Goal: Information Seeking & Learning: Learn about a topic

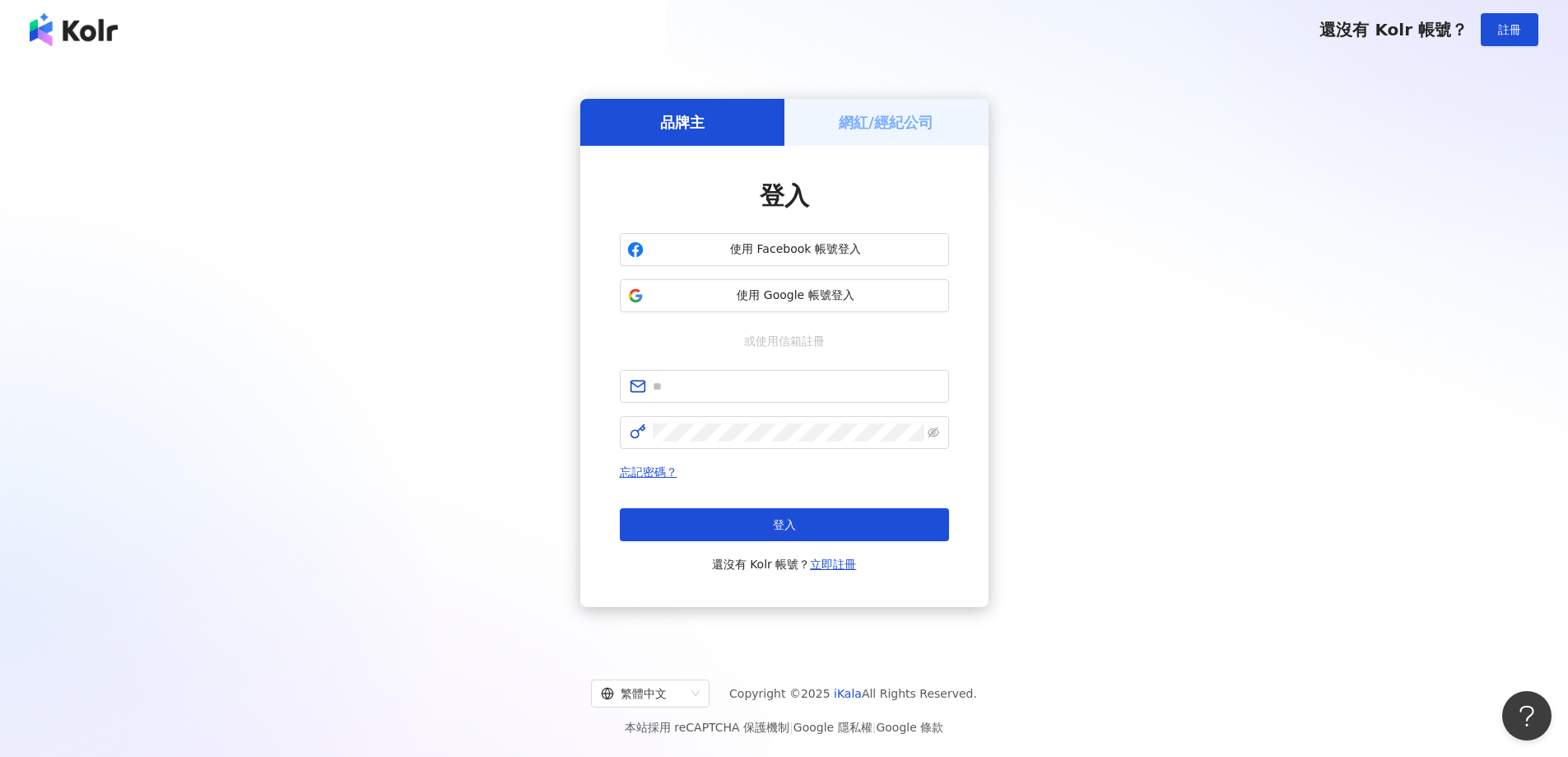
click at [750, 361] on div "登入 使用 Facebook 帳號登入 使用 Google 帳號登入 或使用信箱註冊 忘記密碼？ 登入 還沒有 Kolr 帳號？ 立即註冊" at bounding box center [784, 376] width 329 height 396
click at [736, 374] on span at bounding box center [784, 386] width 329 height 33
click at [726, 382] on input "text" at bounding box center [795, 386] width 286 height 18
type input "**********"
drag, startPoint x: 814, startPoint y: 389, endPoint x: 618, endPoint y: 400, distance: 196.3
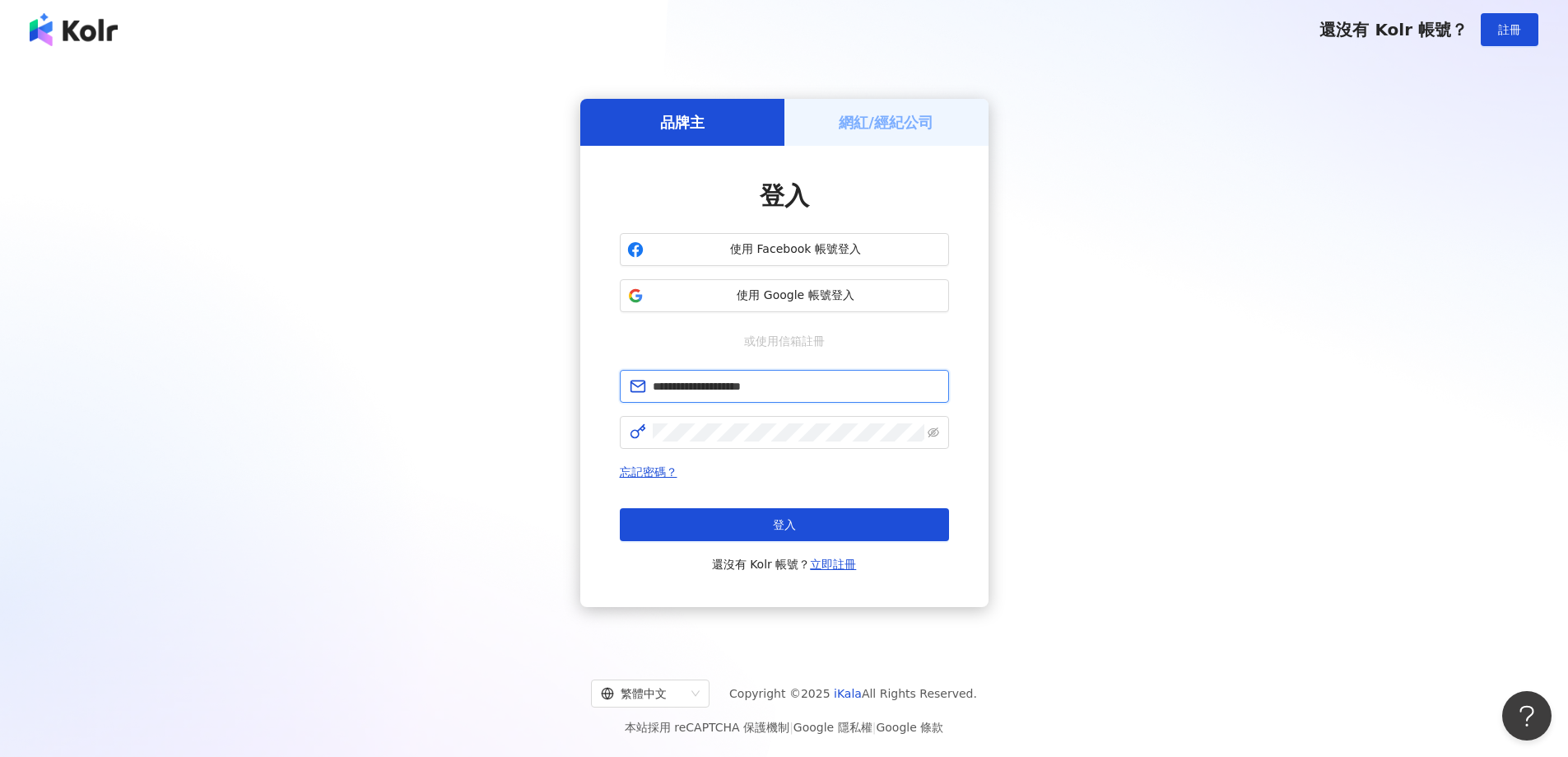
click at [618, 400] on div "**********" at bounding box center [784, 376] width 409 height 461
click at [596, 439] on div "**********" at bounding box center [784, 376] width 409 height 461
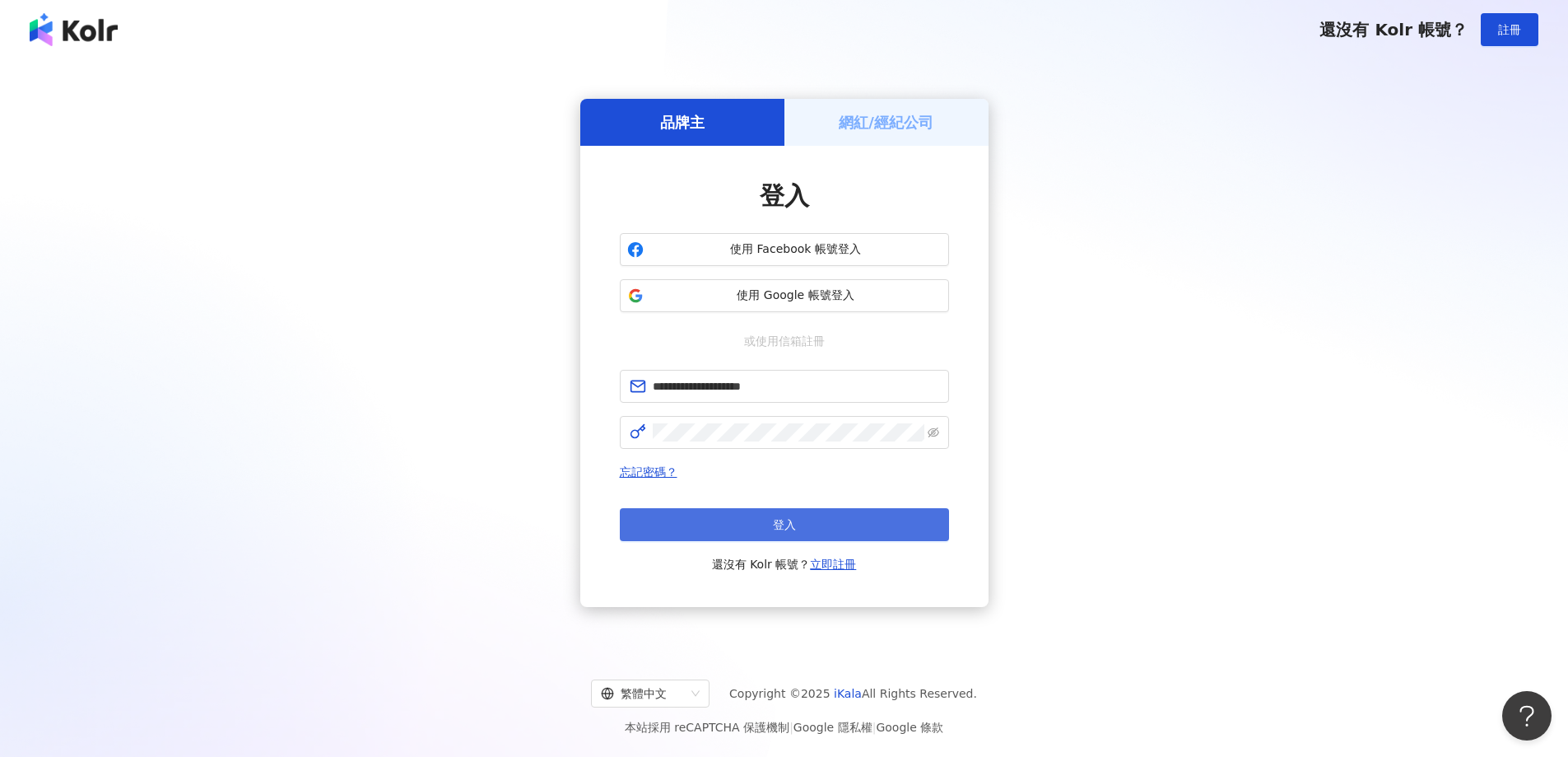
click at [837, 519] on button "登入" at bounding box center [784, 524] width 329 height 33
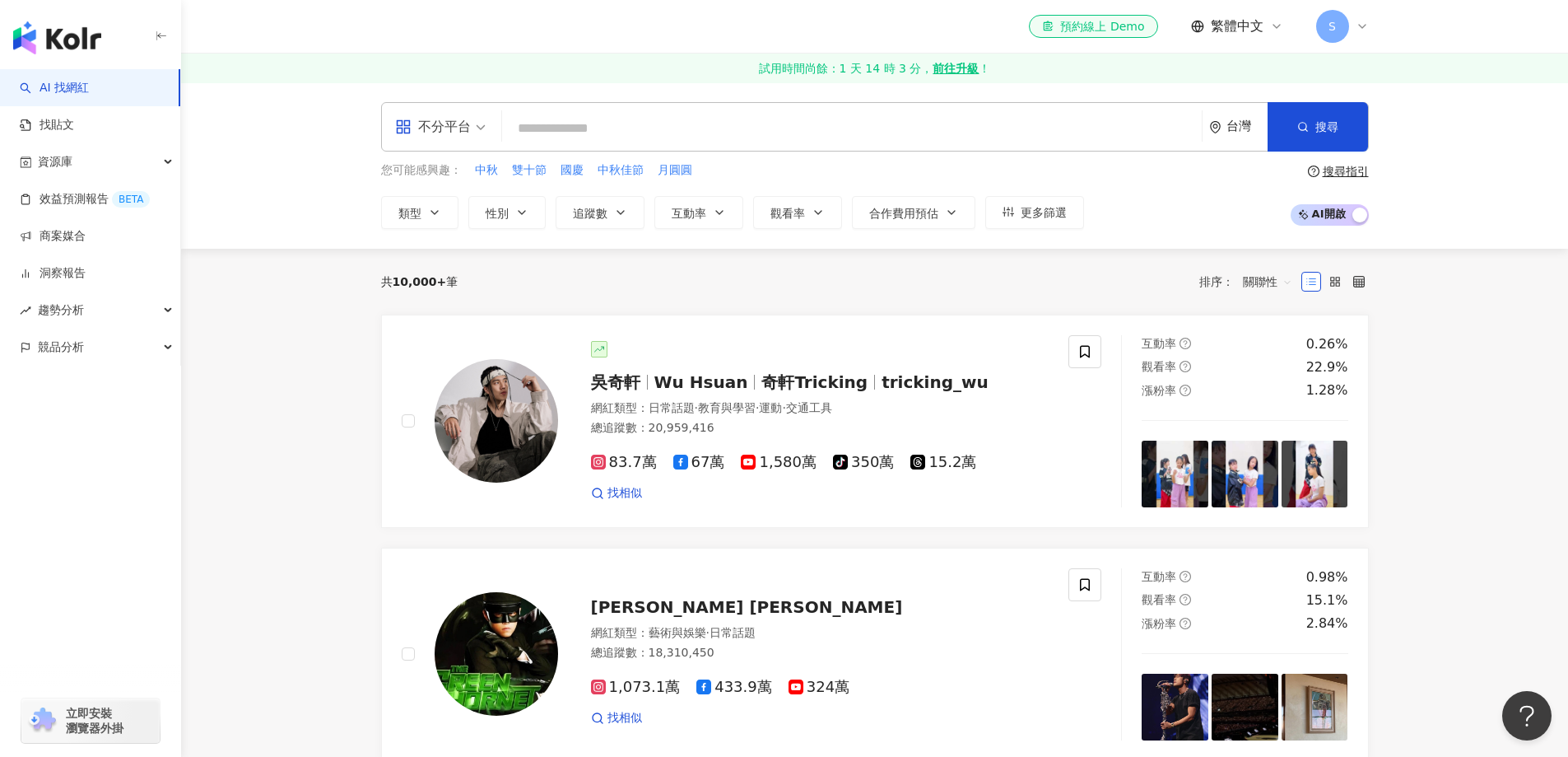
click at [563, 124] on input "search" at bounding box center [851, 129] width 687 height 32
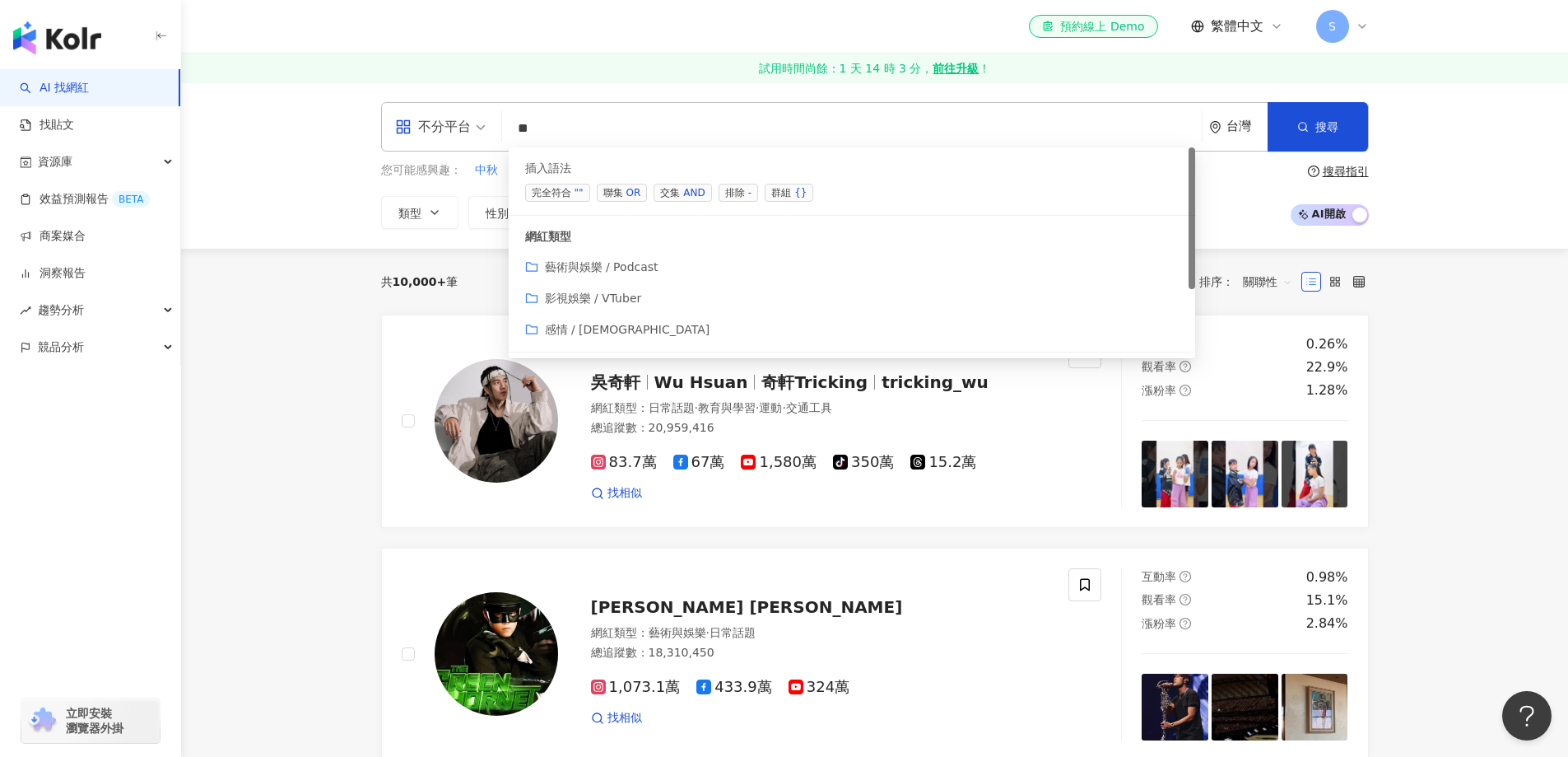
type input "*"
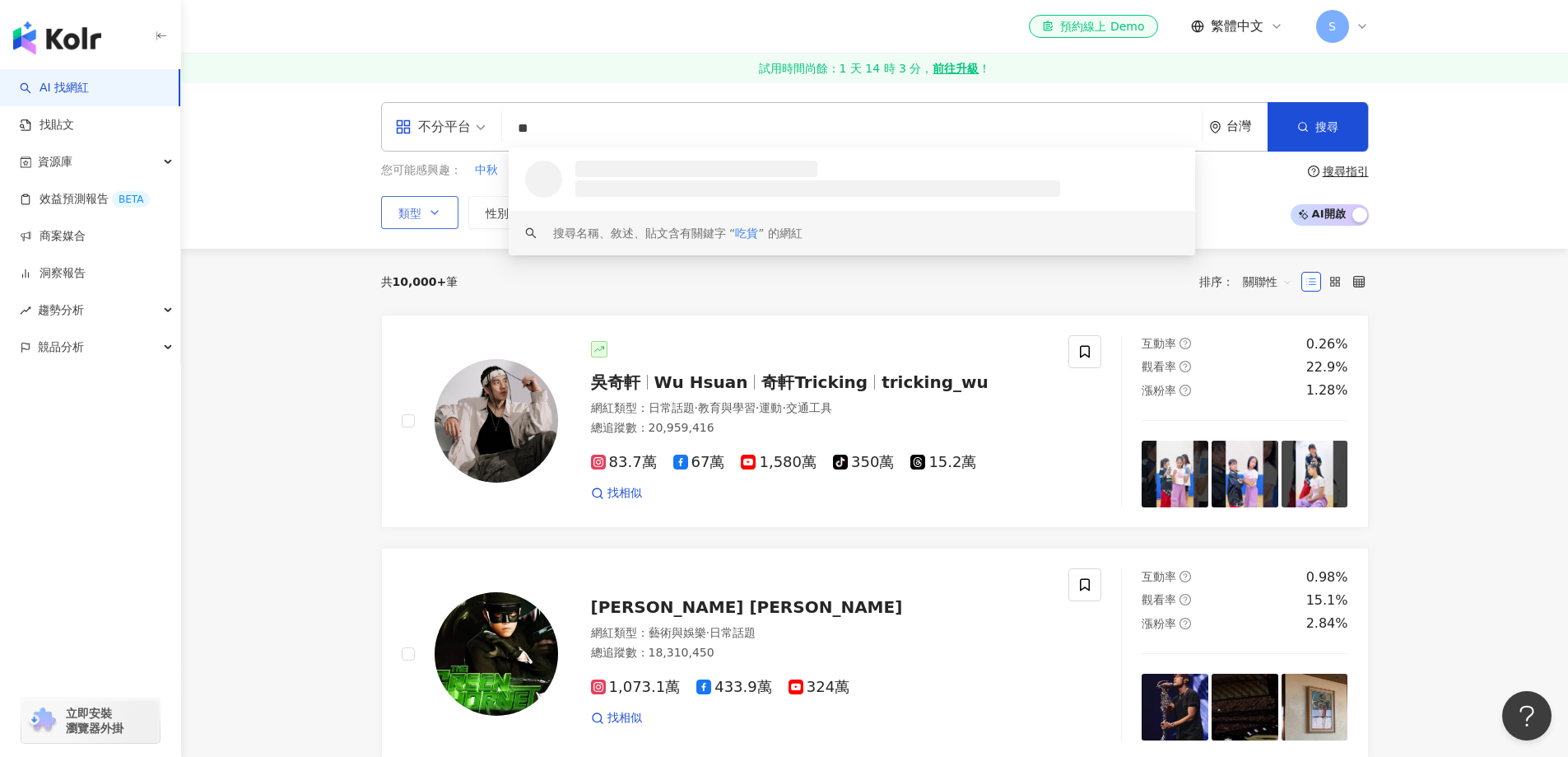
type input "**"
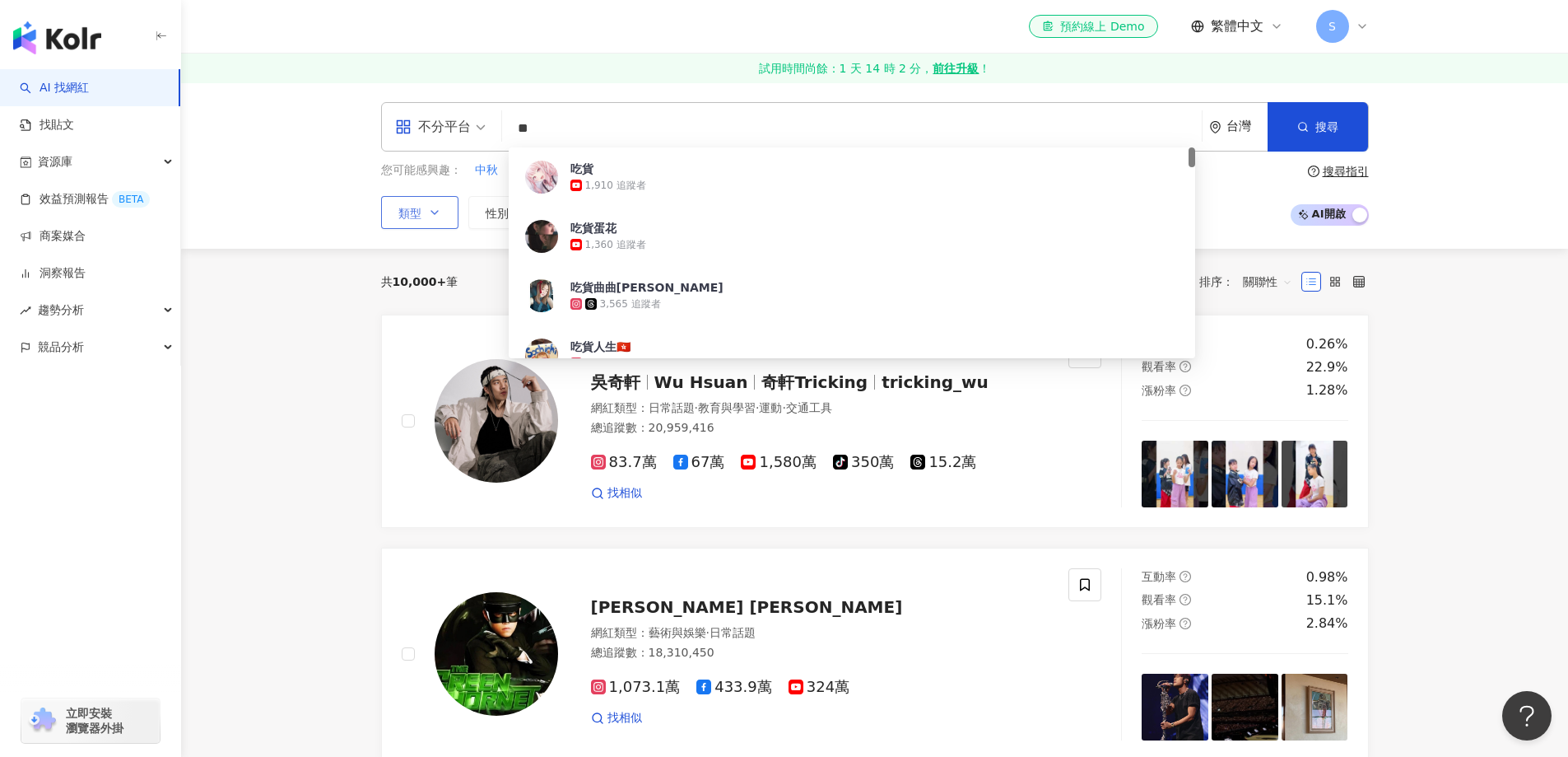
click at [433, 207] on icon "button" at bounding box center [434, 212] width 13 height 13
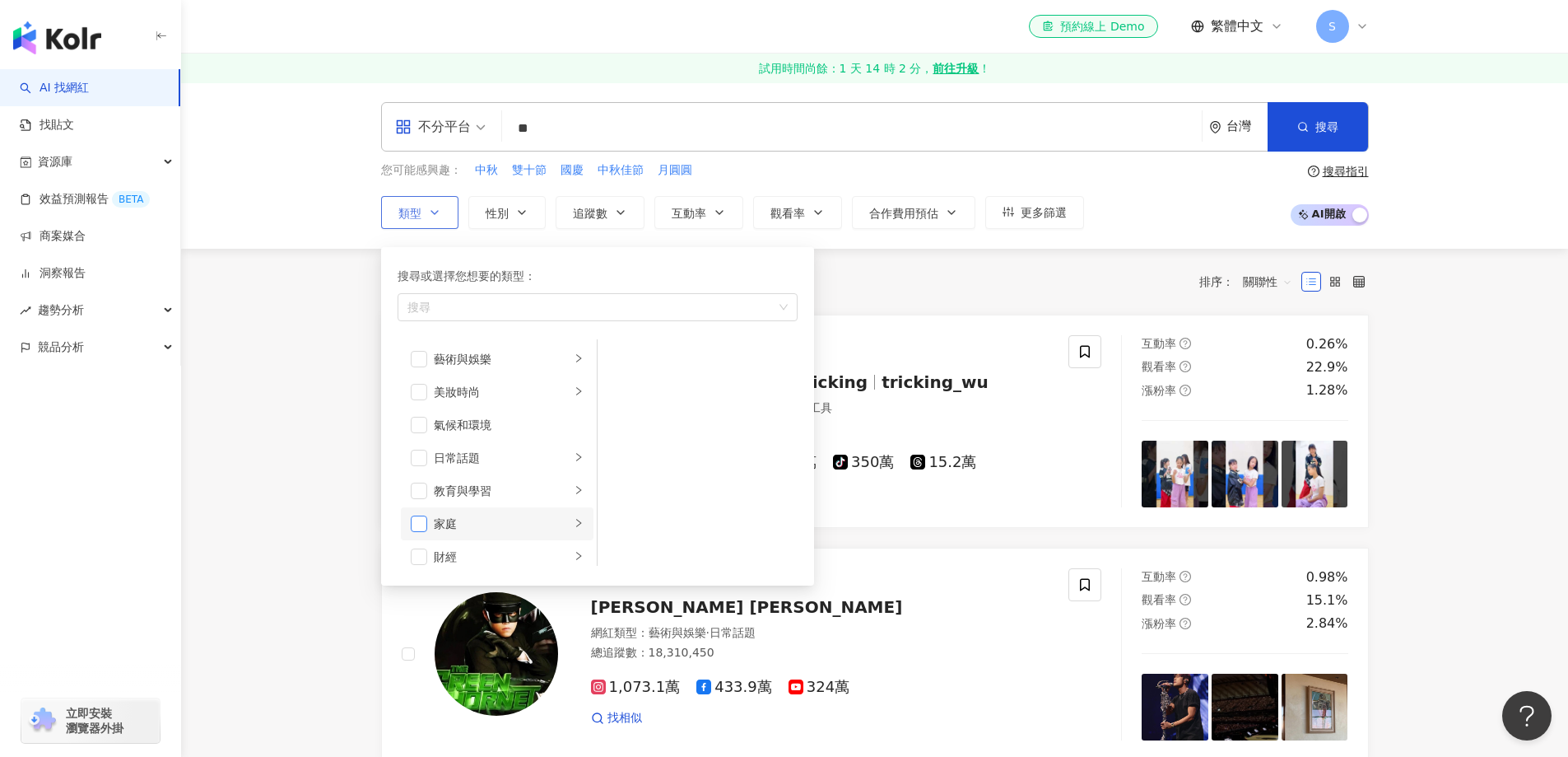
scroll to position [82, 0]
click at [423, 506] on span "button" at bounding box center [418, 507] width 17 height 17
click at [480, 304] on div "美食" at bounding box center [589, 307] width 376 height 17
type input "**"
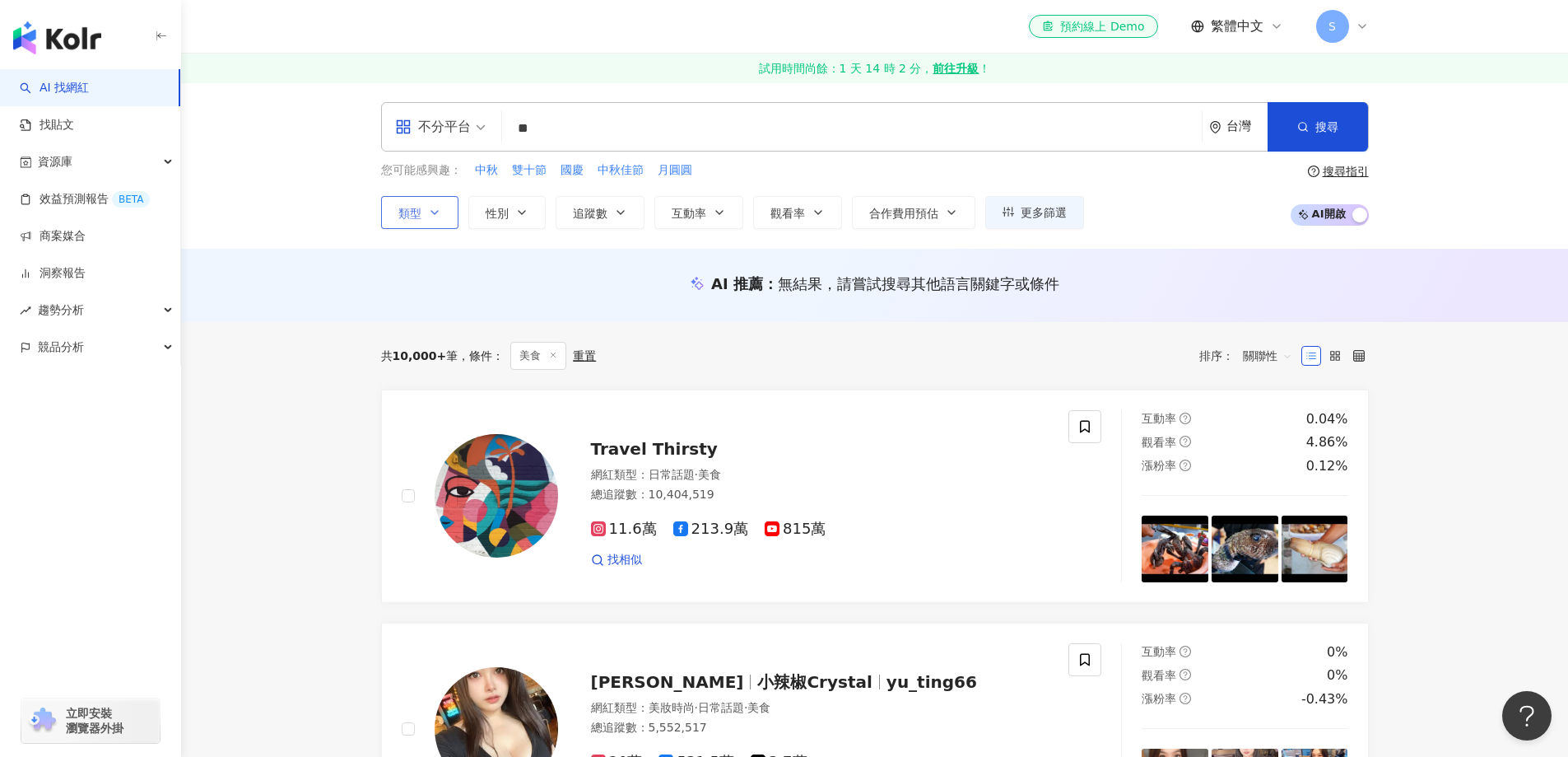
click at [452, 209] on button "類型" at bounding box center [420, 213] width 77 height 33
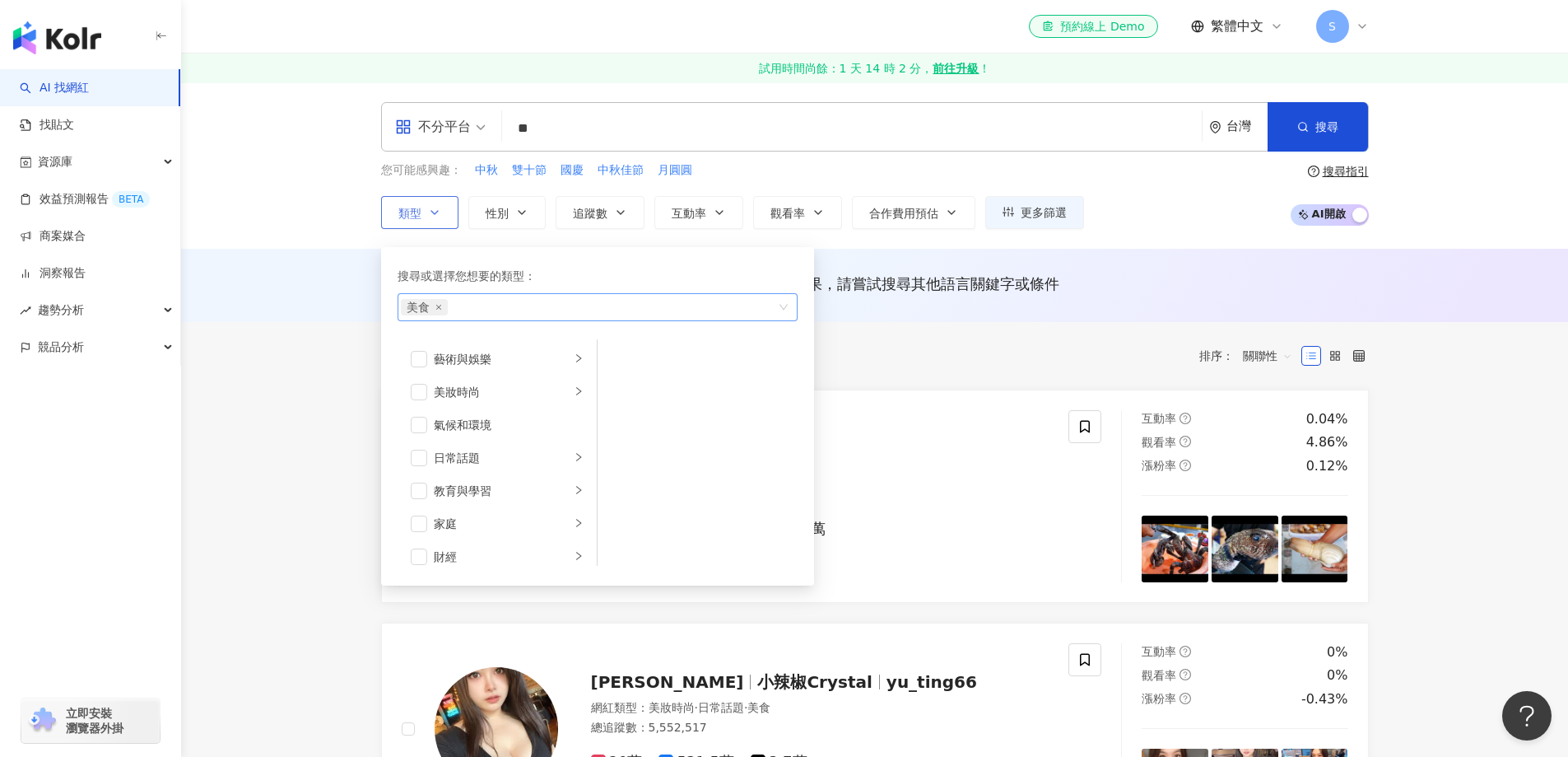
click at [495, 317] on div "美食" at bounding box center [597, 307] width 400 height 28
type input "**"
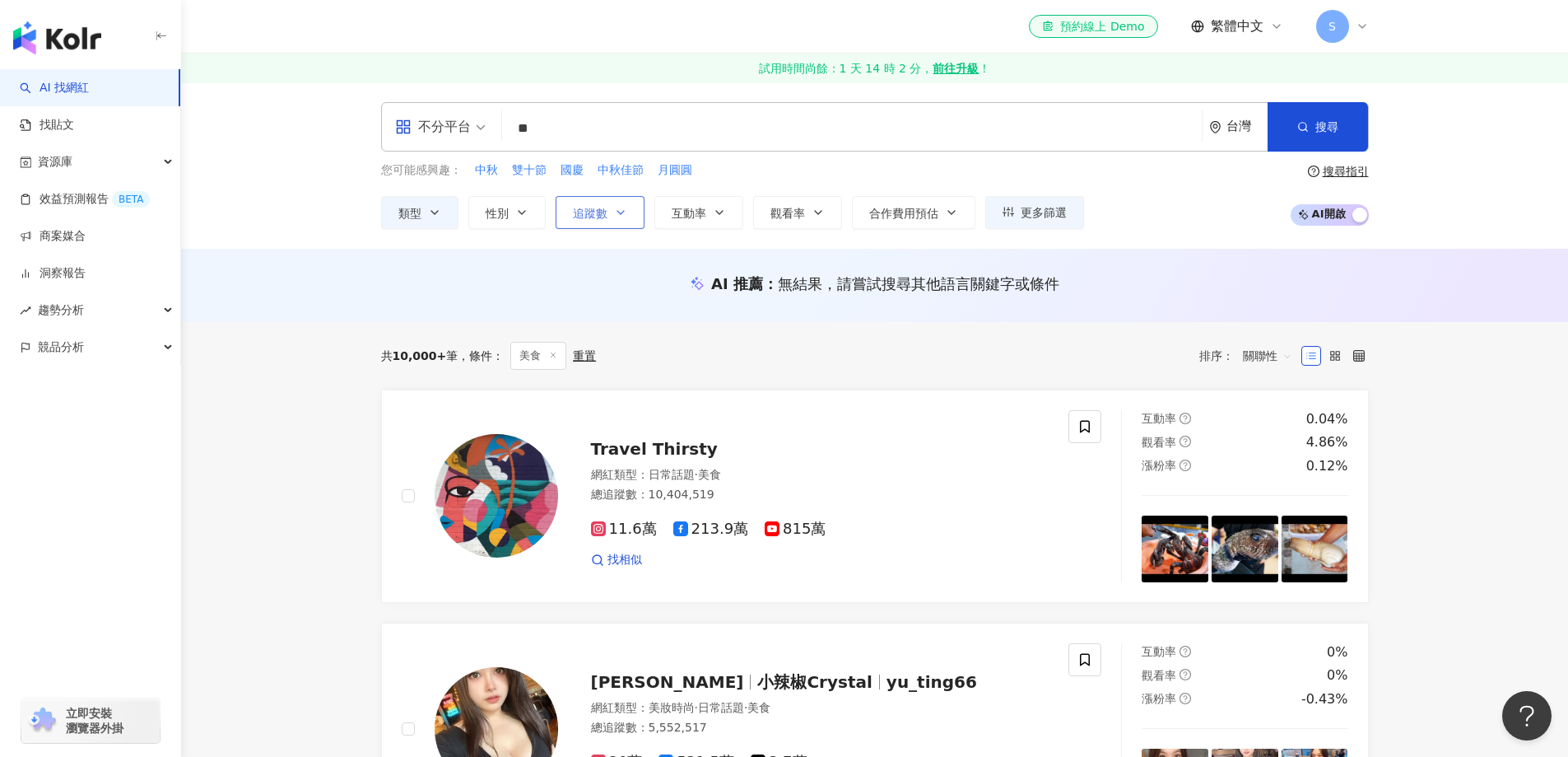
click at [629, 200] on button "追蹤數" at bounding box center [600, 213] width 89 height 33
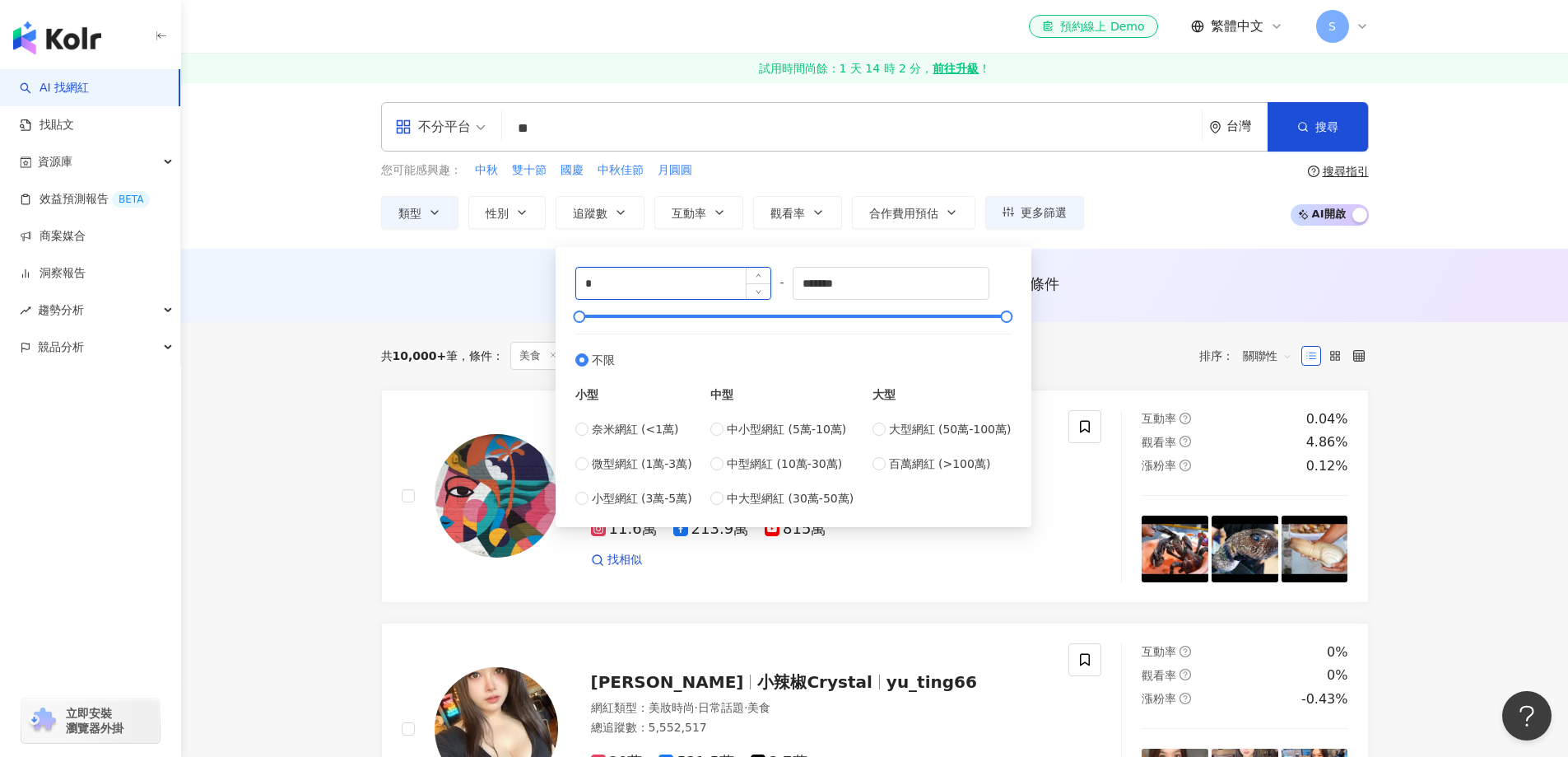
click at [622, 279] on input "*" at bounding box center [674, 284] width 195 height 32
type input "*****"
drag, startPoint x: 864, startPoint y: 287, endPoint x: 735, endPoint y: 292, distance: 129.1
click at [735, 292] on div "***** - ******* 不限 小型 奈米網紅 (<1萬) 微型網紅 (1萬-3萬) 小型網紅 (3萬-5萬) 中型 中小型網紅 (5萬-10萬) 中型…" at bounding box center [794, 387] width 437 height 241
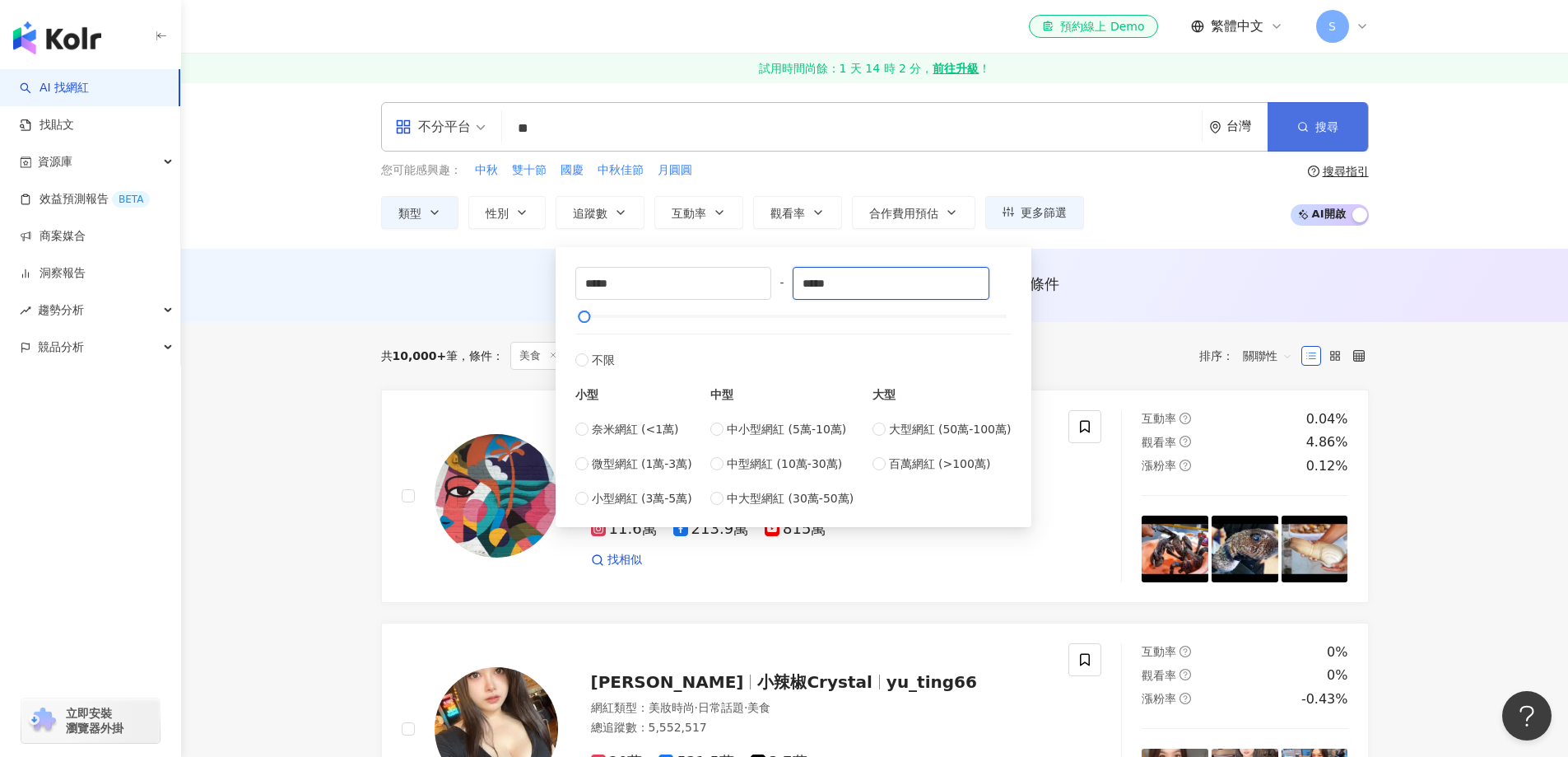
type input "*****"
click at [1309, 127] on button "搜尋" at bounding box center [1318, 127] width 101 height 49
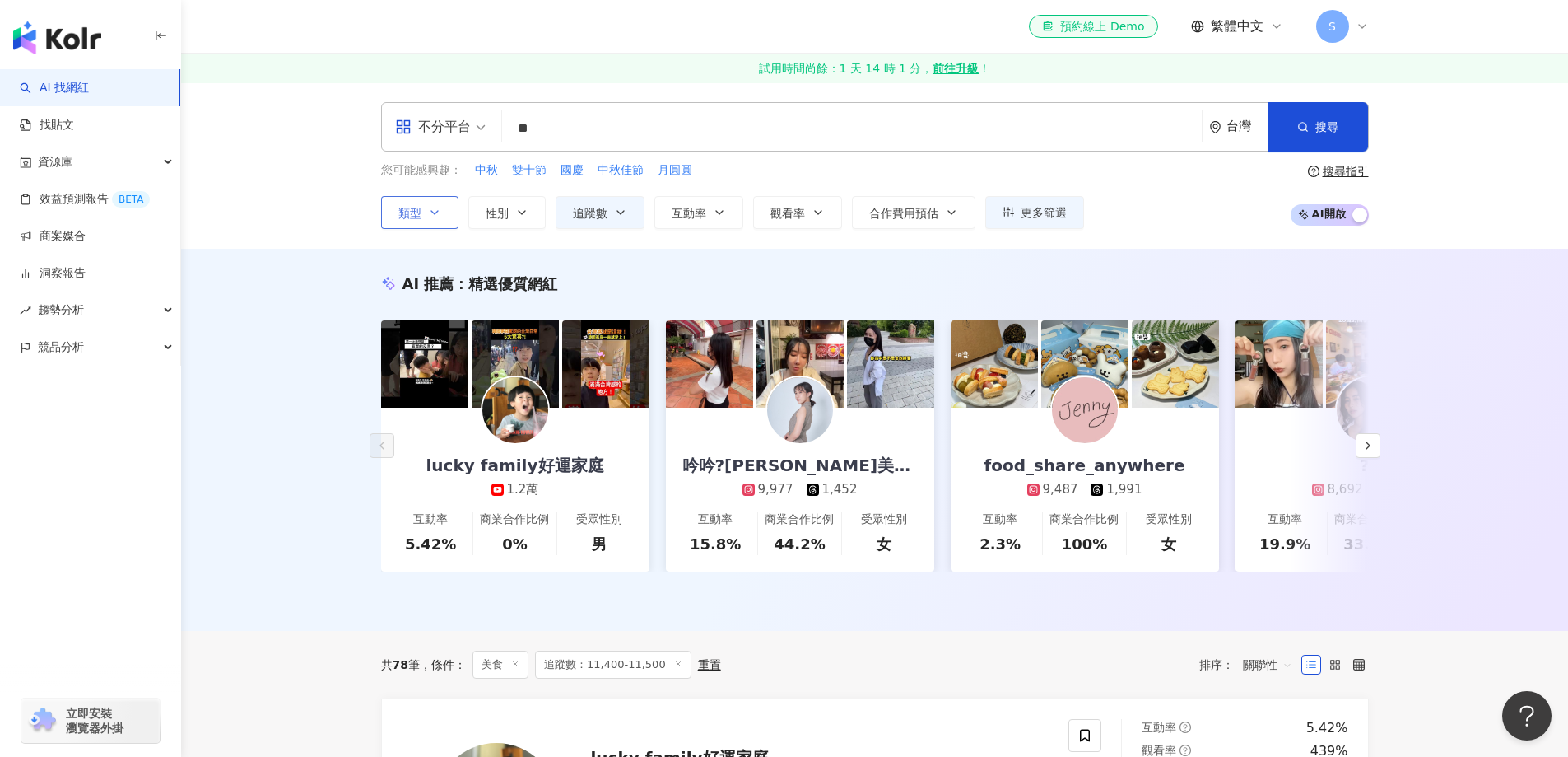
click at [447, 204] on button "類型" at bounding box center [420, 213] width 77 height 33
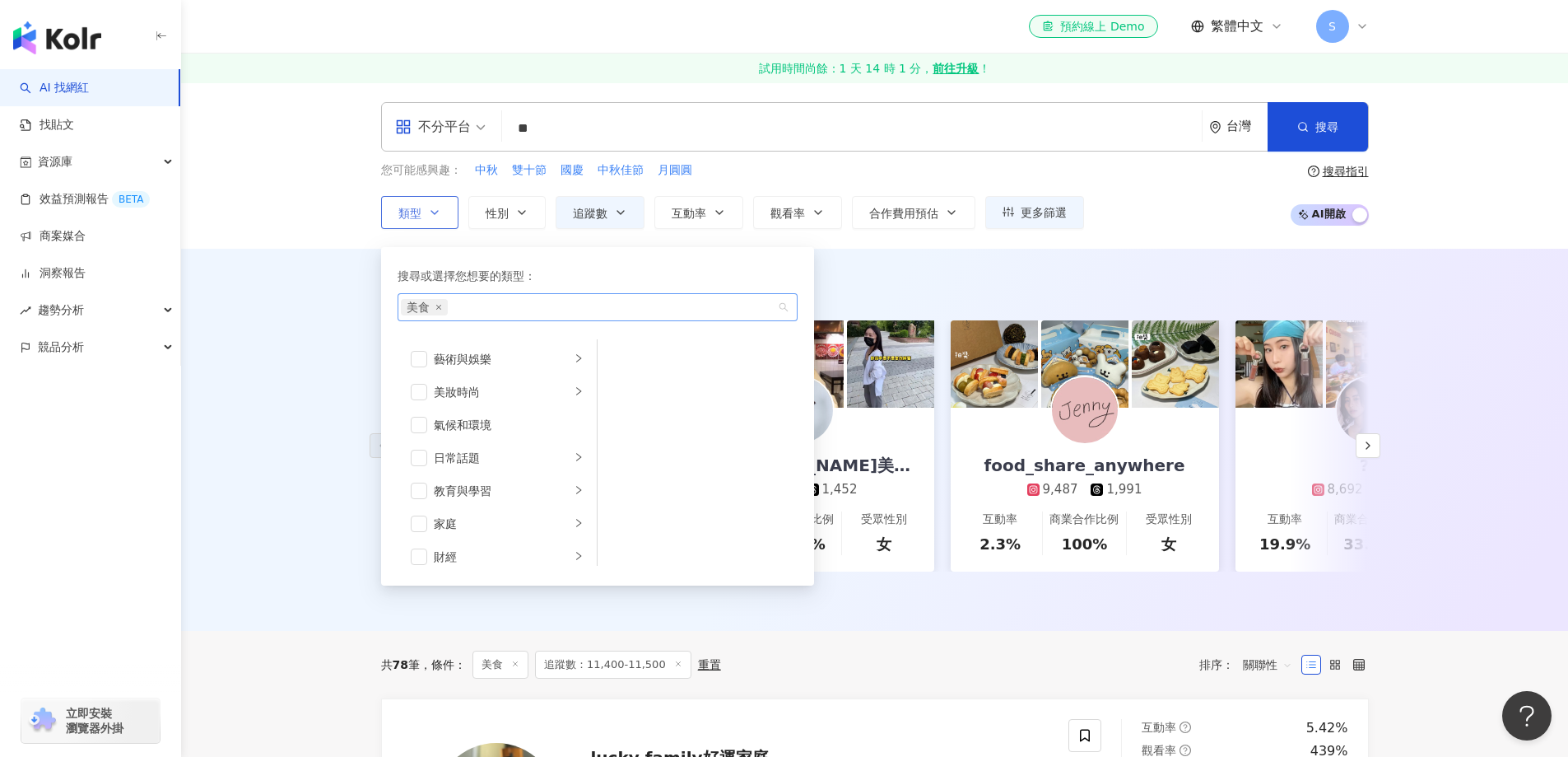
click at [483, 301] on div "美食" at bounding box center [589, 307] width 376 height 17
type input "**"
click at [1302, 120] on span "button" at bounding box center [1303, 126] width 11 height 13
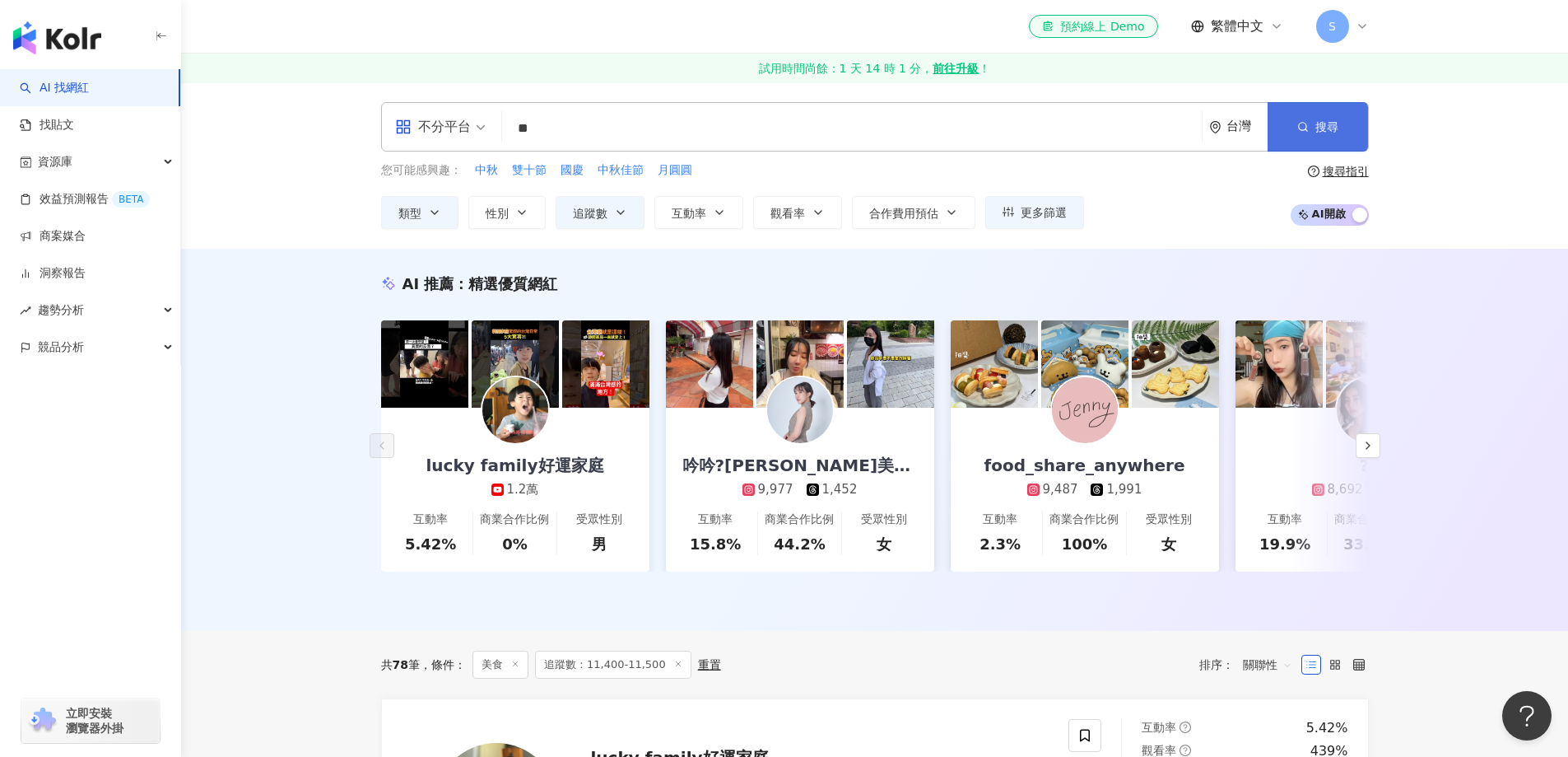
click at [1302, 120] on span "button" at bounding box center [1303, 126] width 11 height 13
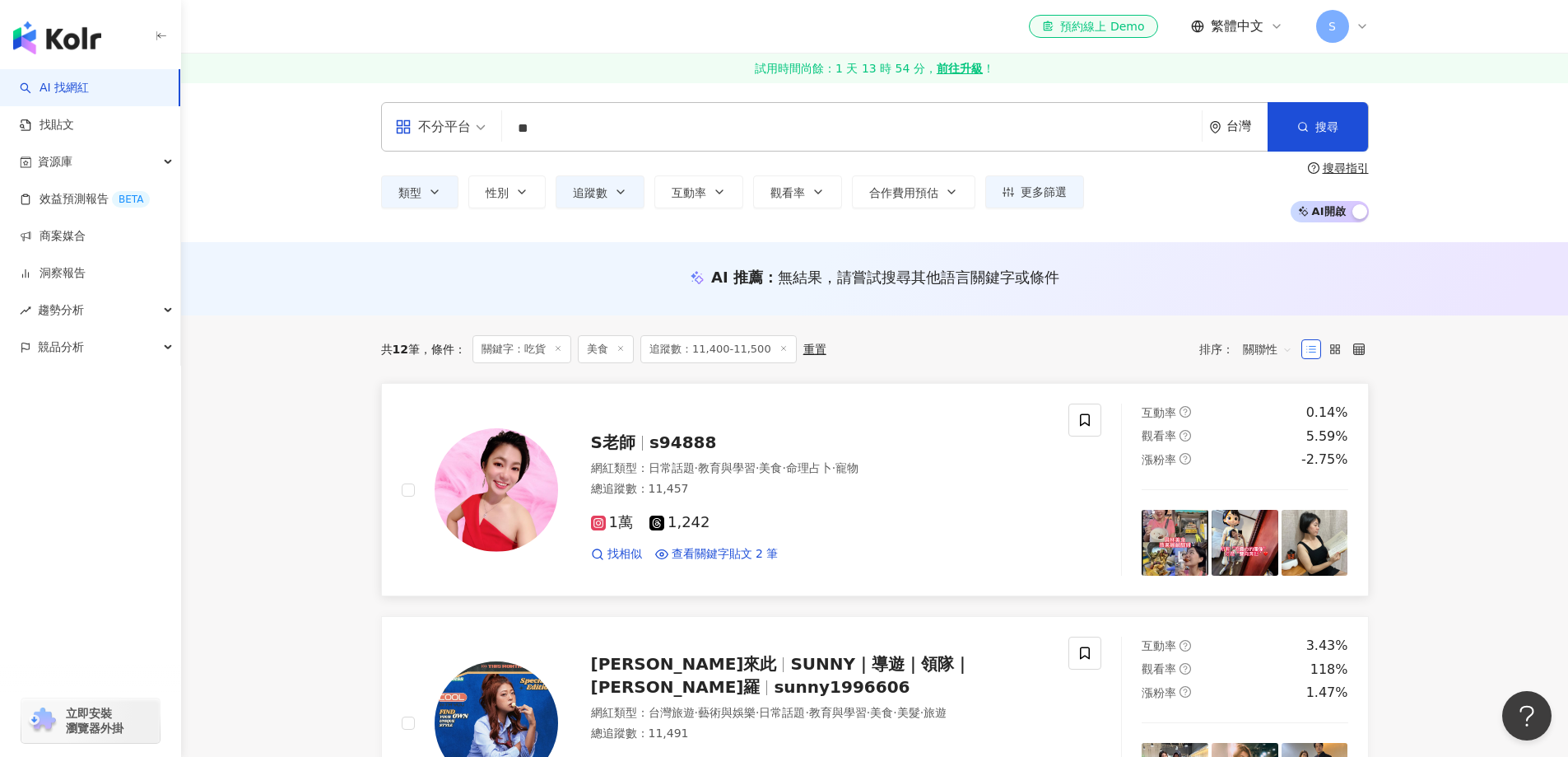
click at [512, 500] on img at bounding box center [496, 489] width 123 height 123
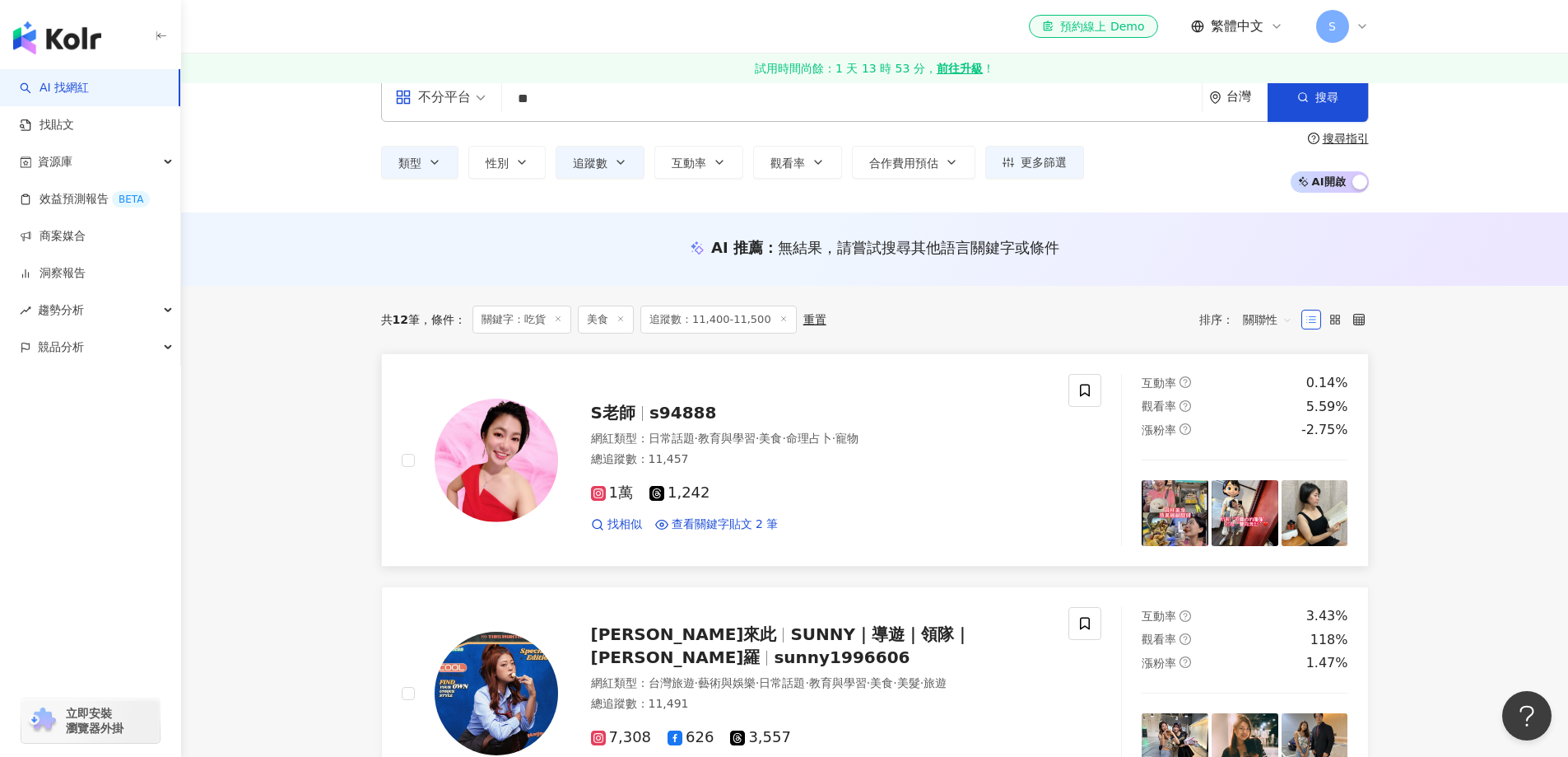
scroll to position [82, 0]
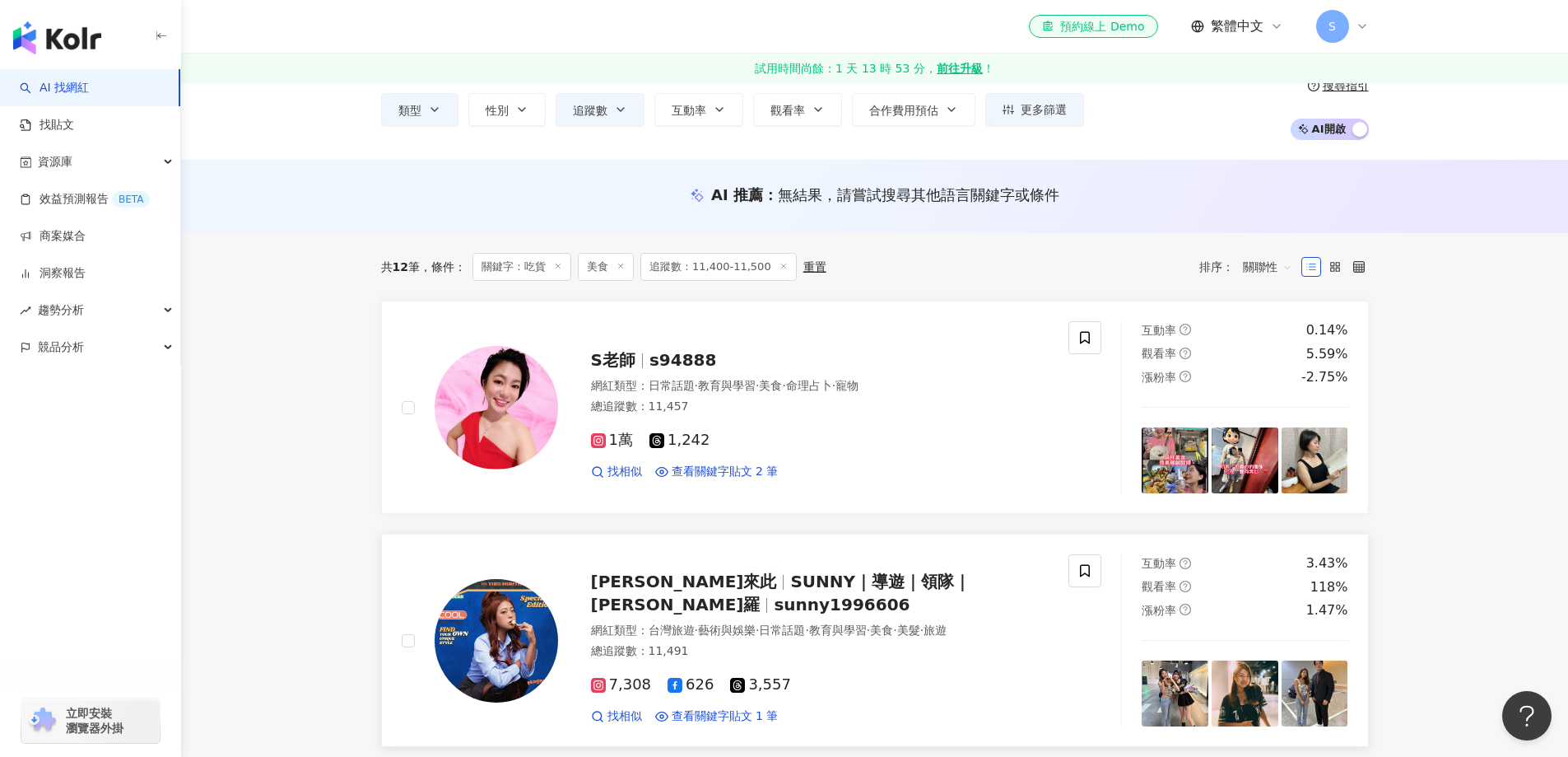
click at [494, 655] on img at bounding box center [496, 640] width 123 height 123
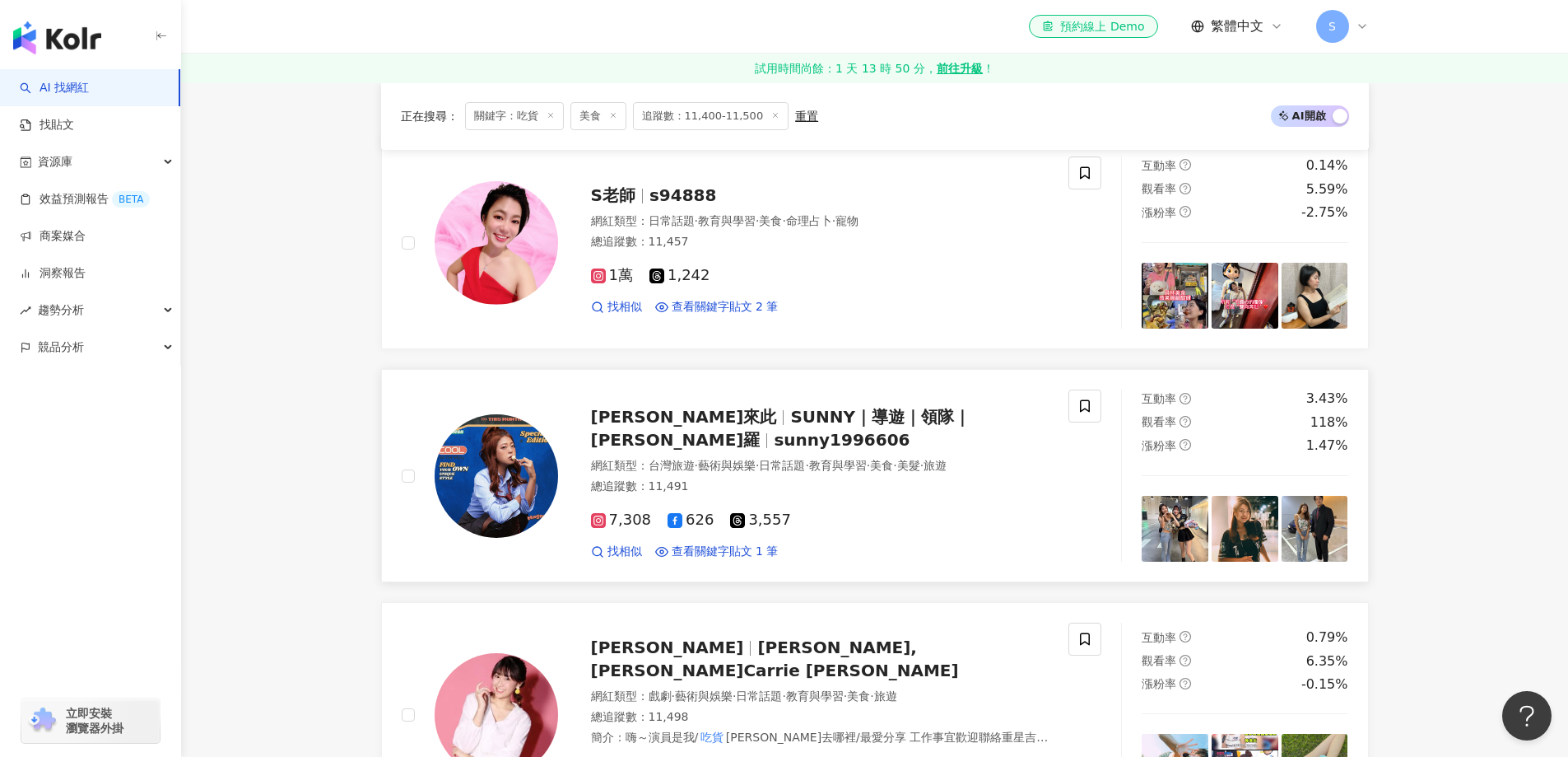
scroll to position [411, 0]
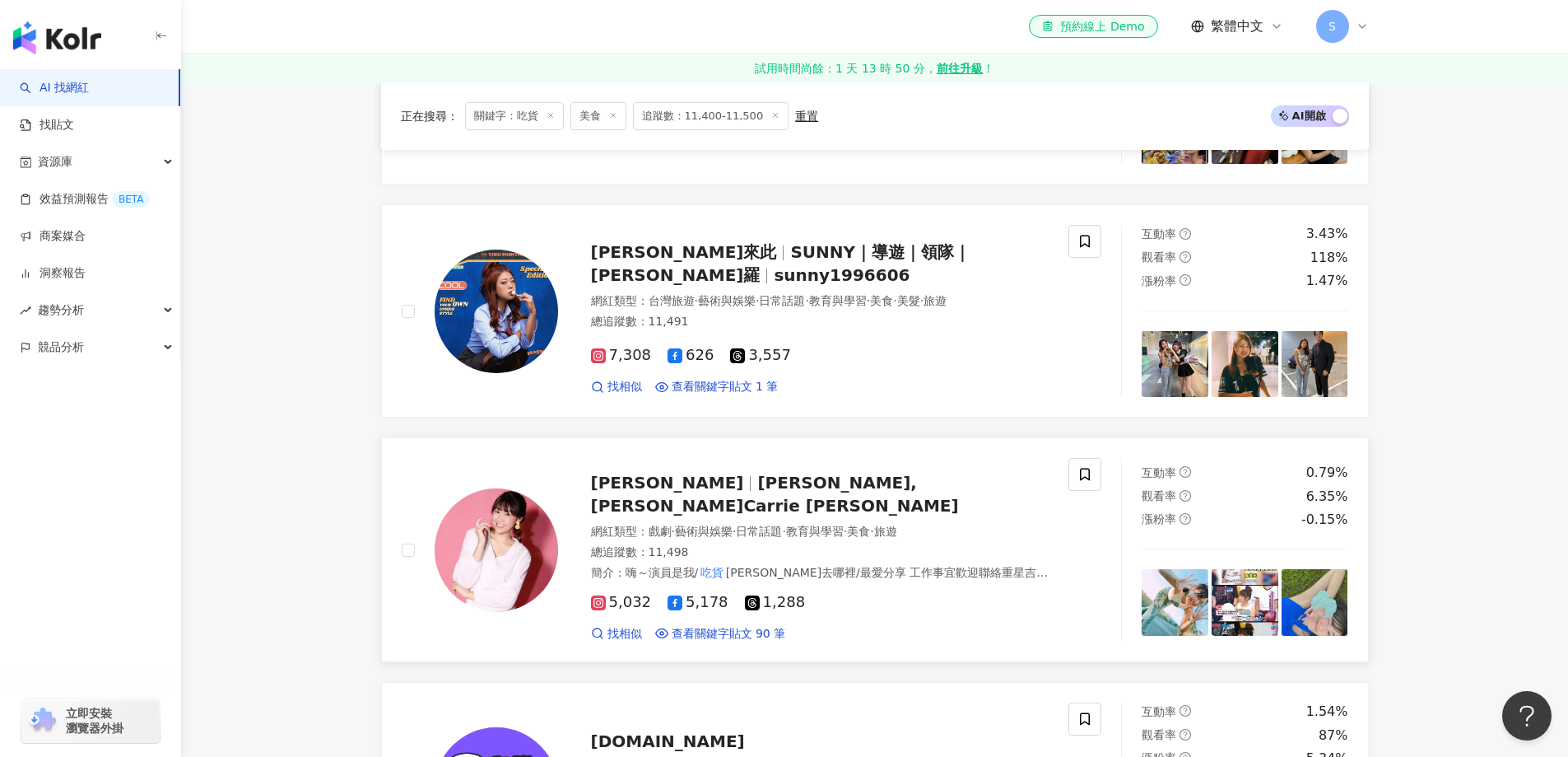
click at [510, 569] on img at bounding box center [496, 550] width 123 height 123
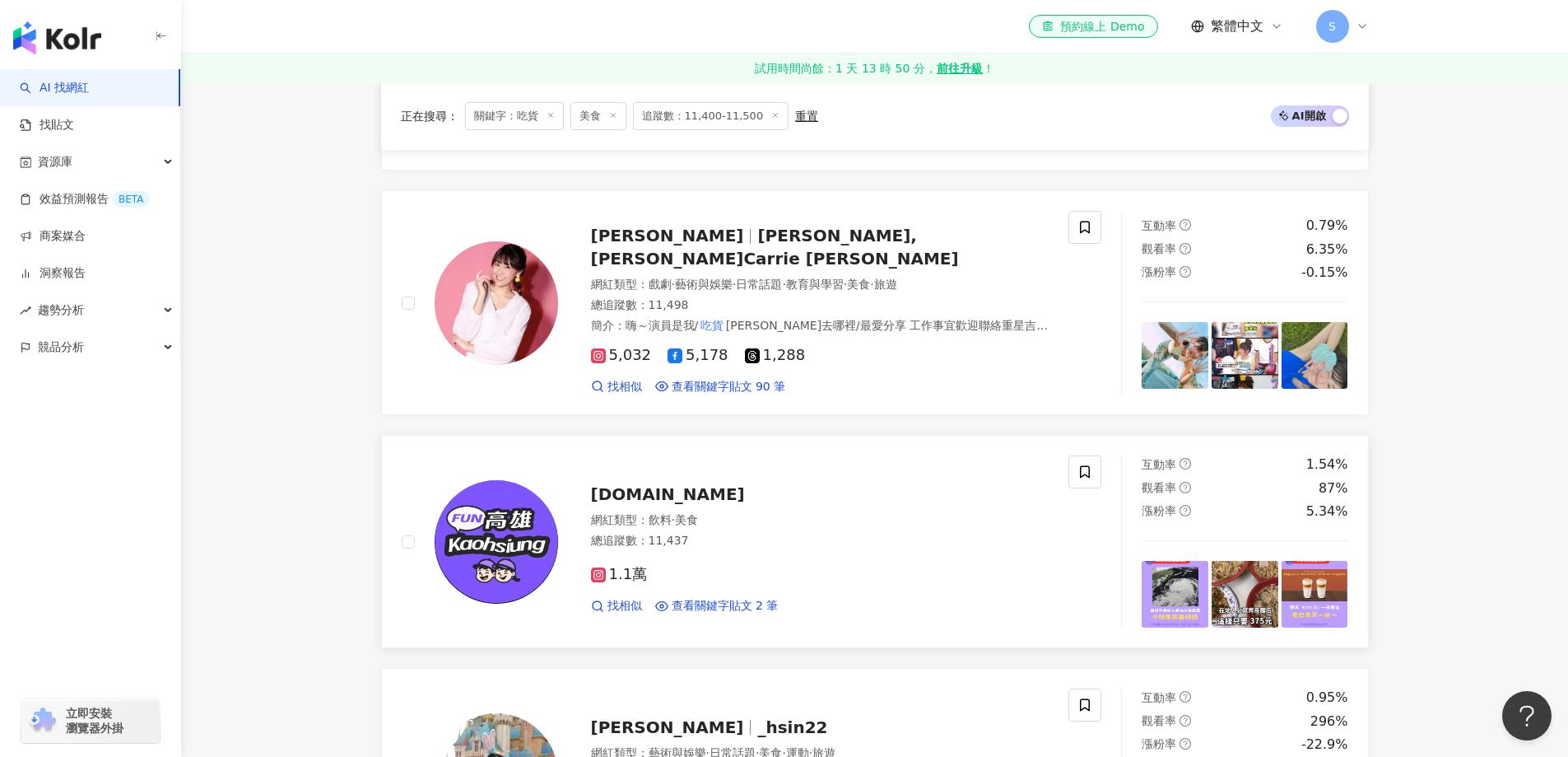
click at [479, 581] on img at bounding box center [496, 541] width 123 height 123
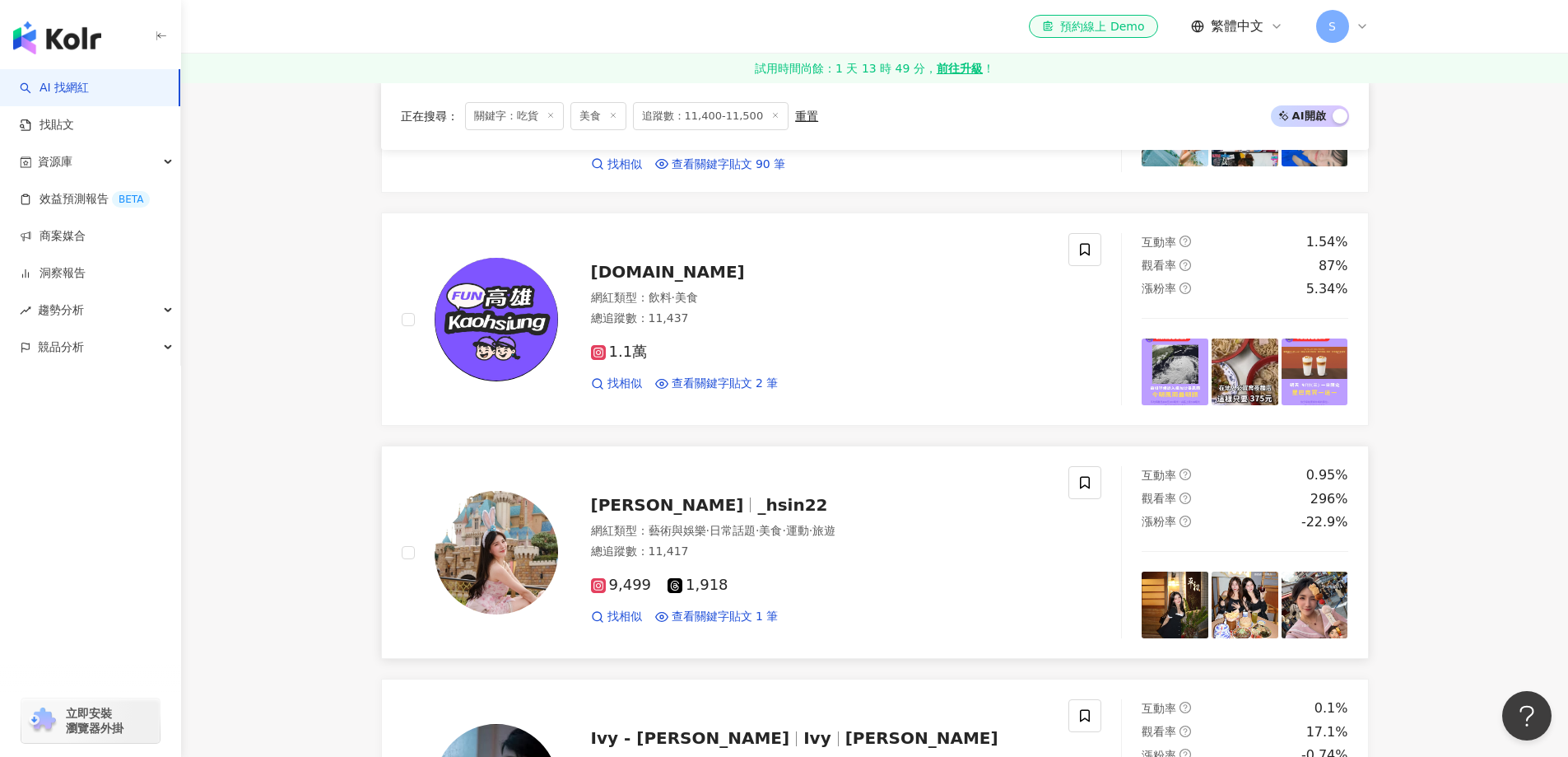
scroll to position [906, 0]
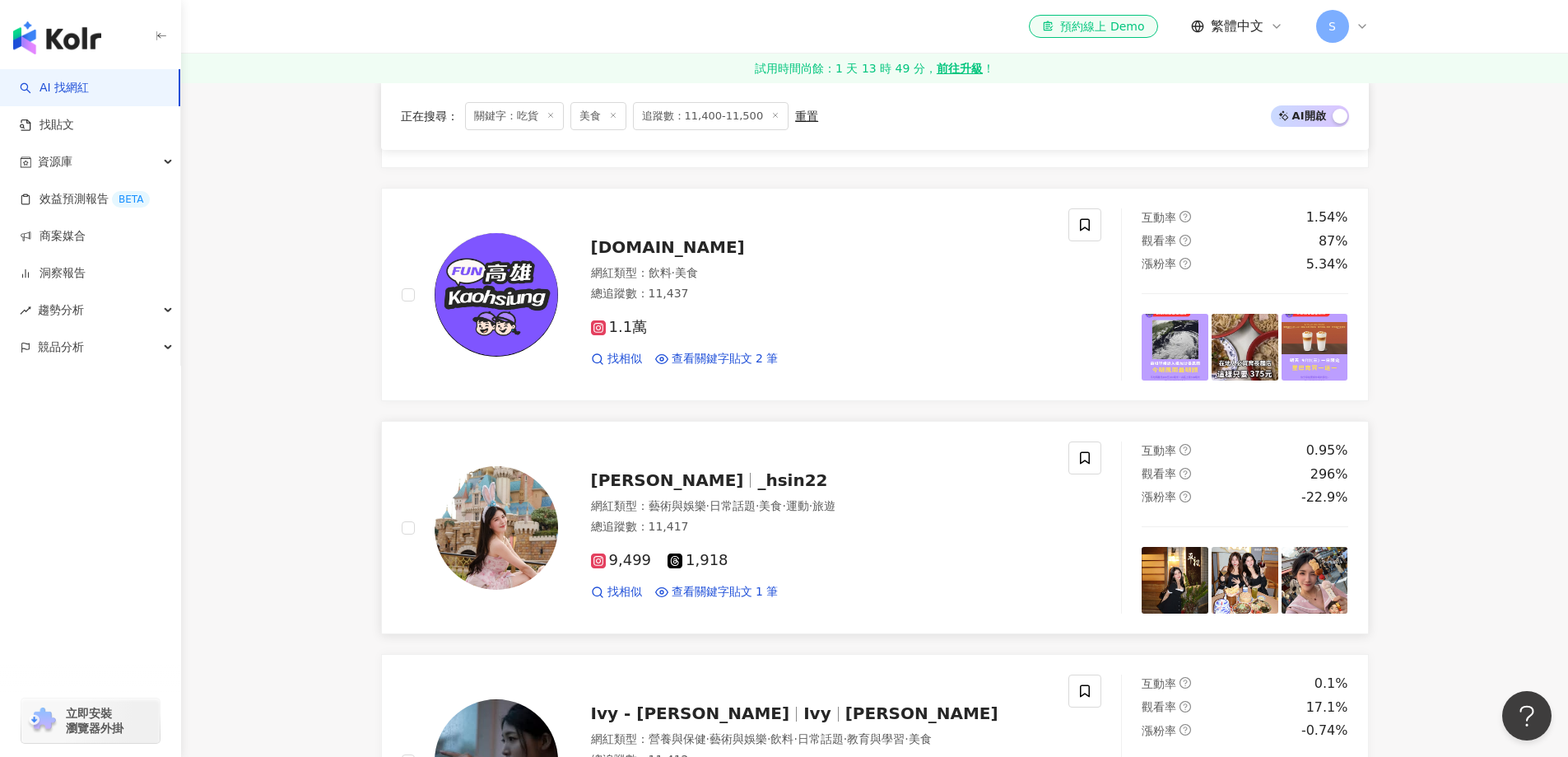
click at [522, 550] on img at bounding box center [496, 527] width 123 height 123
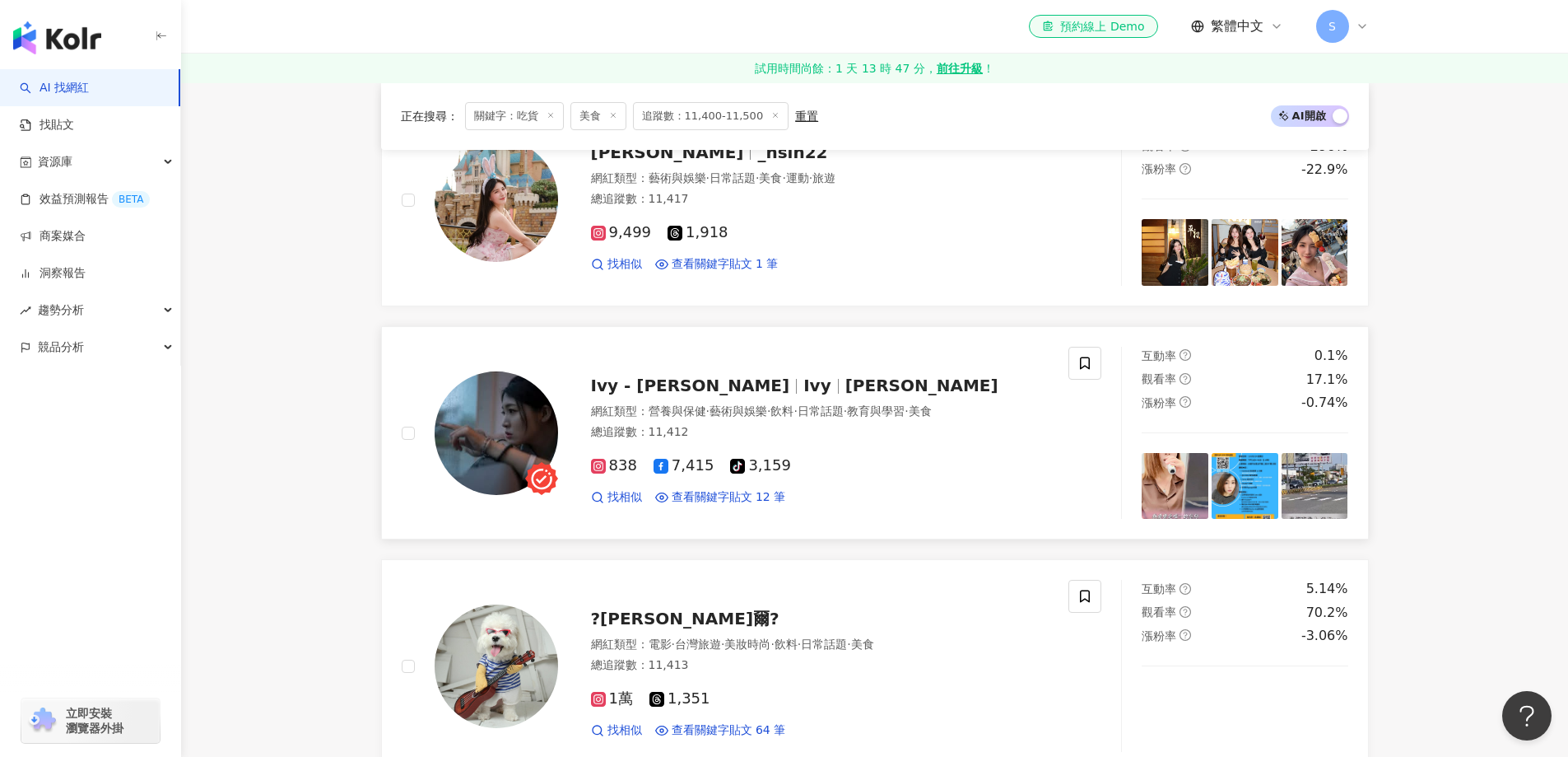
scroll to position [1235, 0]
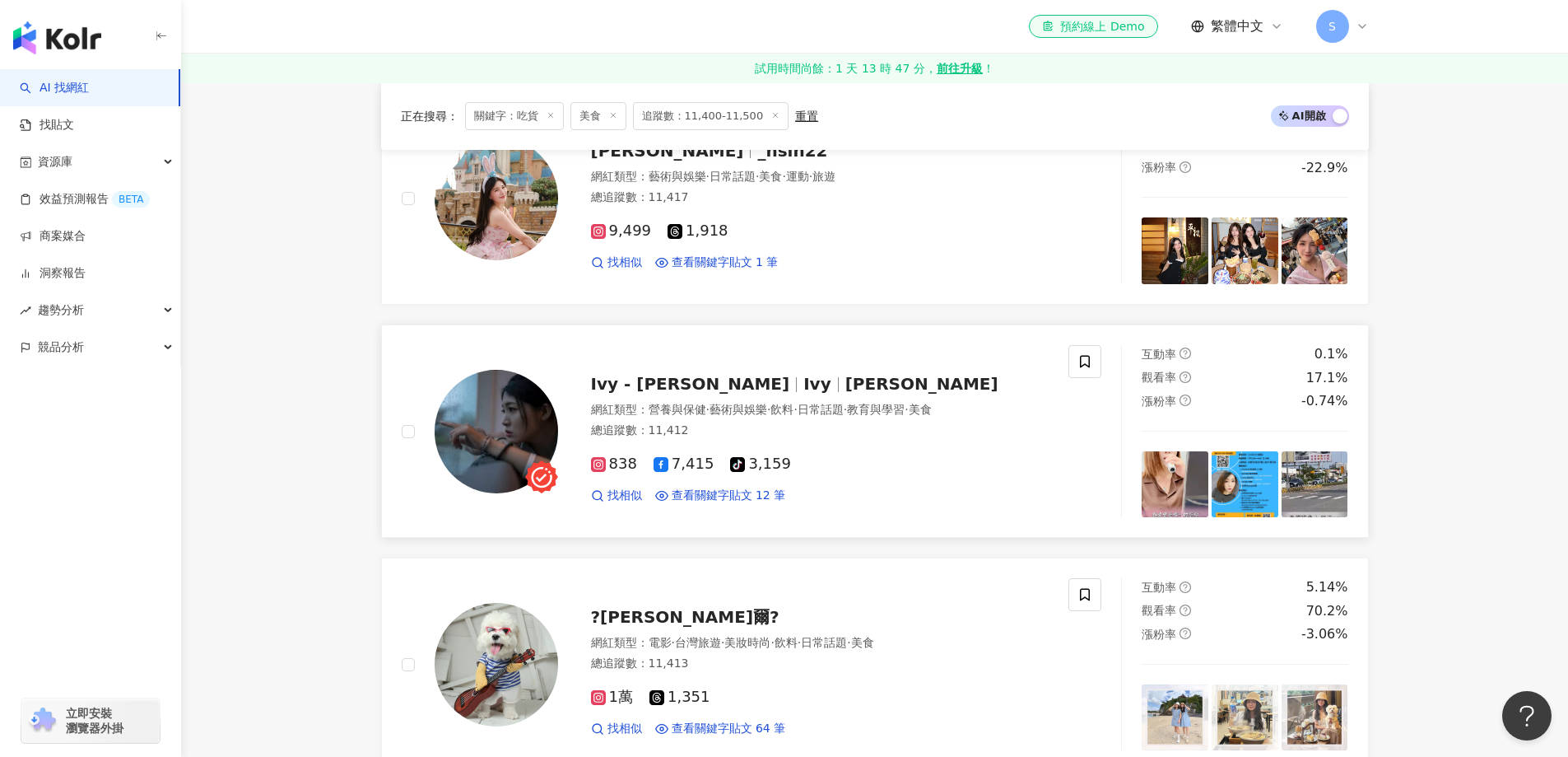
click at [510, 434] on img at bounding box center [496, 431] width 123 height 123
click at [516, 646] on img at bounding box center [496, 664] width 123 height 123
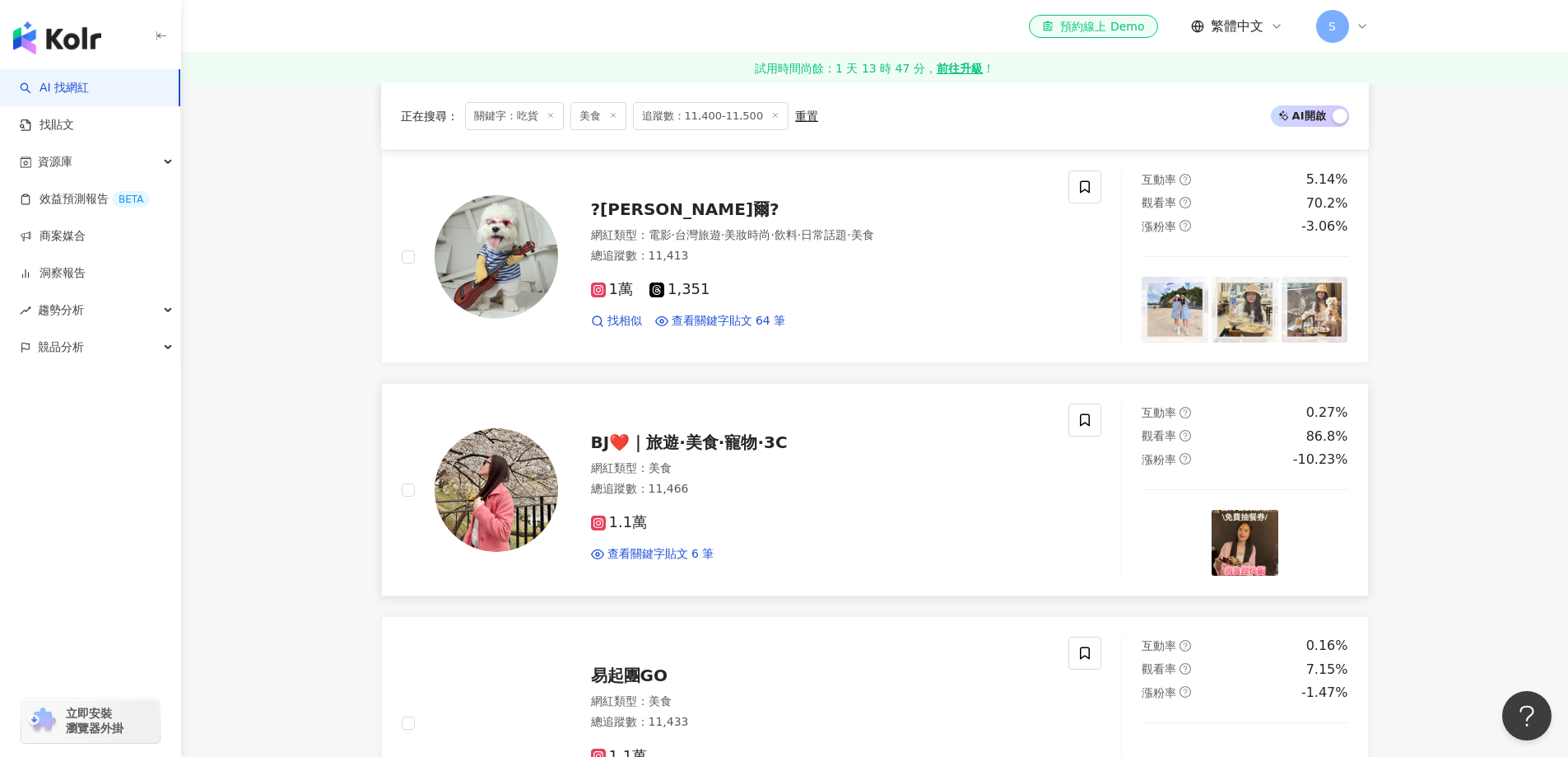
scroll to position [1647, 0]
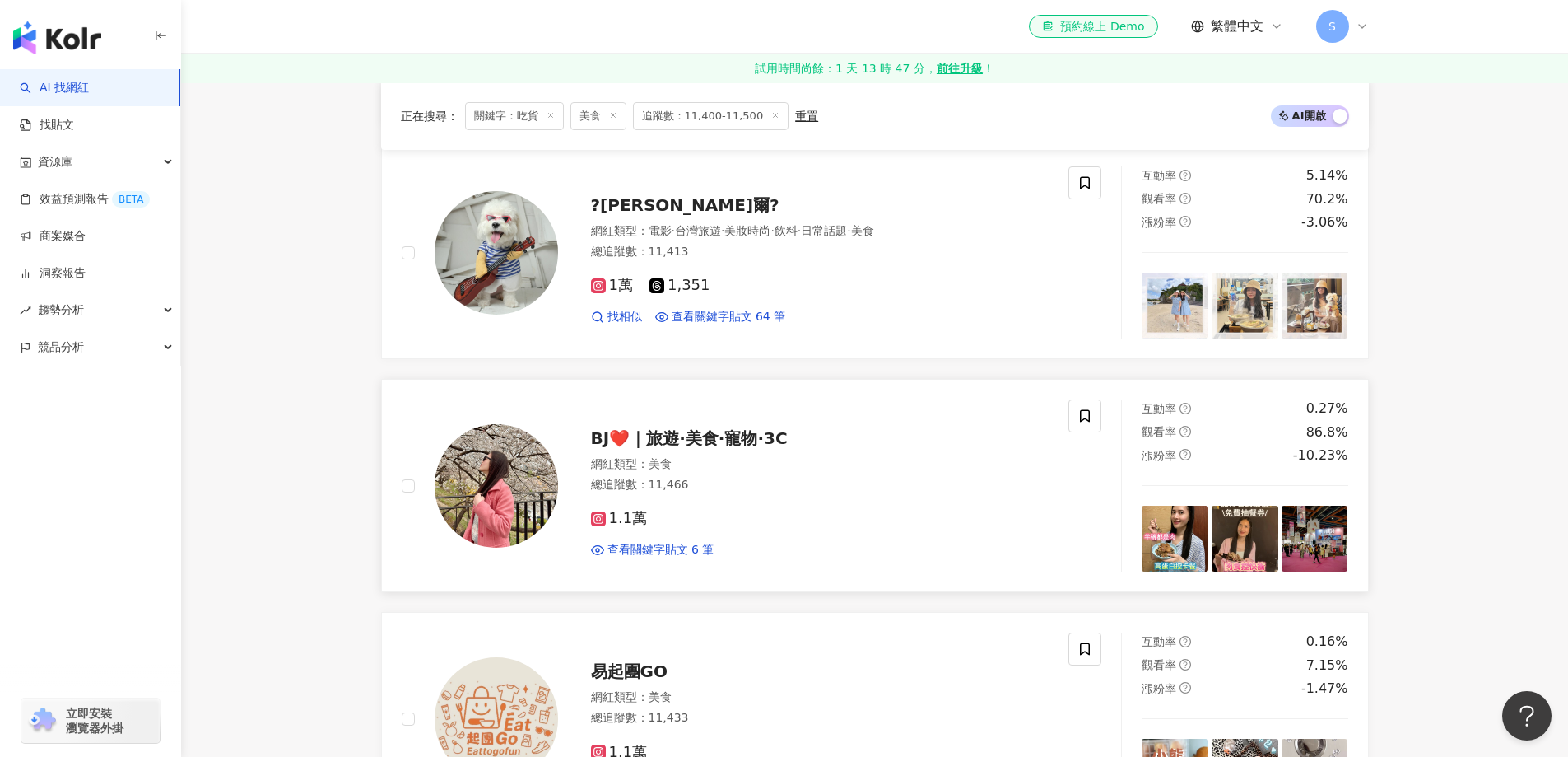
click at [507, 478] on img at bounding box center [496, 486] width 123 height 123
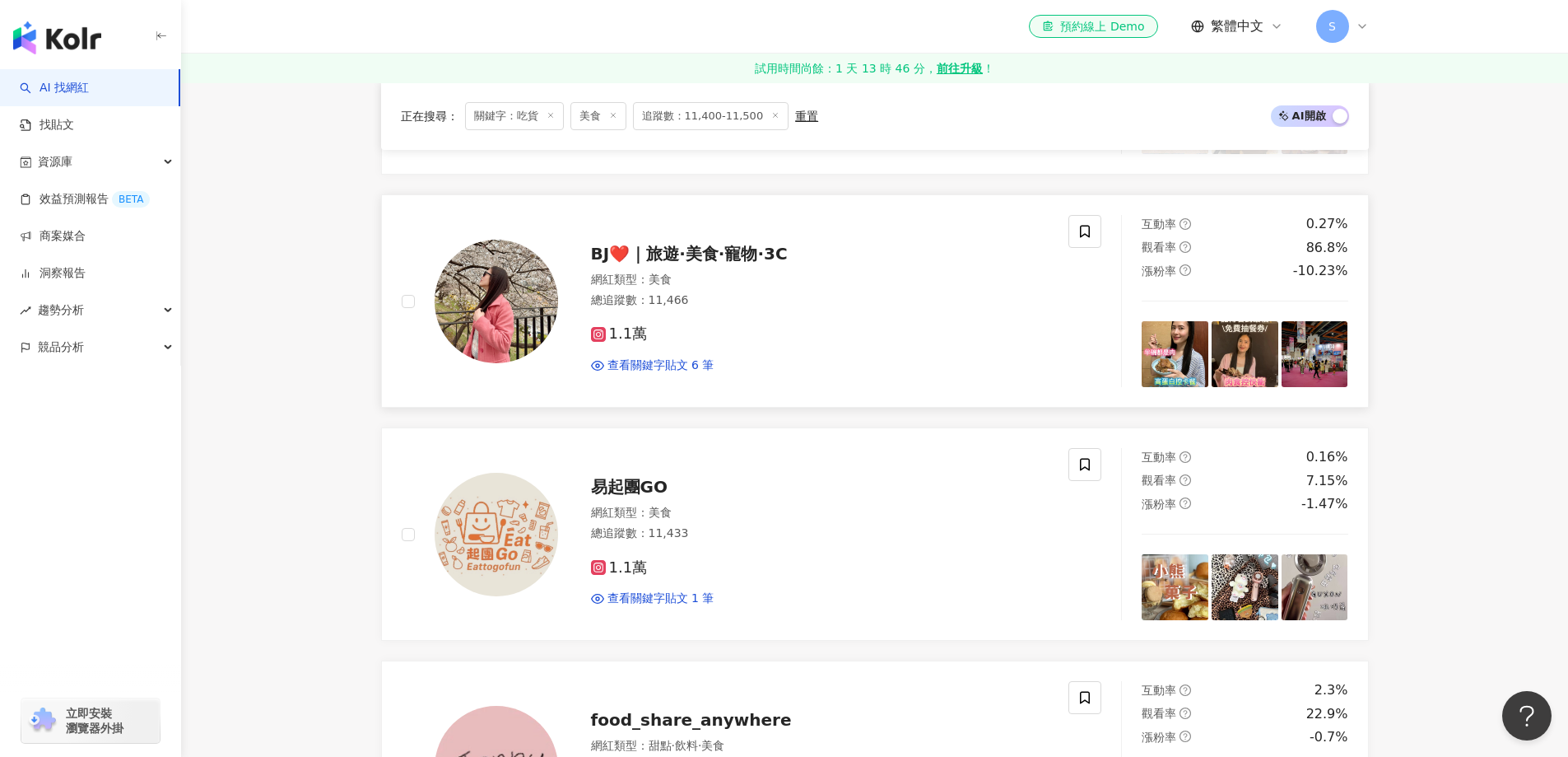
scroll to position [2058, 0]
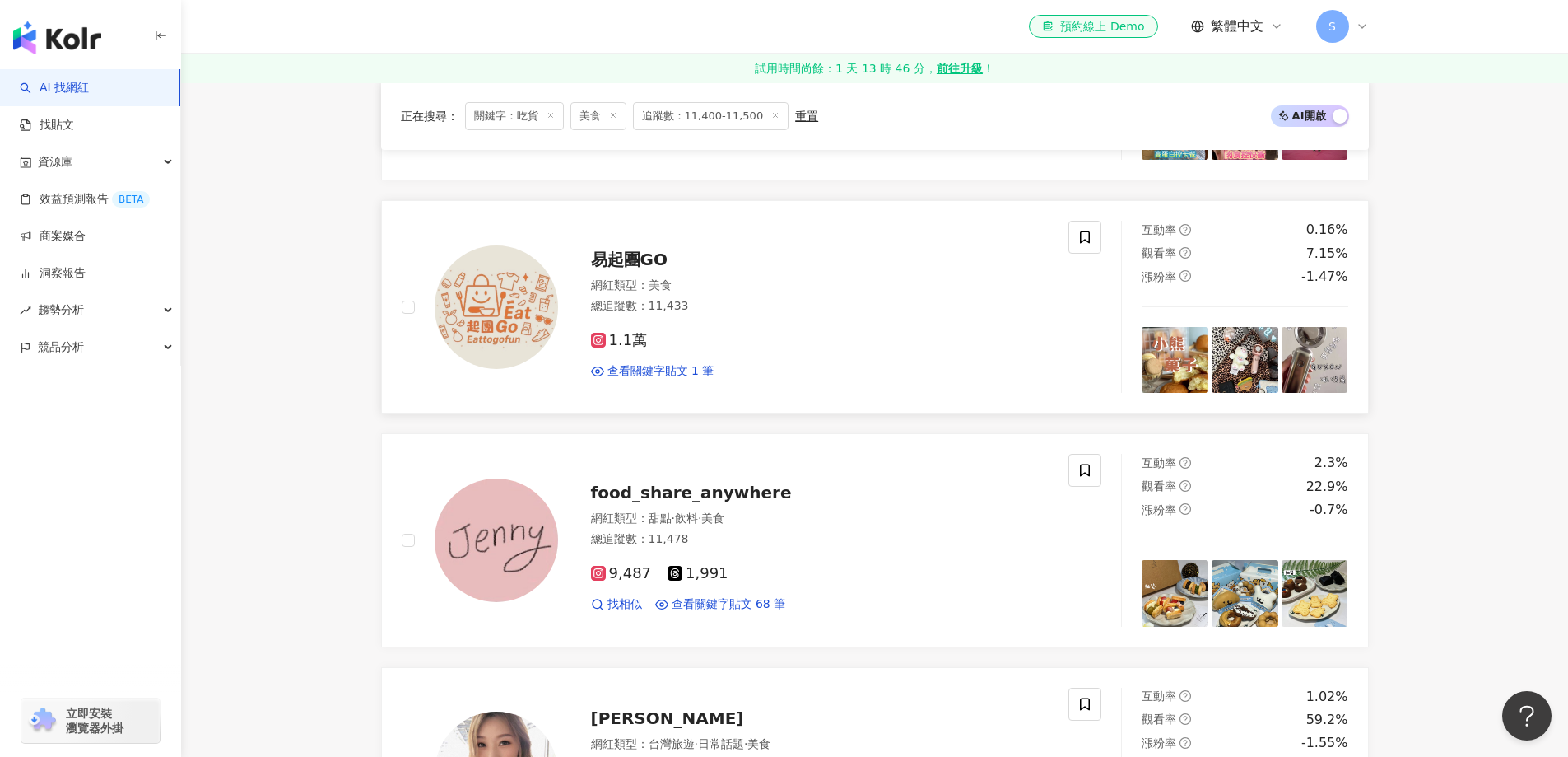
click at [542, 324] on img at bounding box center [496, 306] width 123 height 123
click at [504, 521] on img at bounding box center [496, 540] width 123 height 123
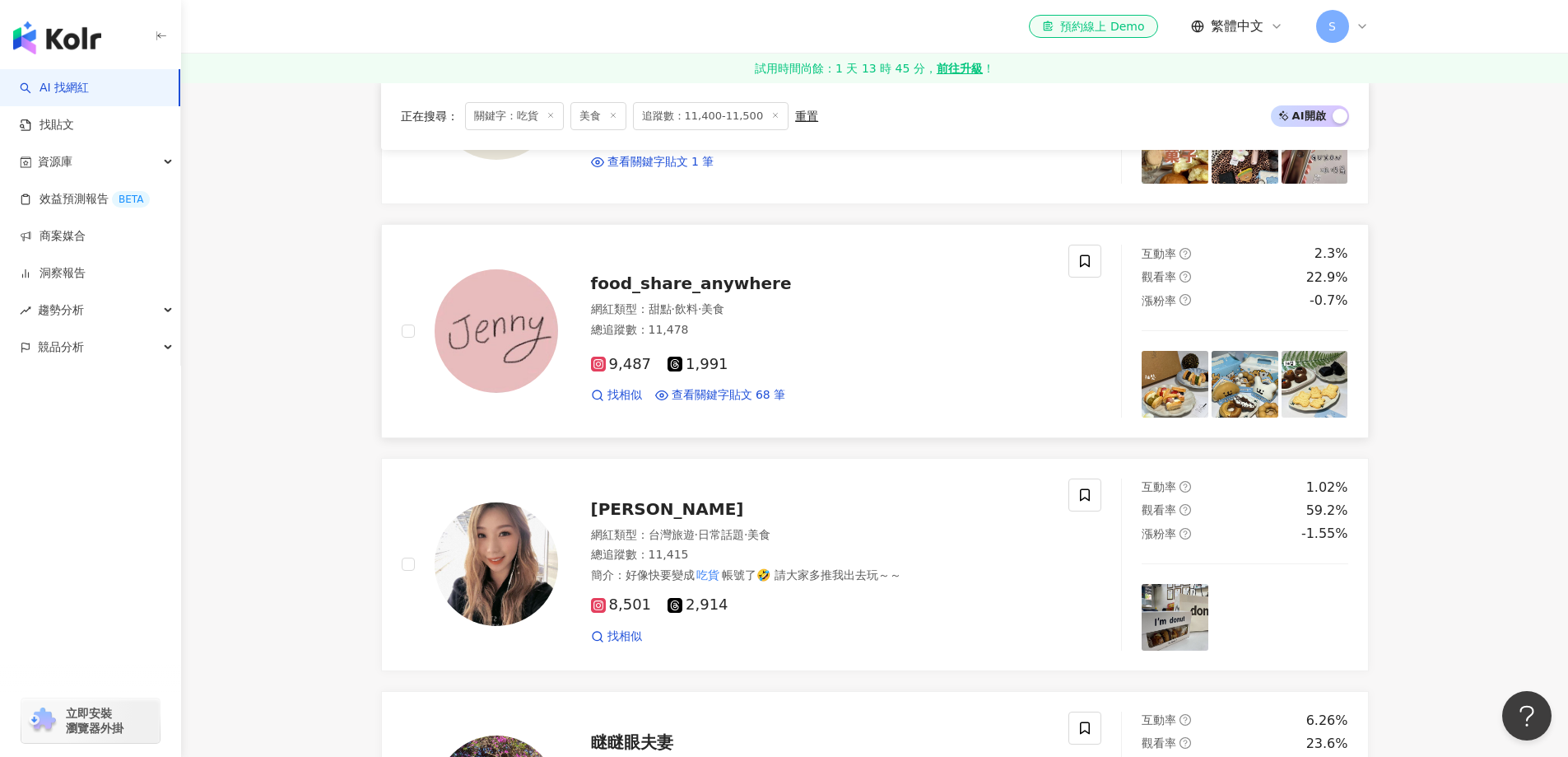
scroll to position [2305, 0]
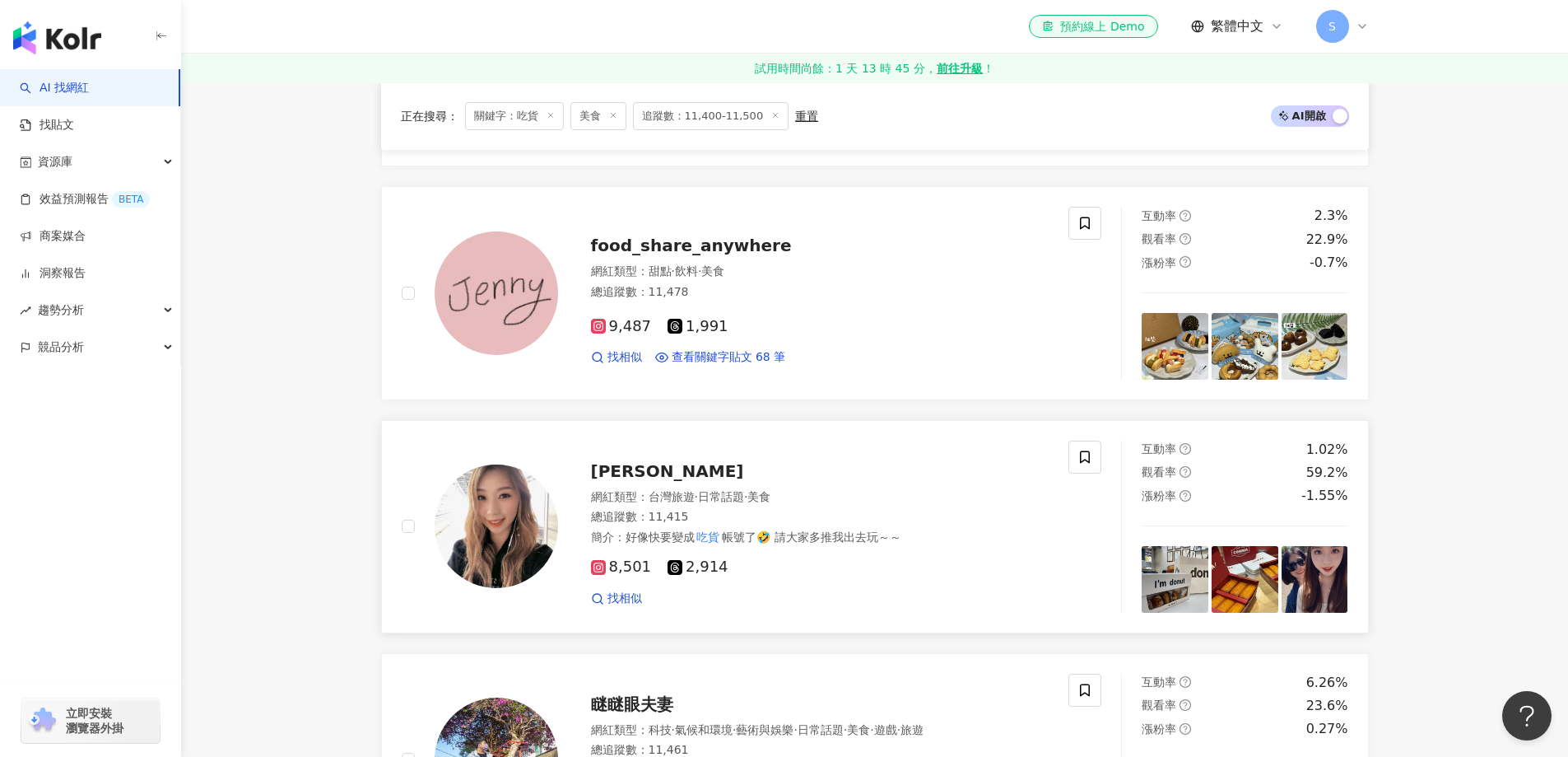
click at [510, 550] on img at bounding box center [496, 526] width 123 height 123
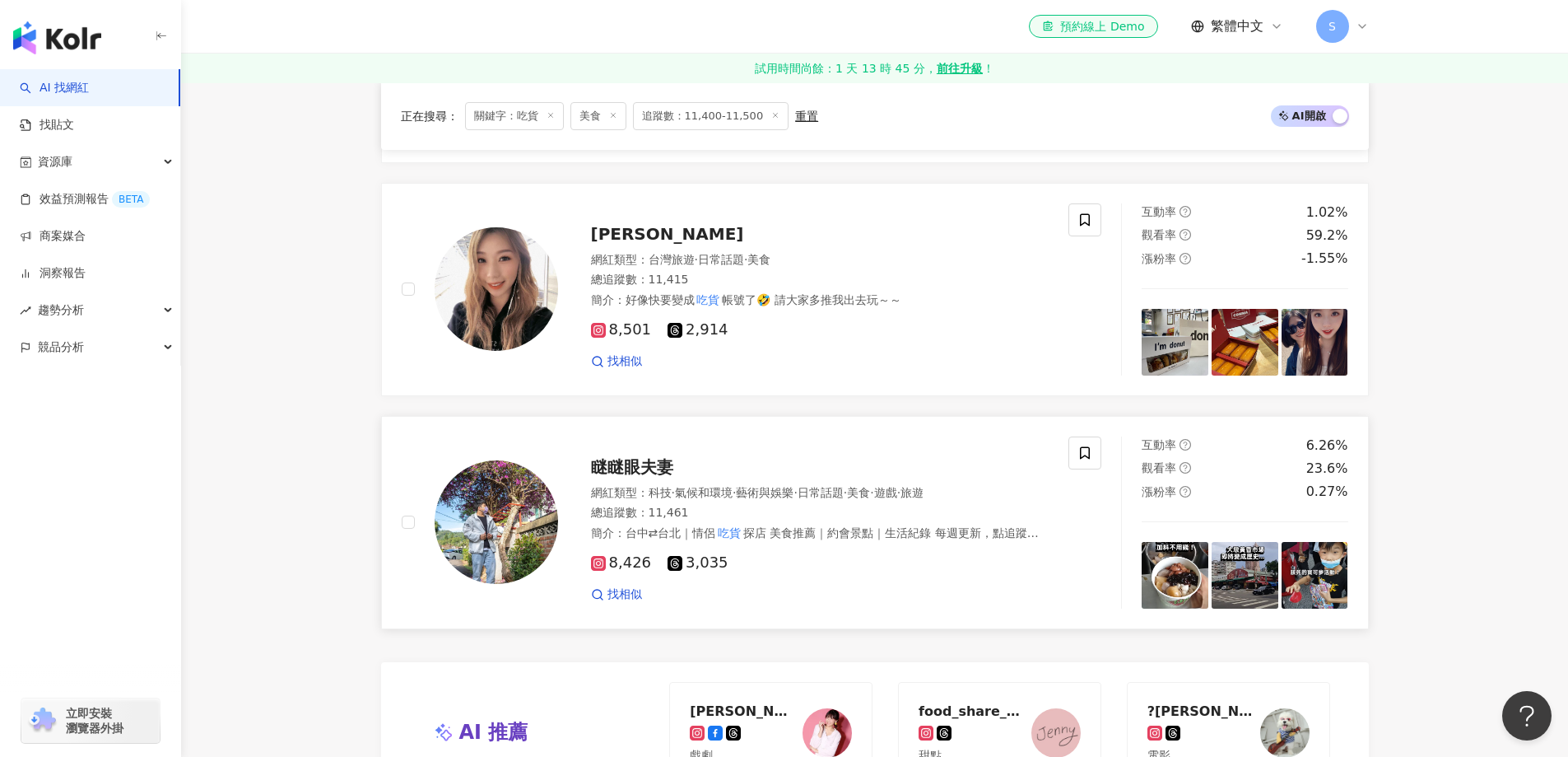
scroll to position [2552, 0]
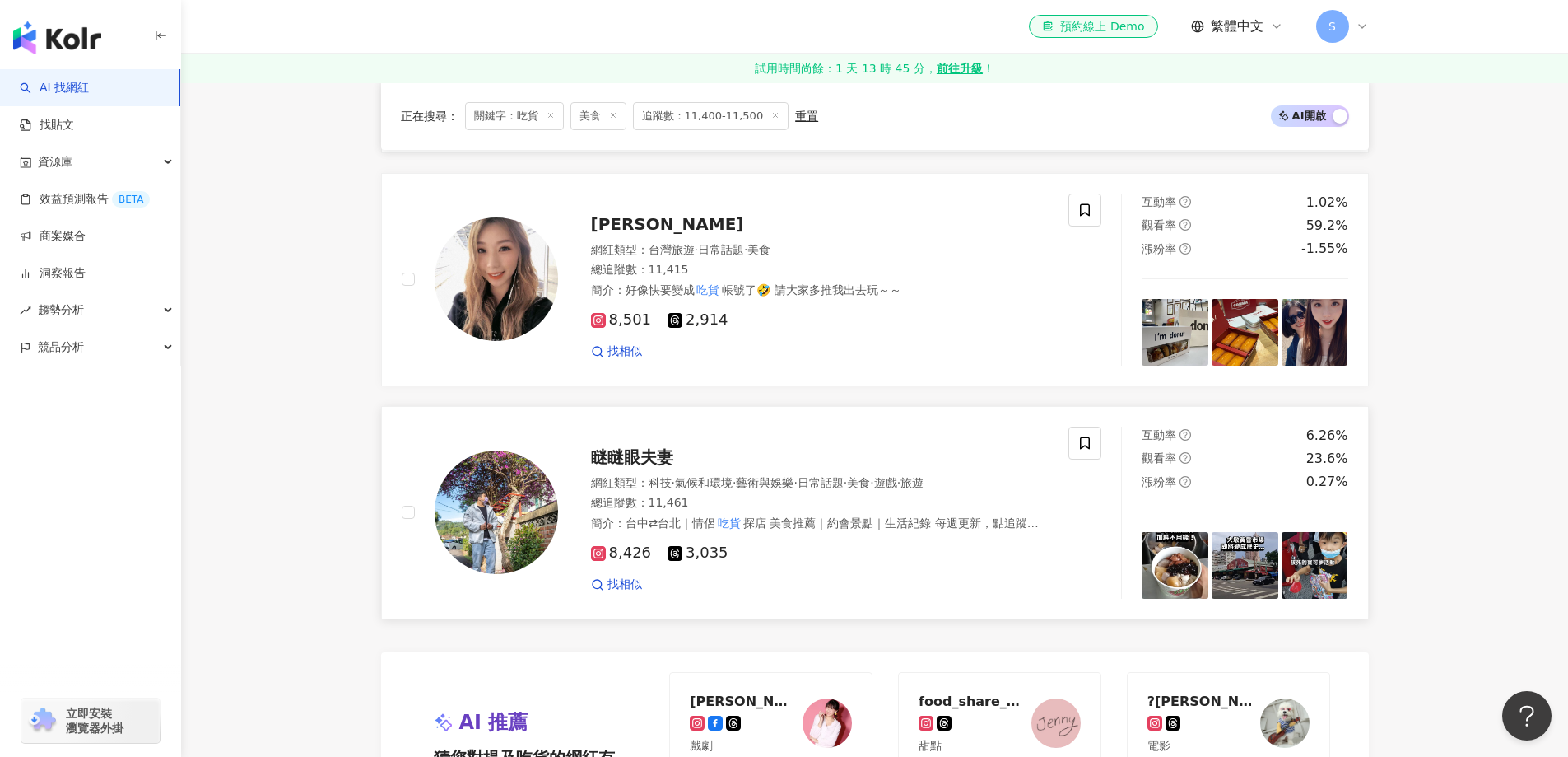
click at [495, 515] on img at bounding box center [496, 512] width 123 height 123
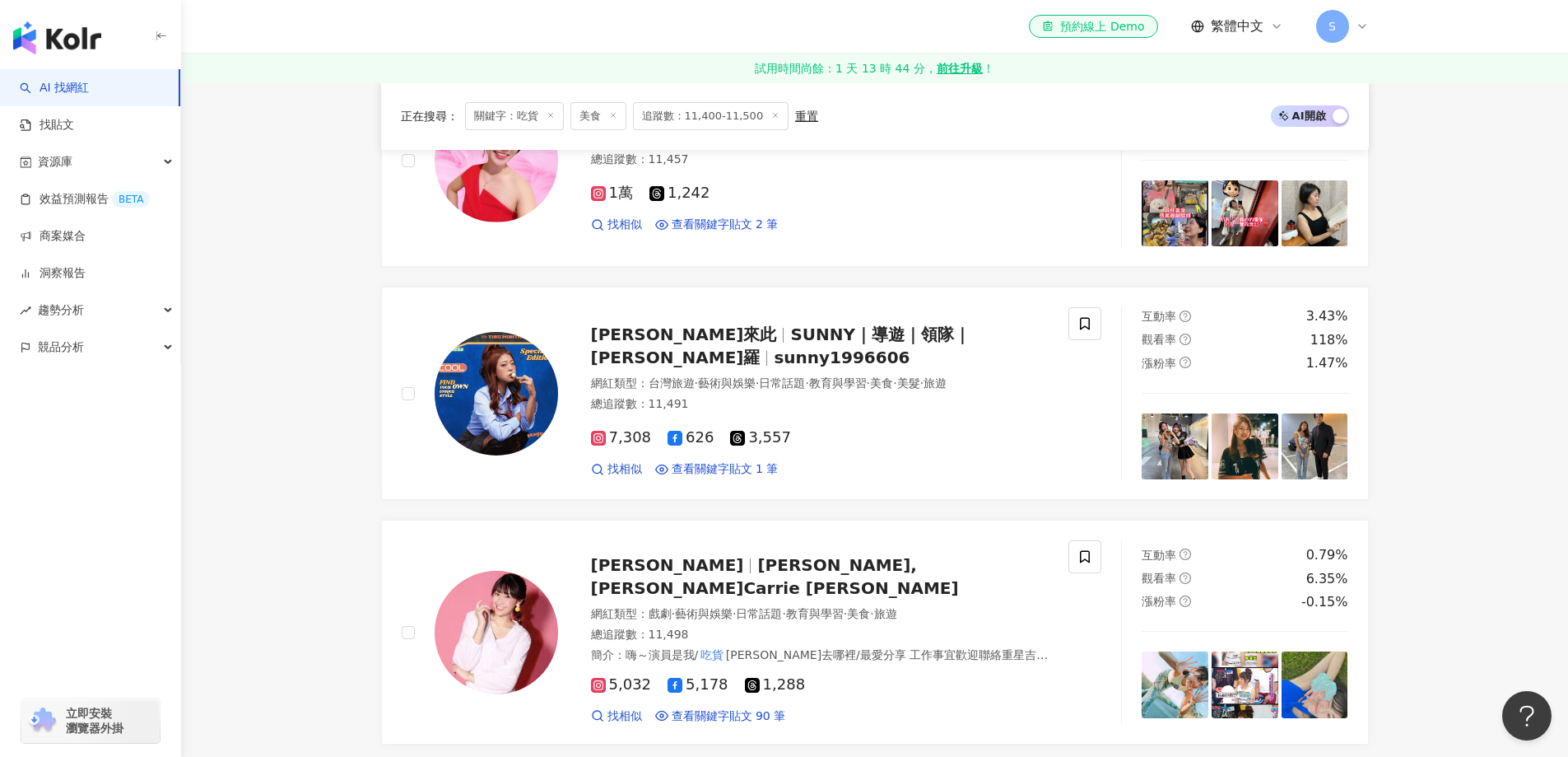
scroll to position [0, 0]
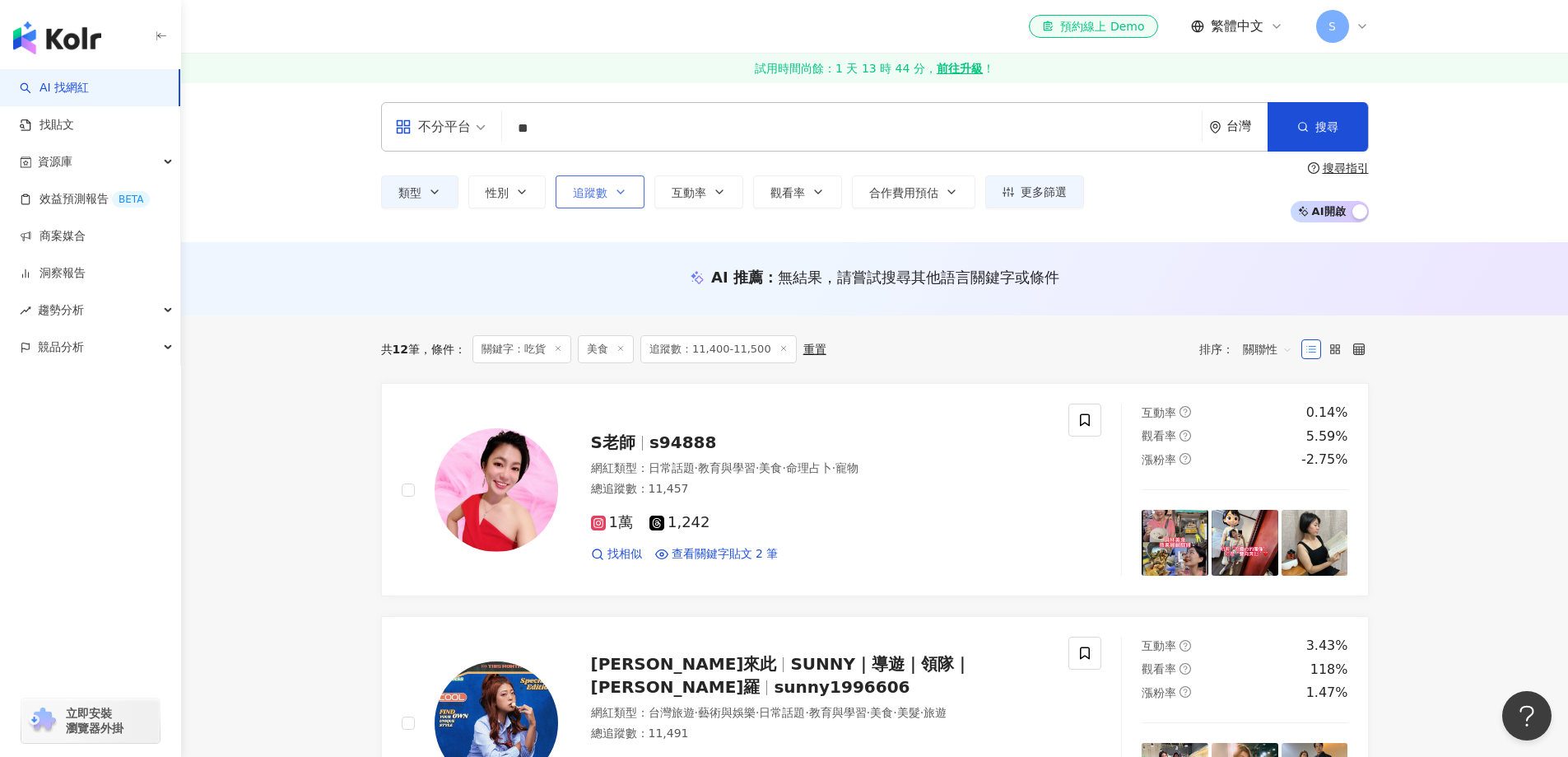
click at [620, 198] on icon "button" at bounding box center [620, 192] width 13 height 13
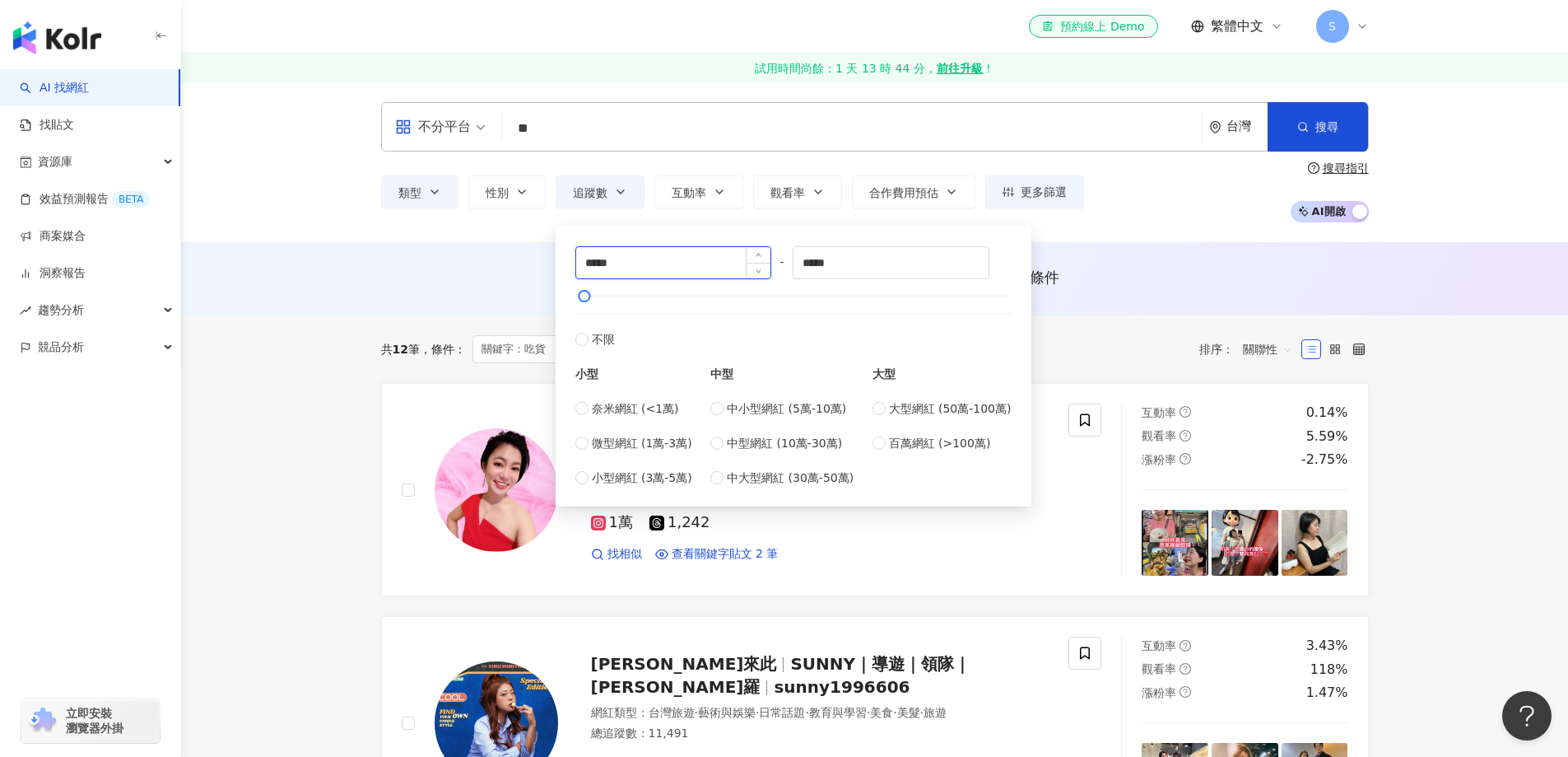
click at [597, 270] on input "*****" at bounding box center [674, 263] width 195 height 32
type input "*****"
click at [817, 265] on input "*****" at bounding box center [891, 263] width 195 height 32
type input "*****"
click at [1347, 132] on button "搜尋" at bounding box center [1318, 127] width 101 height 49
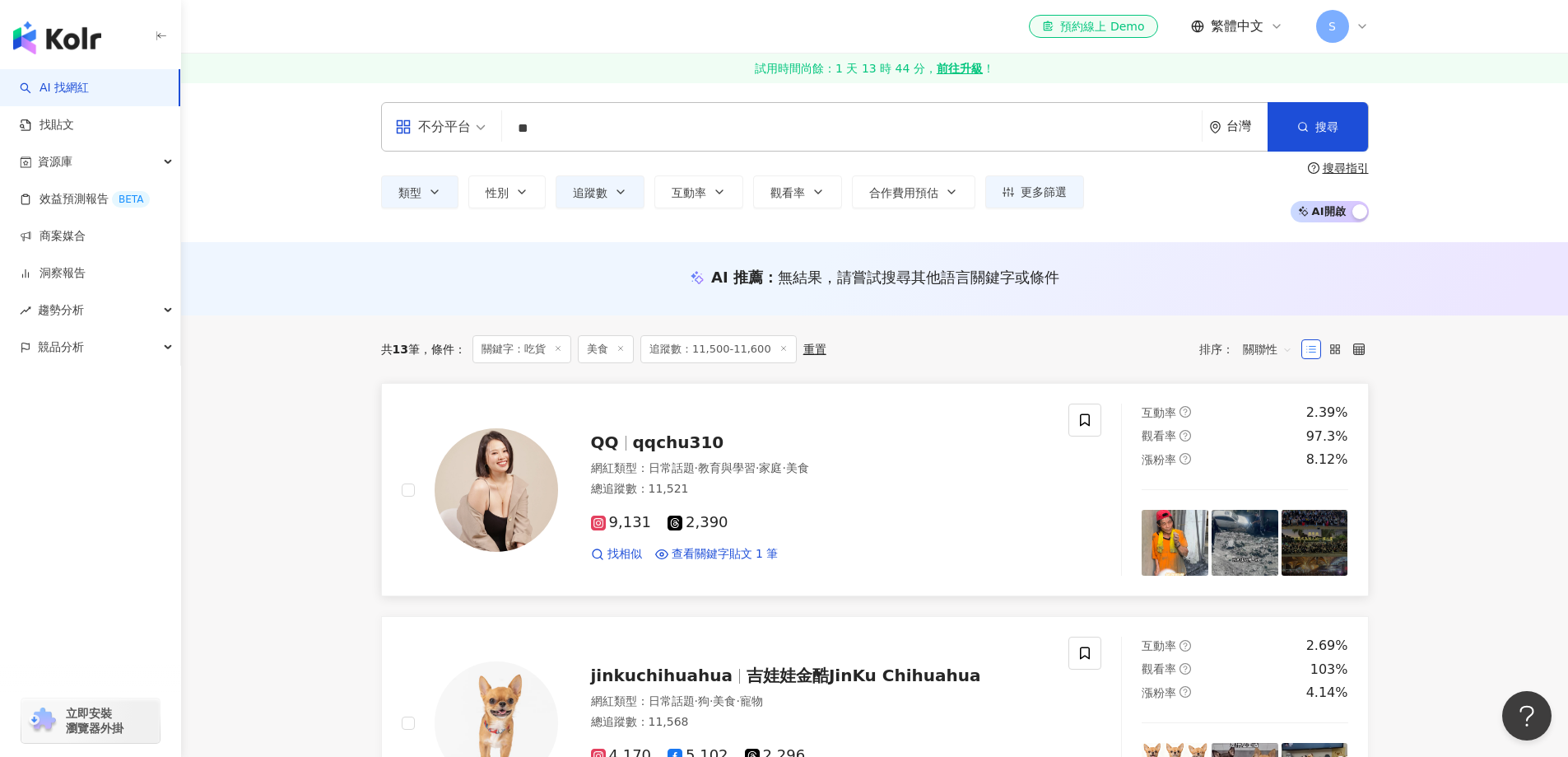
click at [503, 493] on img at bounding box center [496, 489] width 123 height 123
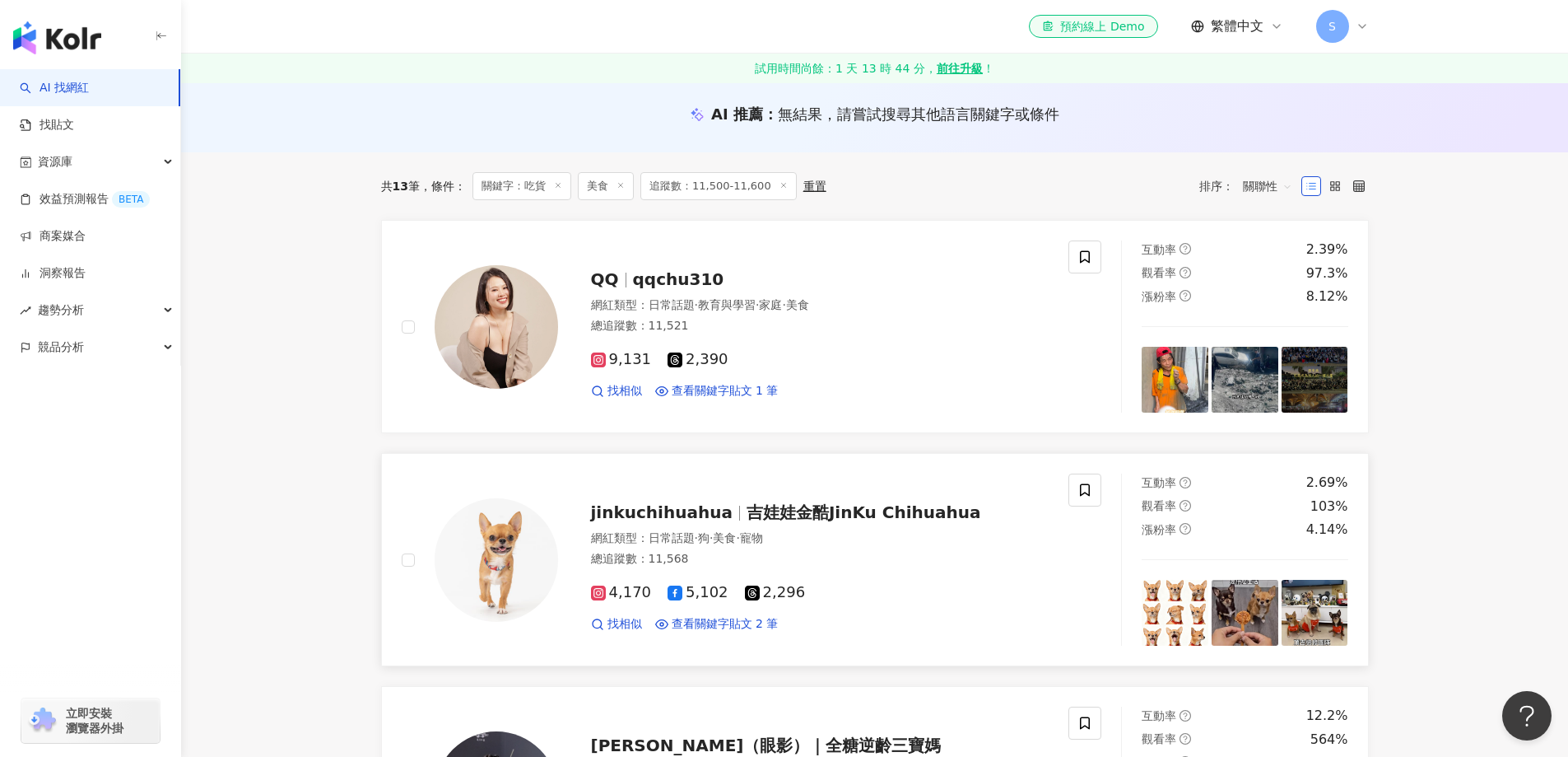
scroll to position [165, 0]
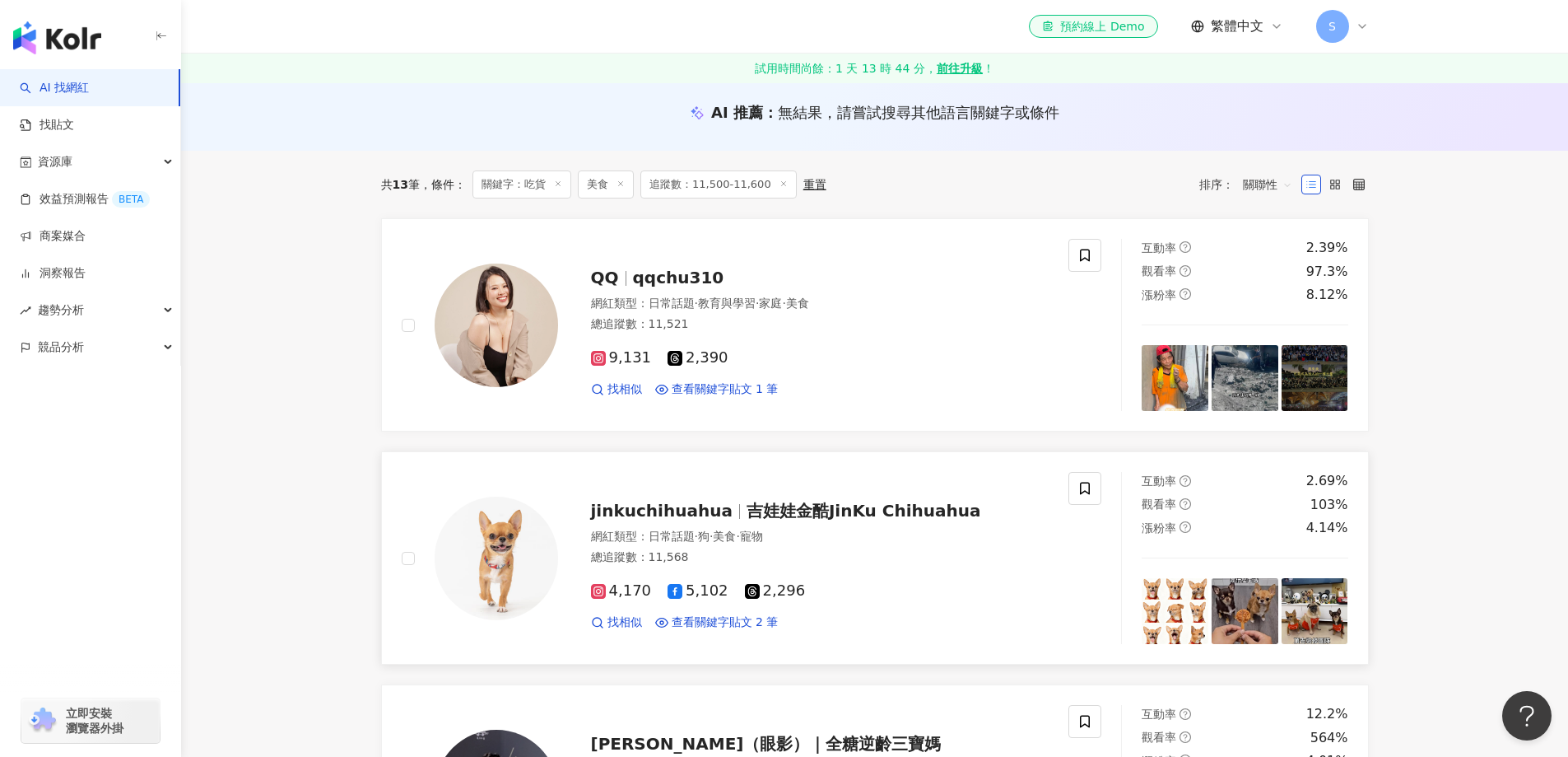
click at [526, 599] on img at bounding box center [496, 557] width 123 height 123
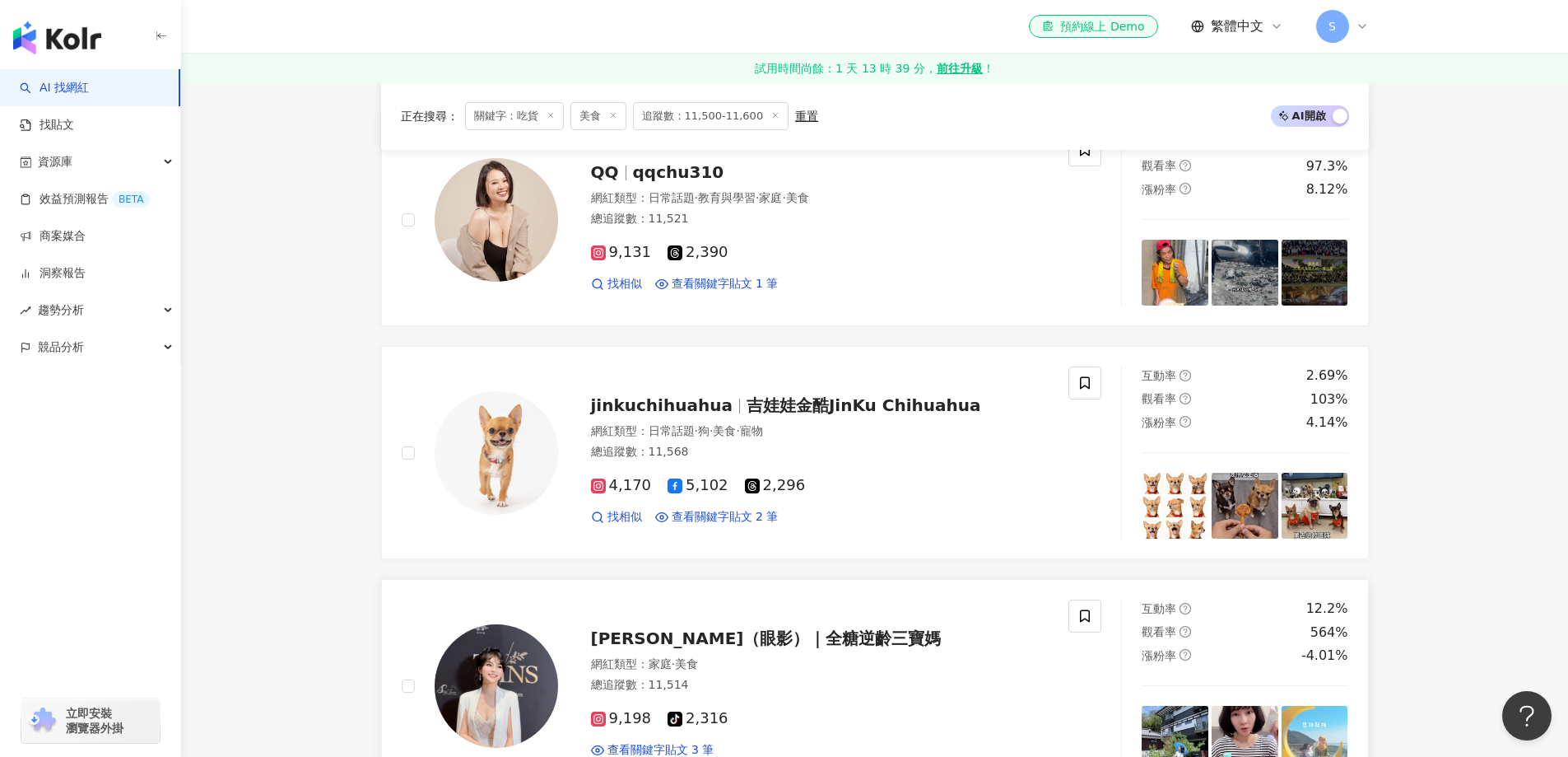
scroll to position [411, 0]
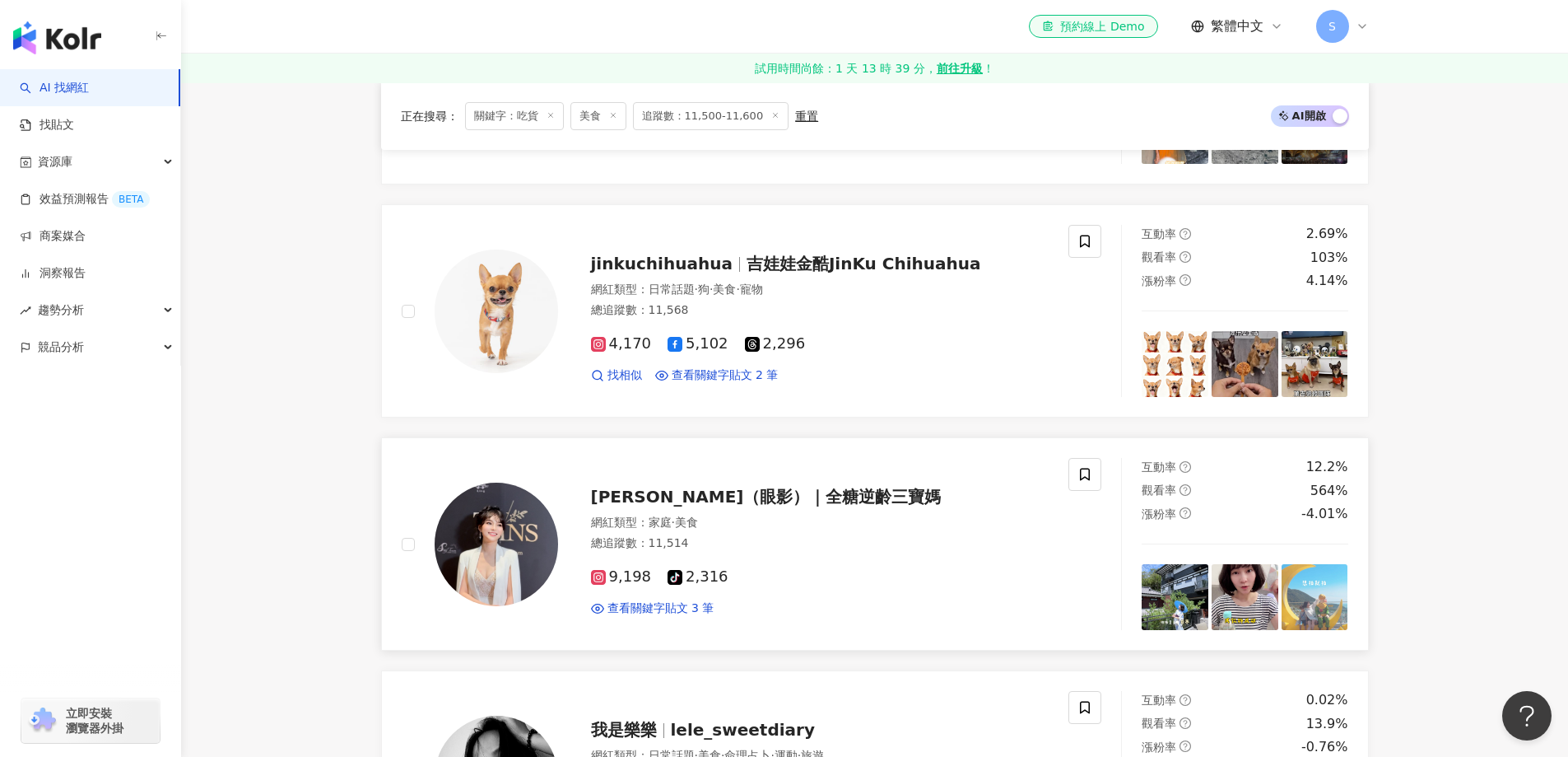
click at [480, 529] on img at bounding box center [496, 543] width 123 height 123
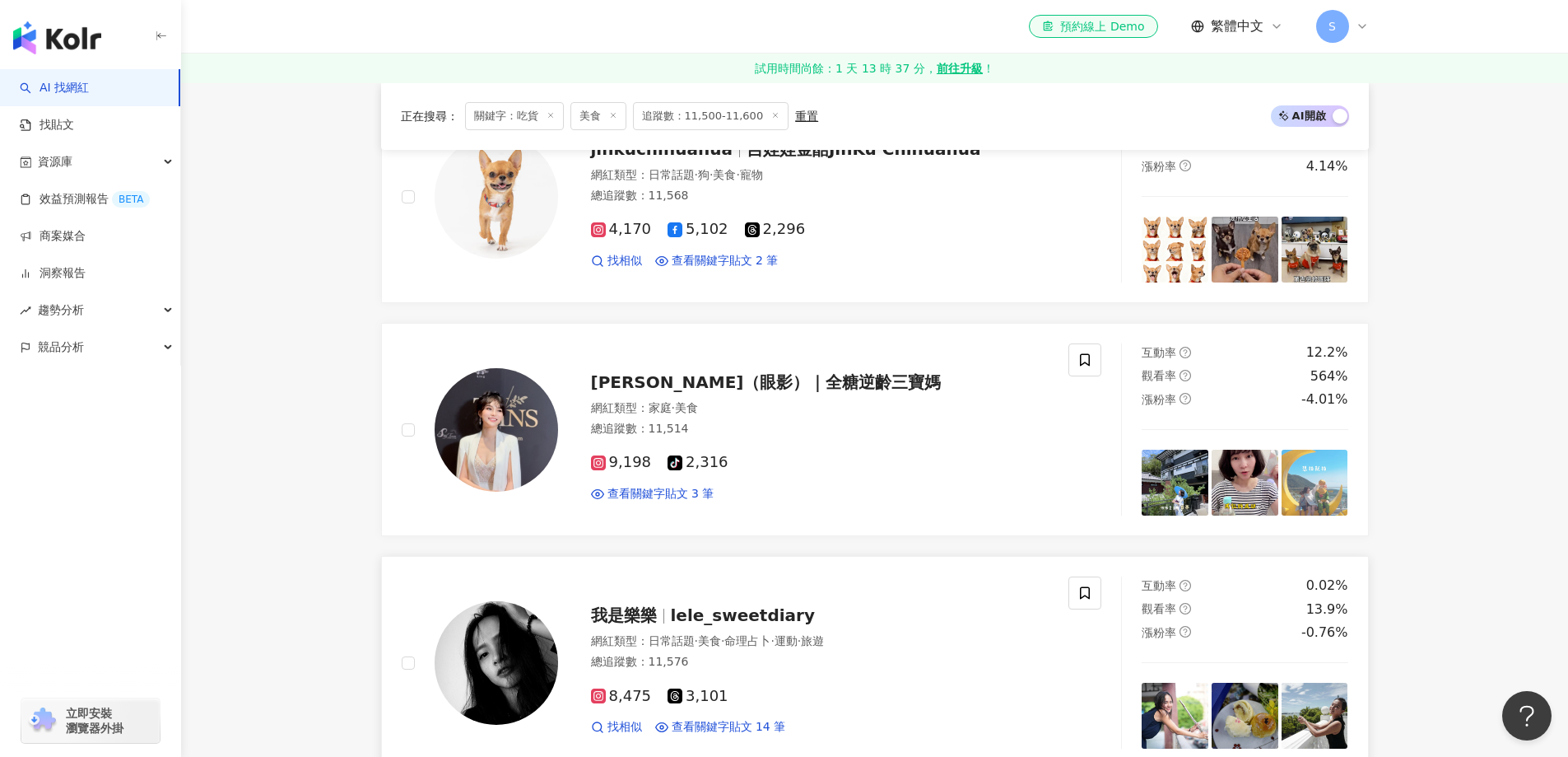
scroll to position [659, 0]
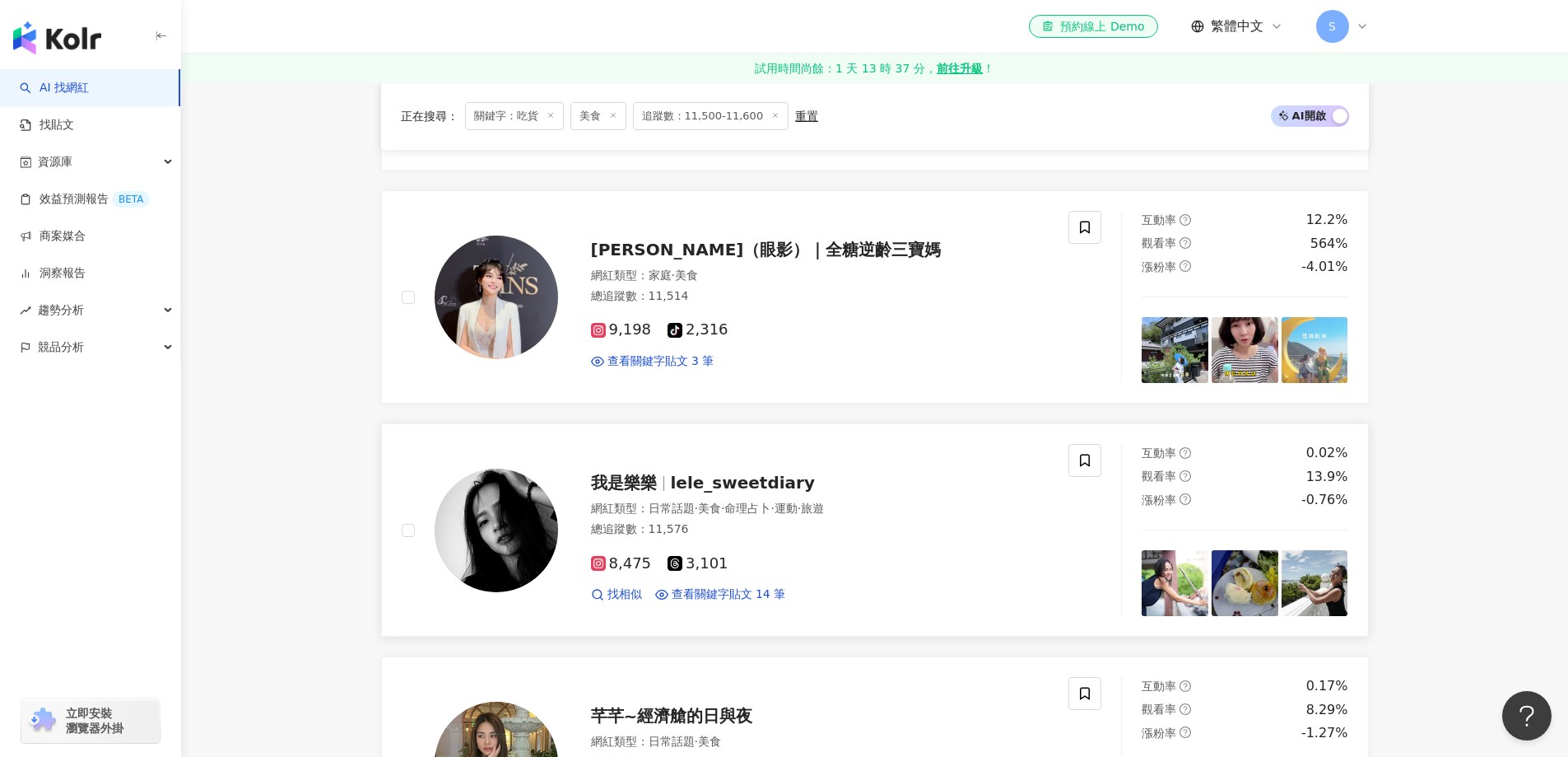
click at [512, 520] on img at bounding box center [496, 529] width 123 height 123
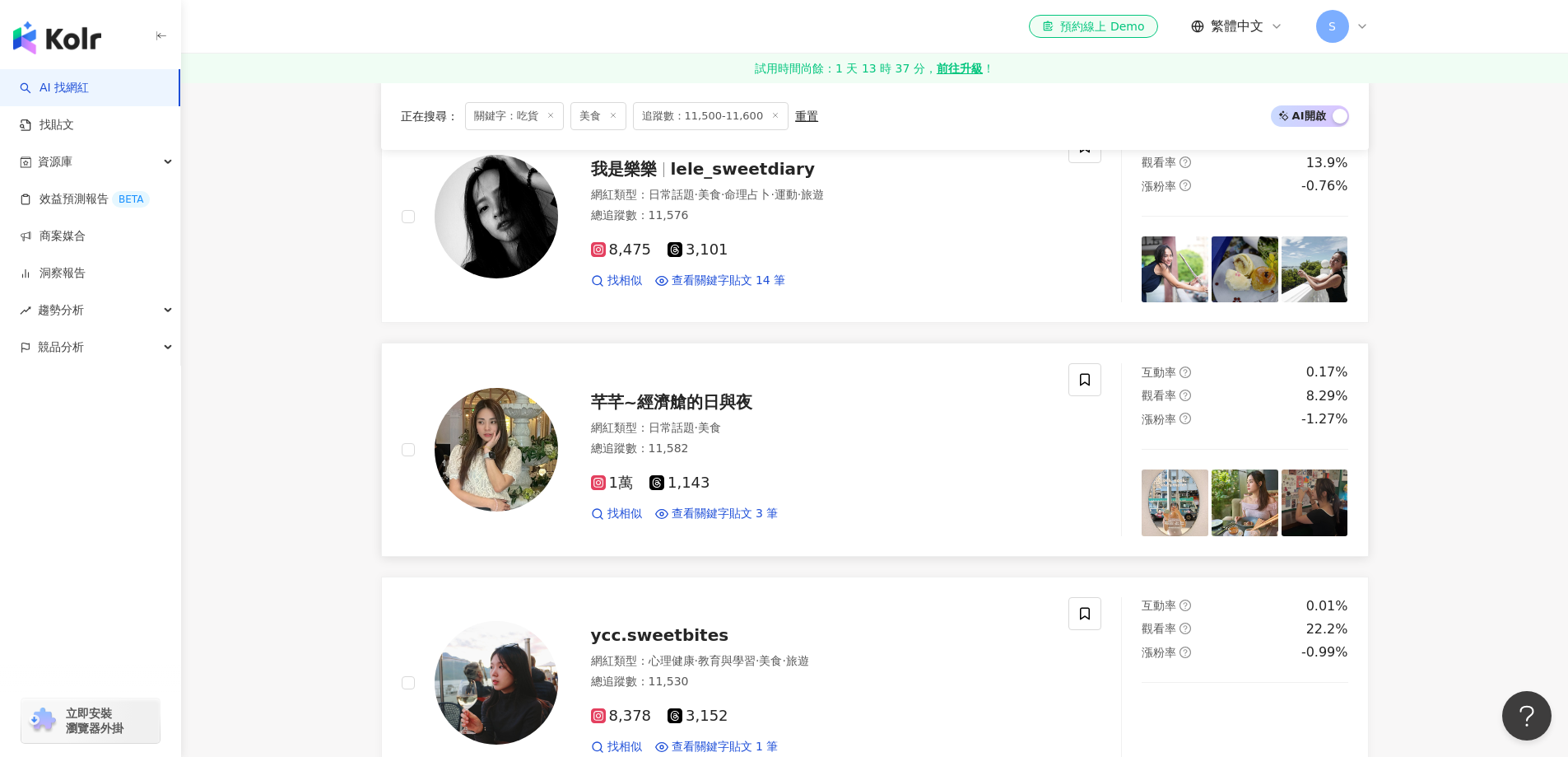
scroll to position [988, 0]
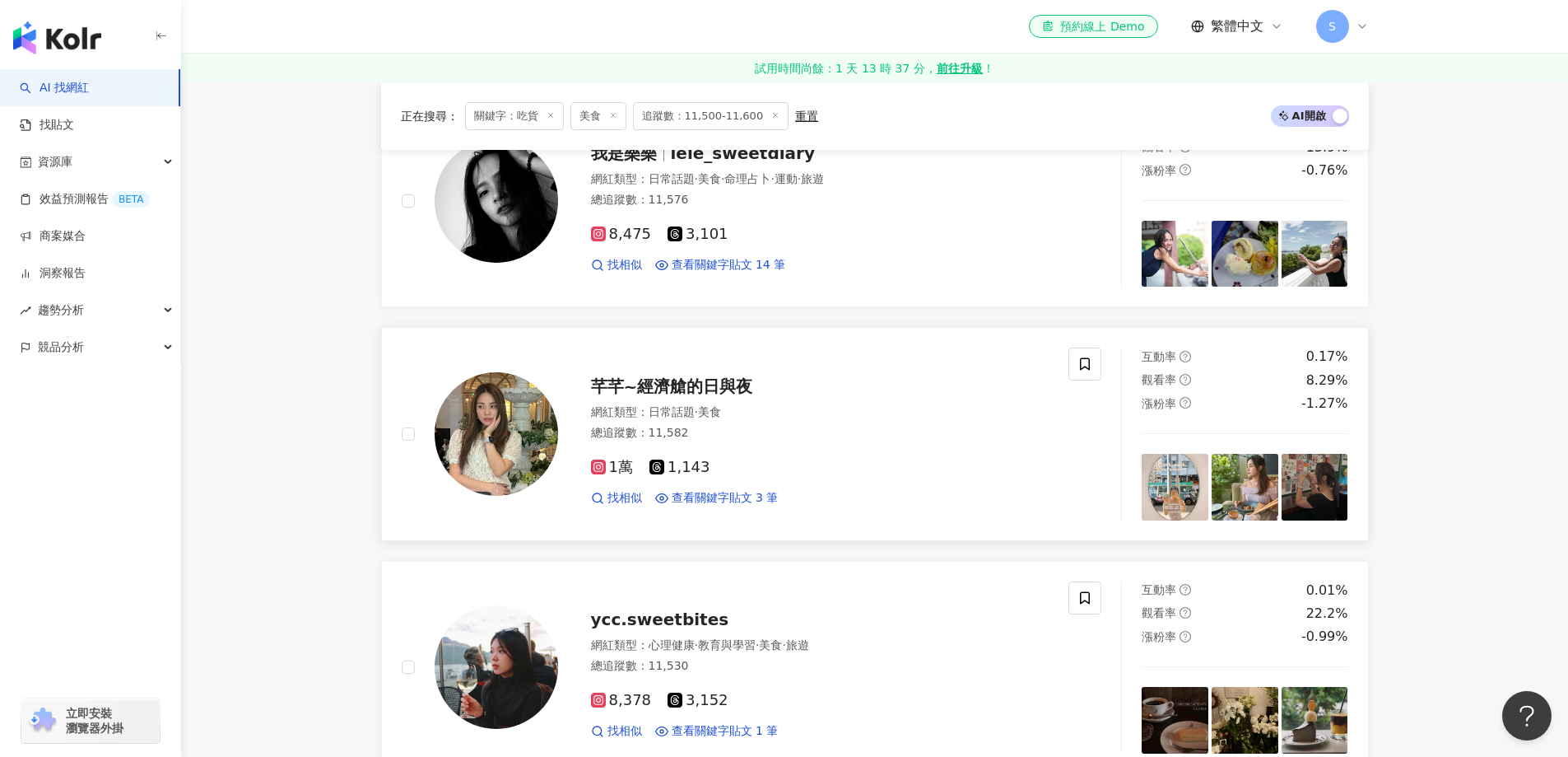
click at [490, 457] on img at bounding box center [496, 433] width 123 height 123
click at [486, 665] on img at bounding box center [496, 666] width 123 height 123
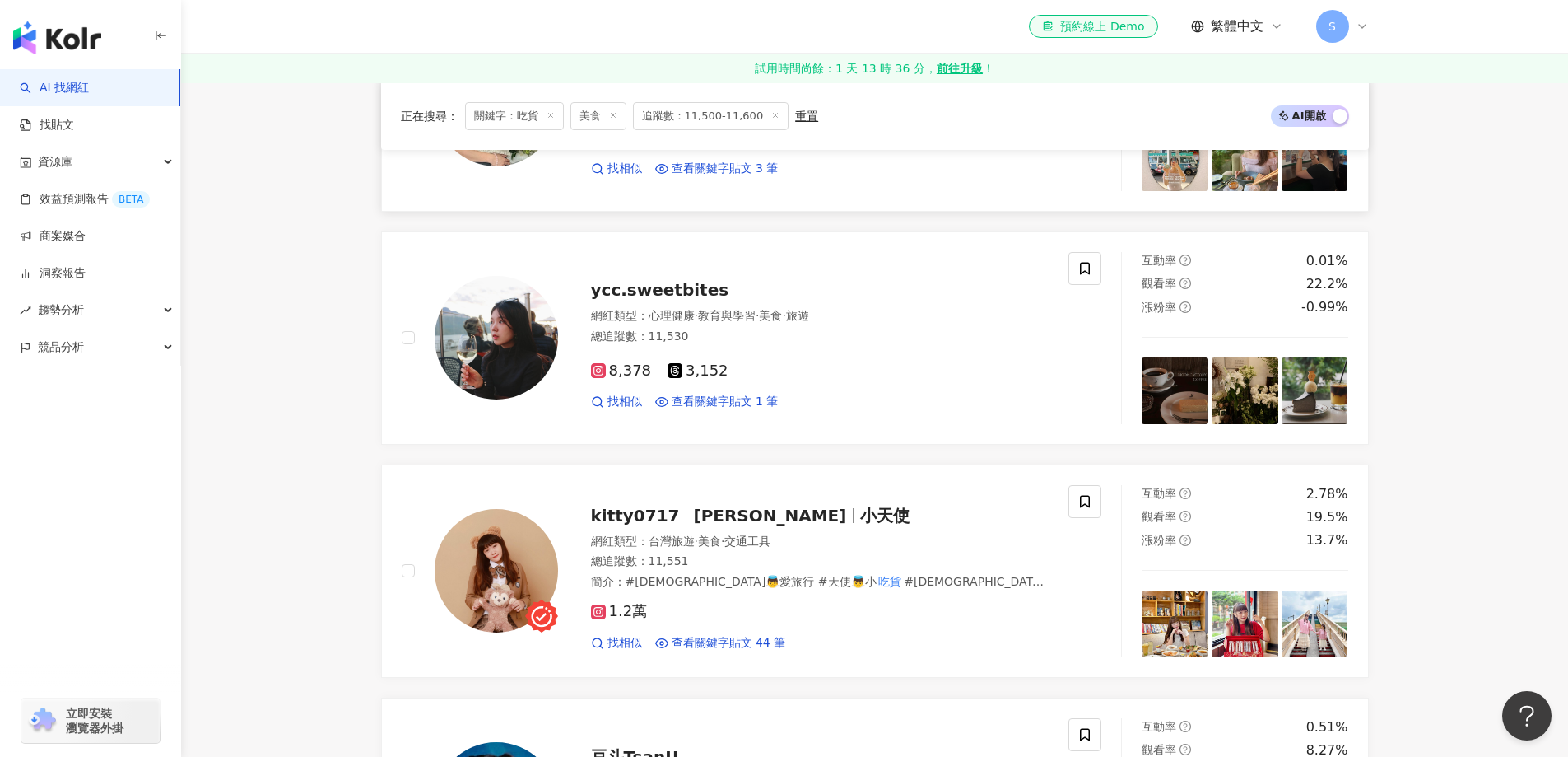
scroll to position [1399, 0]
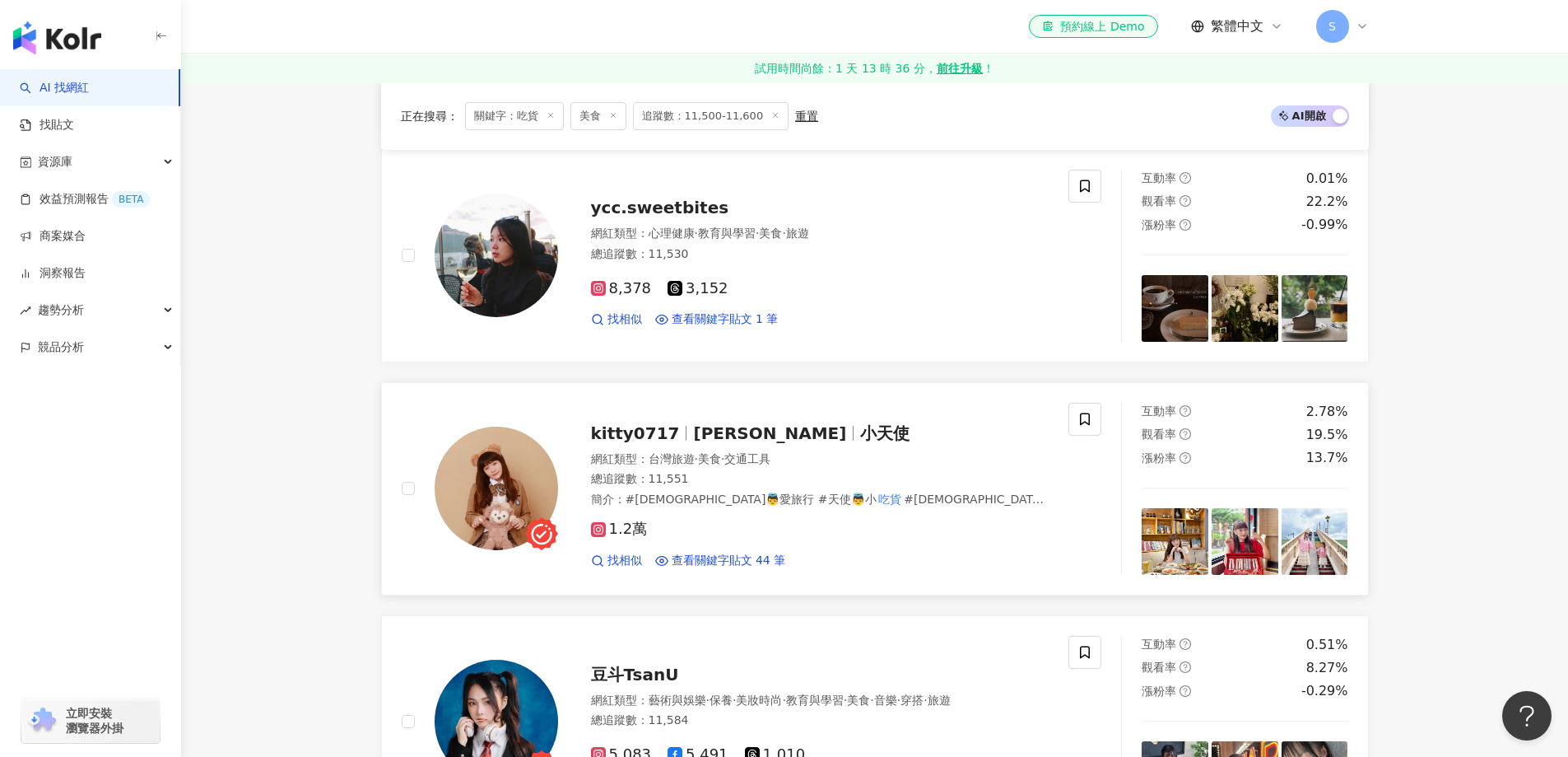
click at [485, 487] on img at bounding box center [496, 487] width 123 height 123
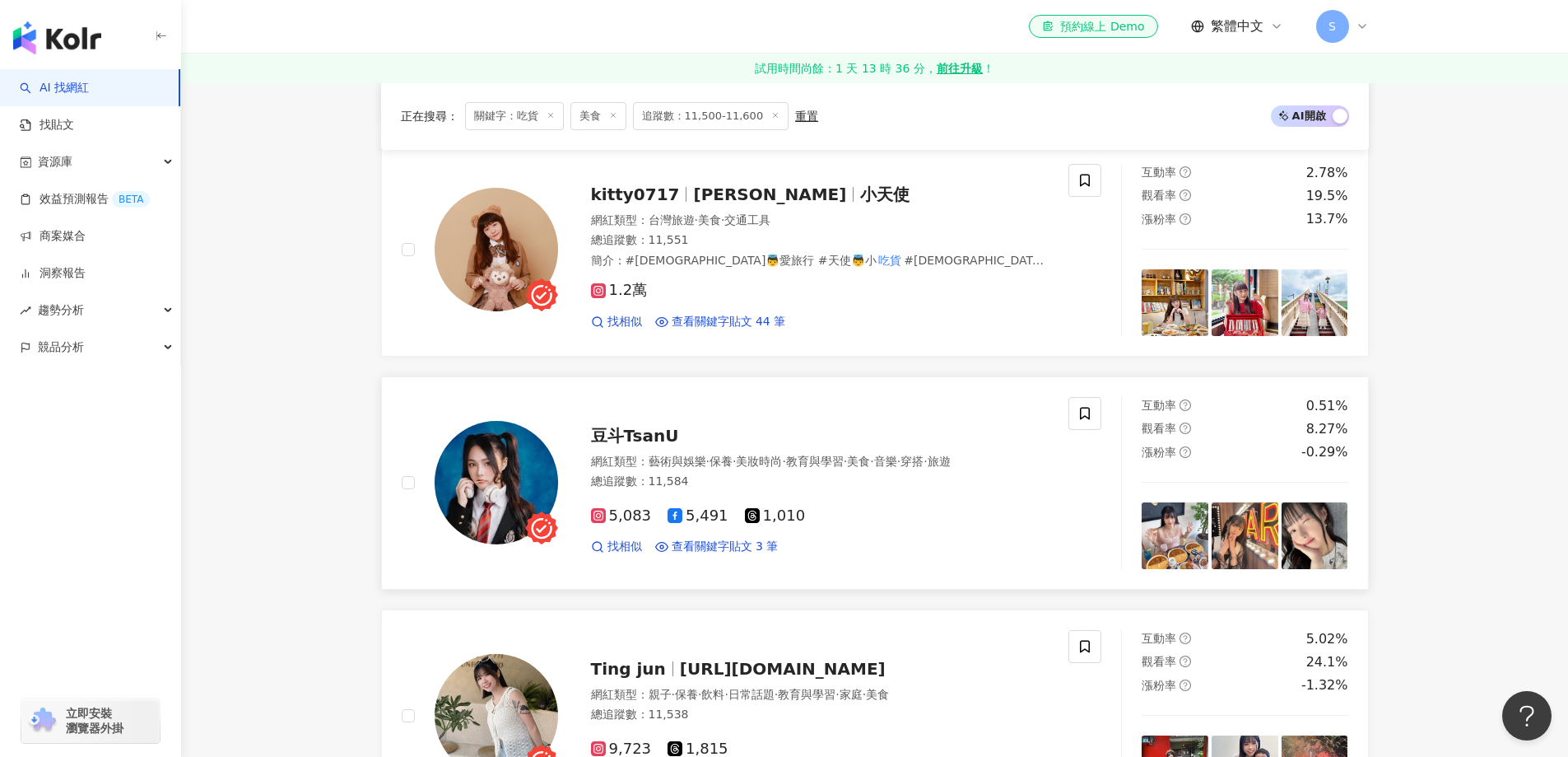
scroll to position [1729, 0]
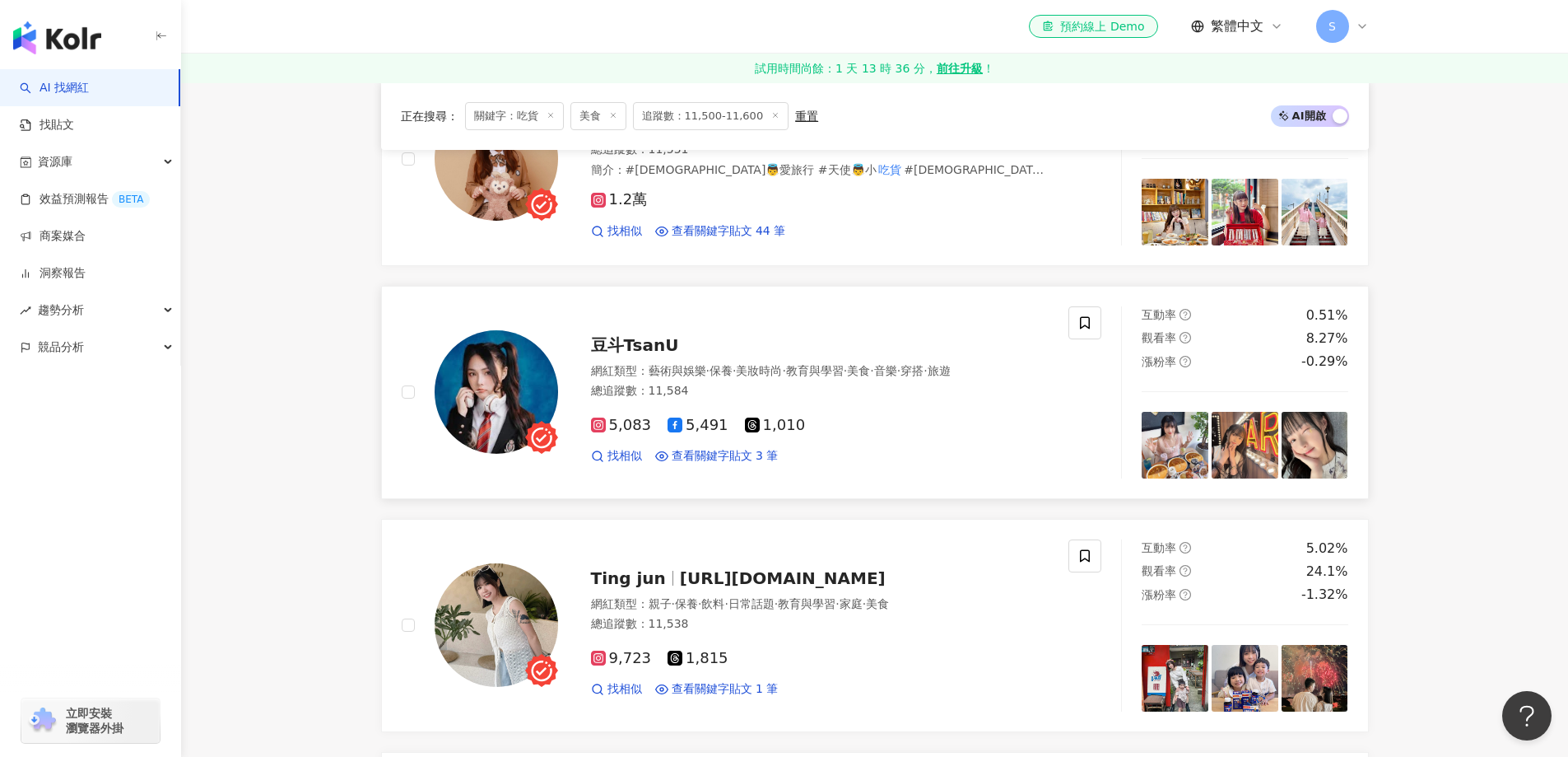
click at [501, 446] on img at bounding box center [496, 391] width 123 height 123
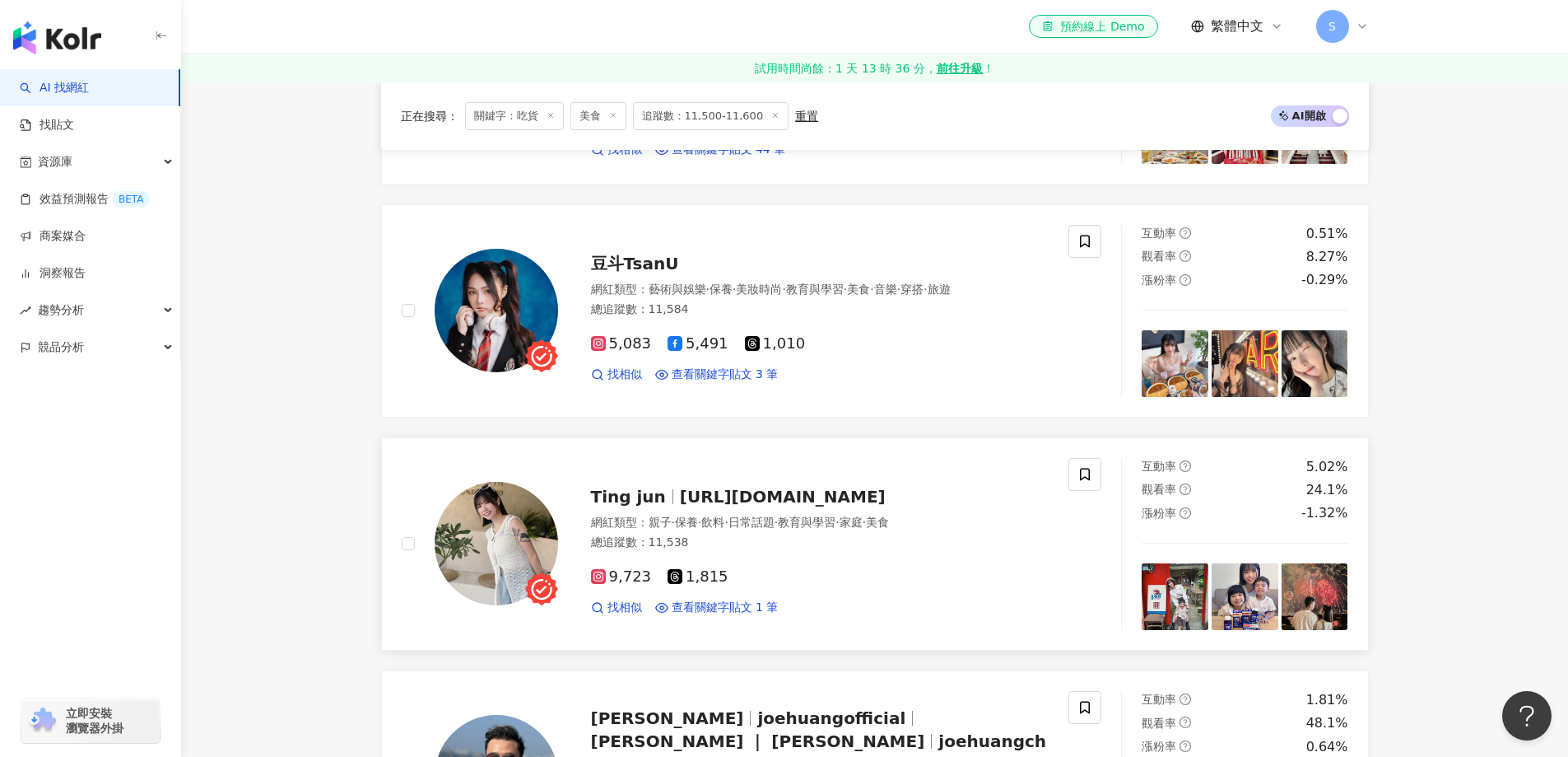
scroll to position [1812, 0]
click at [485, 557] on img at bounding box center [496, 542] width 123 height 123
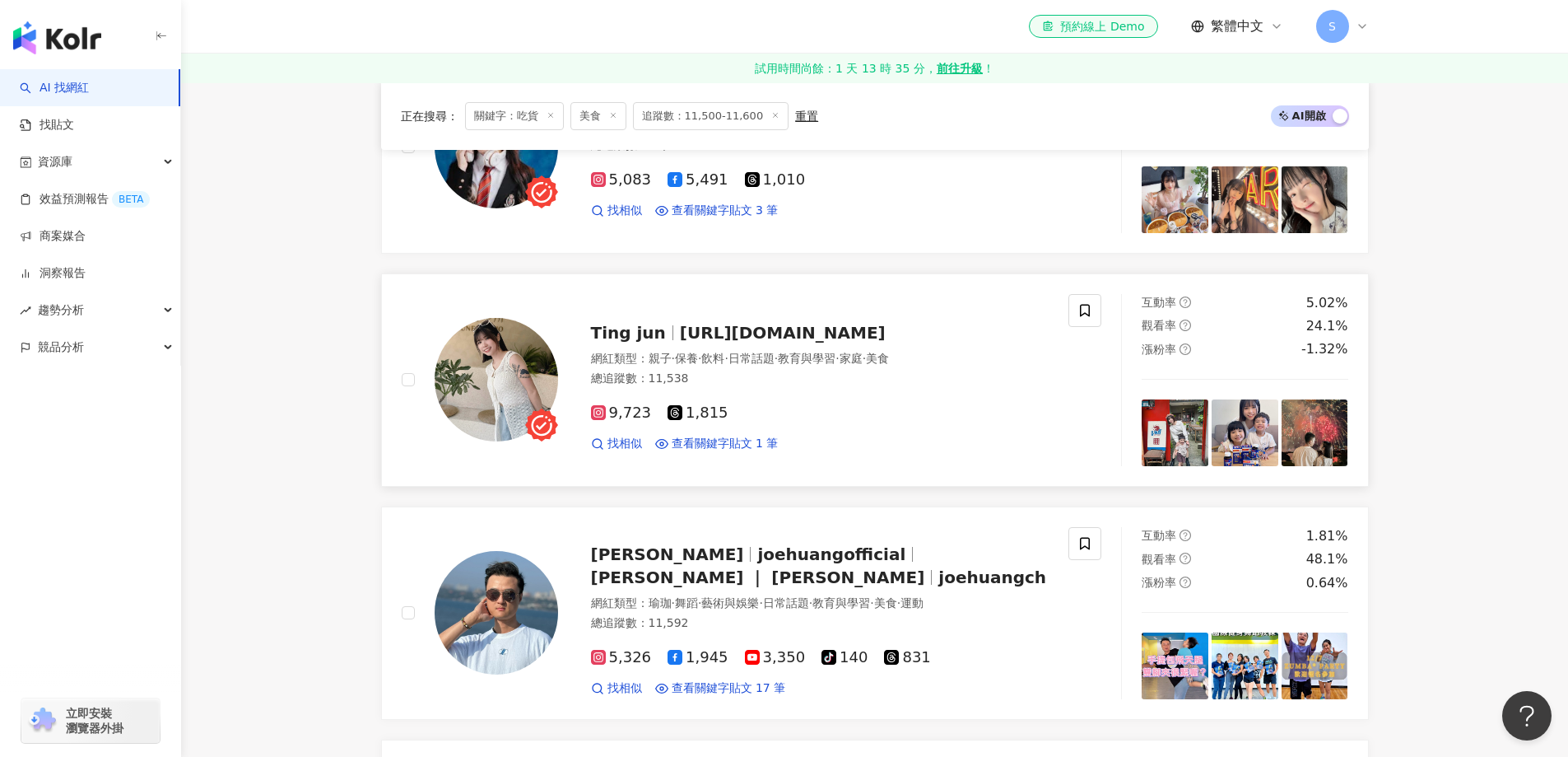
scroll to position [2058, 0]
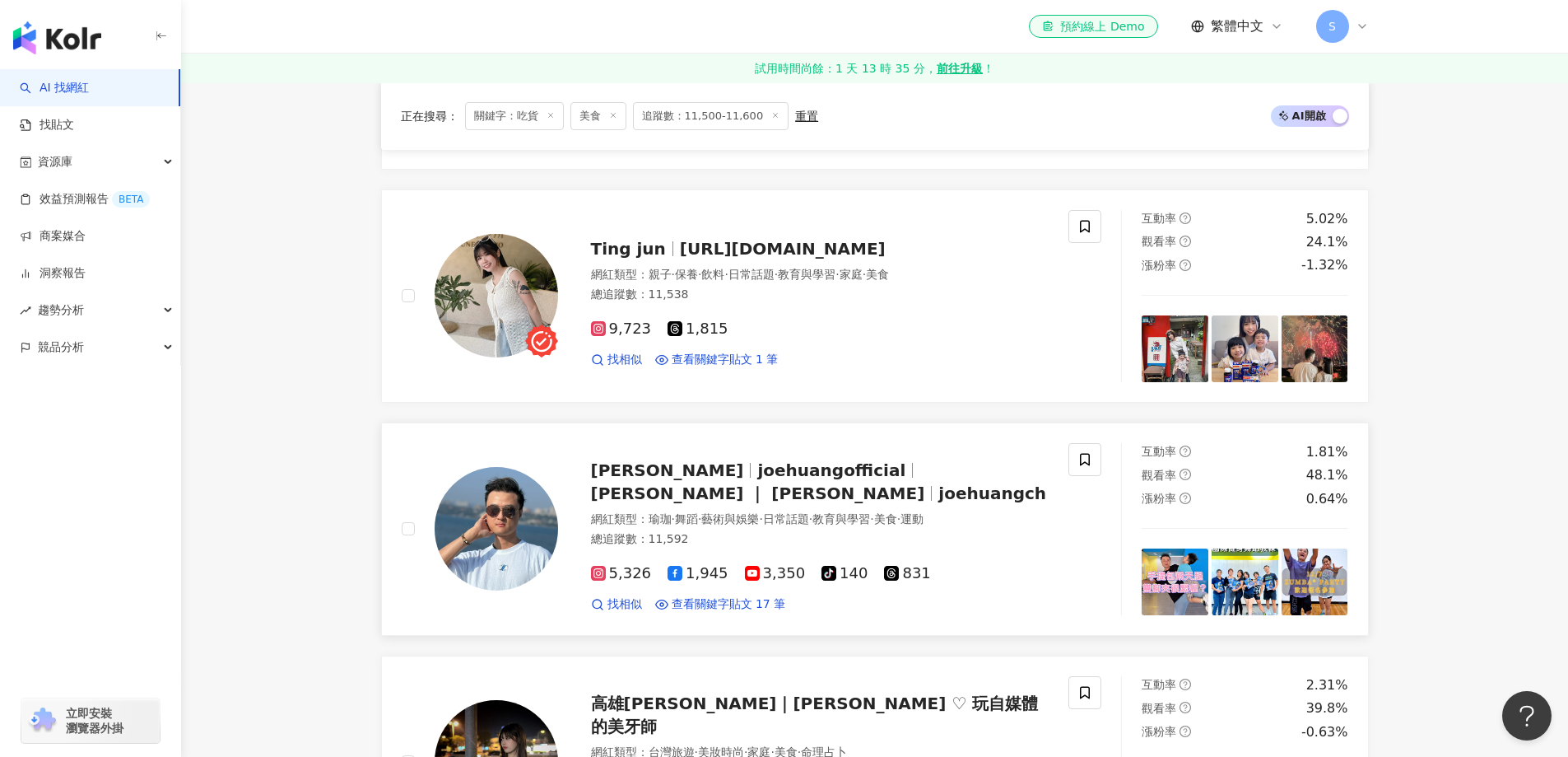
click at [486, 529] on img at bounding box center [496, 528] width 123 height 123
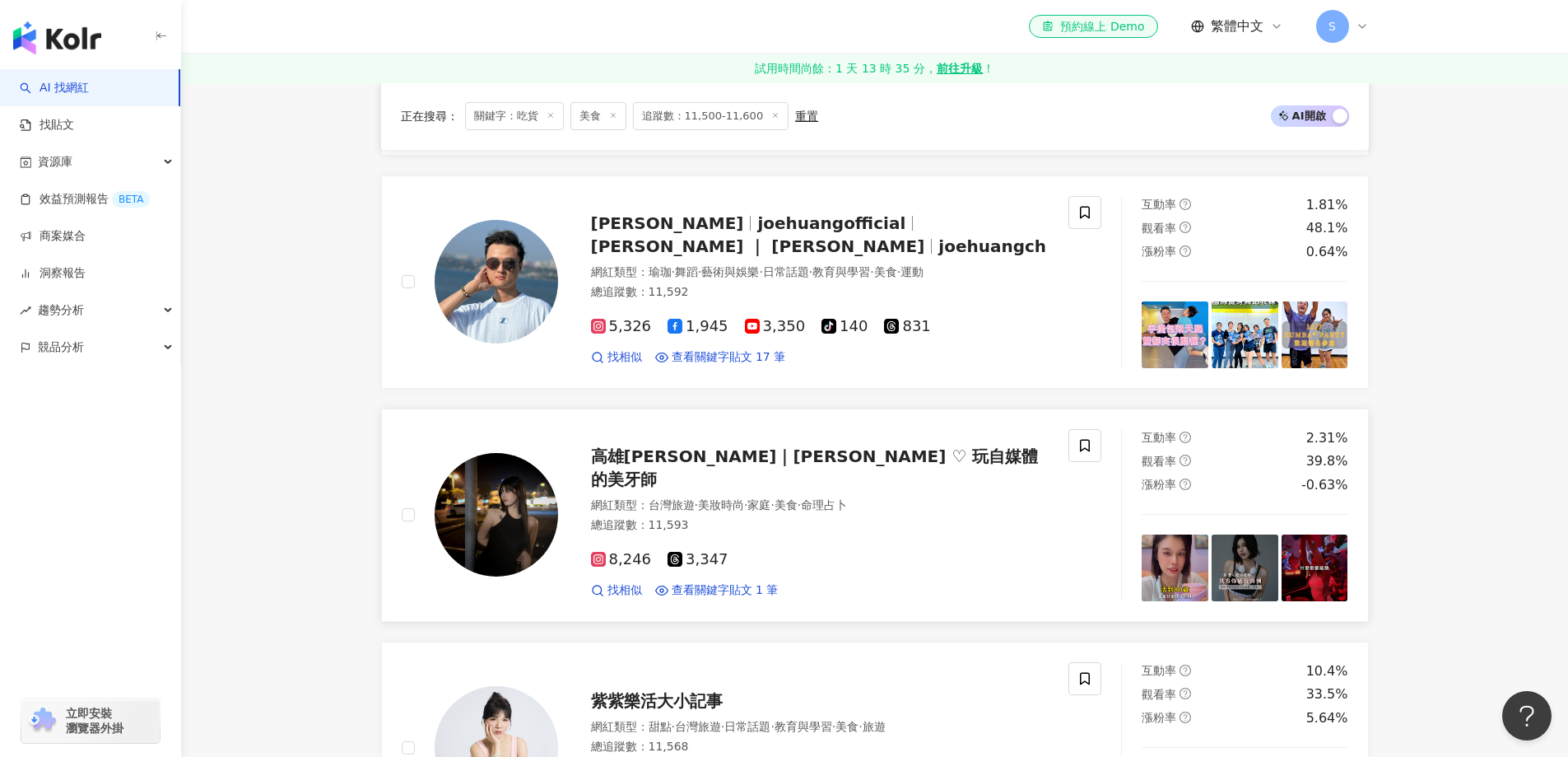
click at [506, 498] on img at bounding box center [496, 514] width 123 height 123
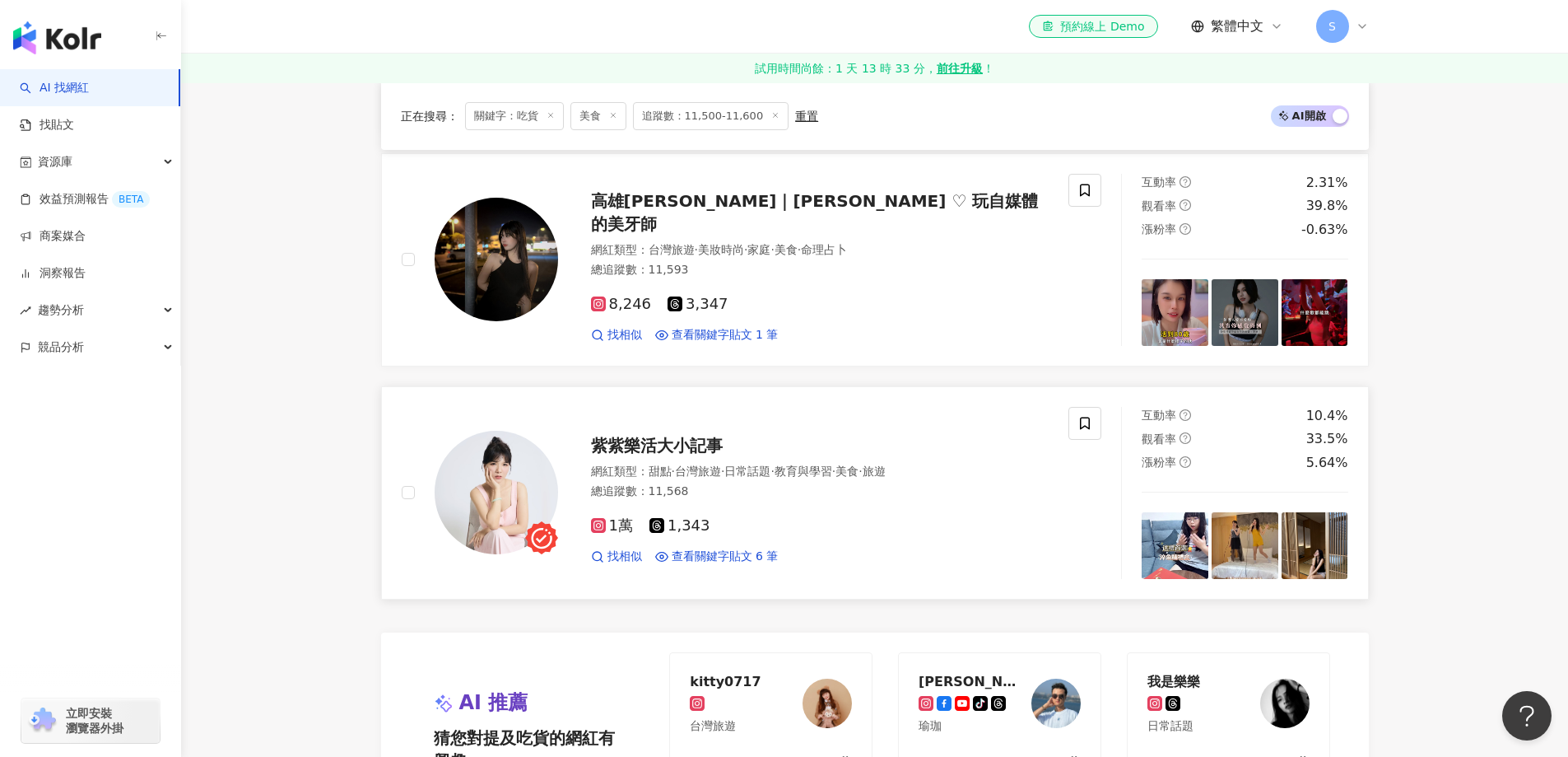
scroll to position [2635, 0]
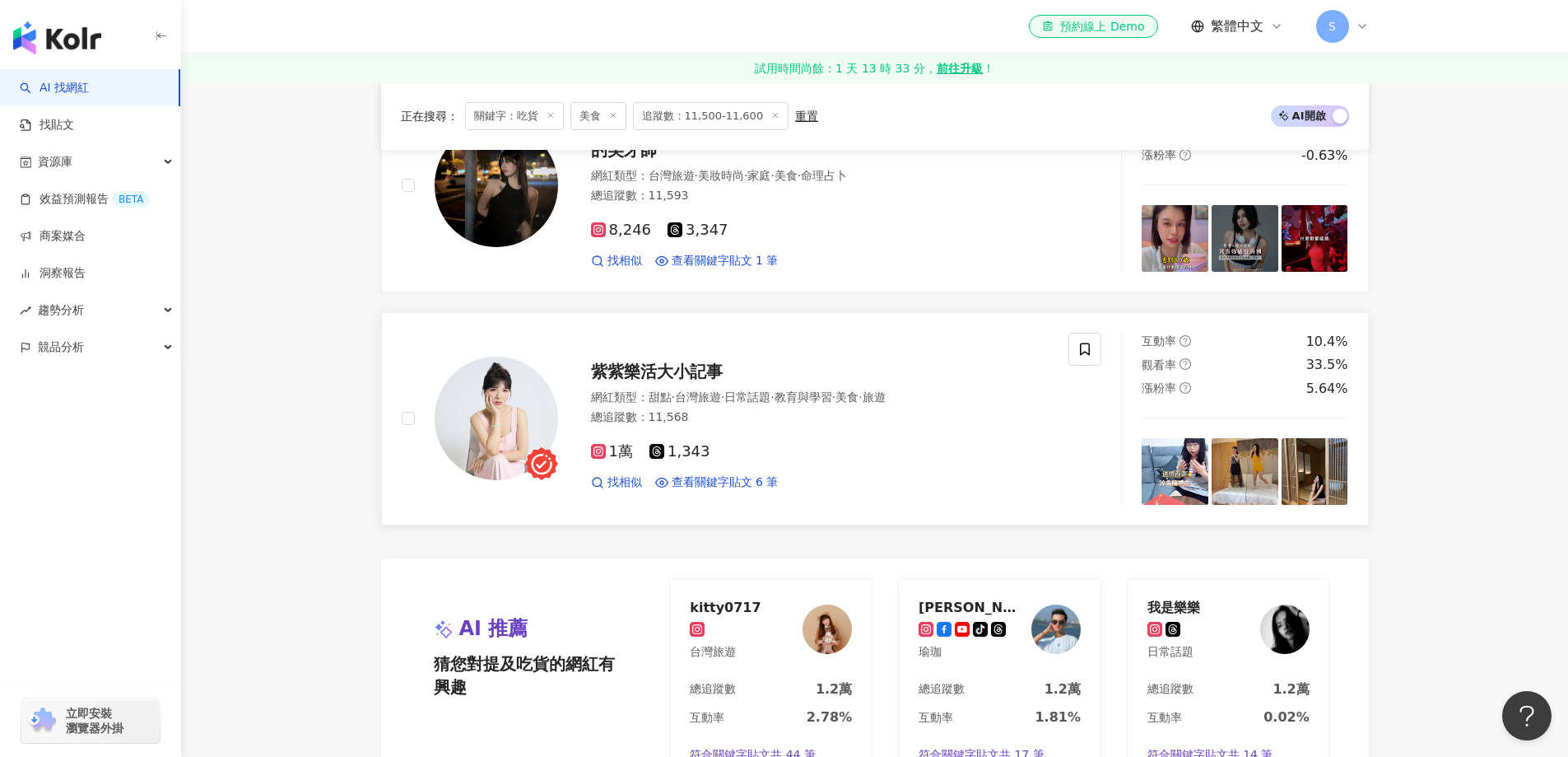
click at [486, 448] on img at bounding box center [496, 417] width 123 height 123
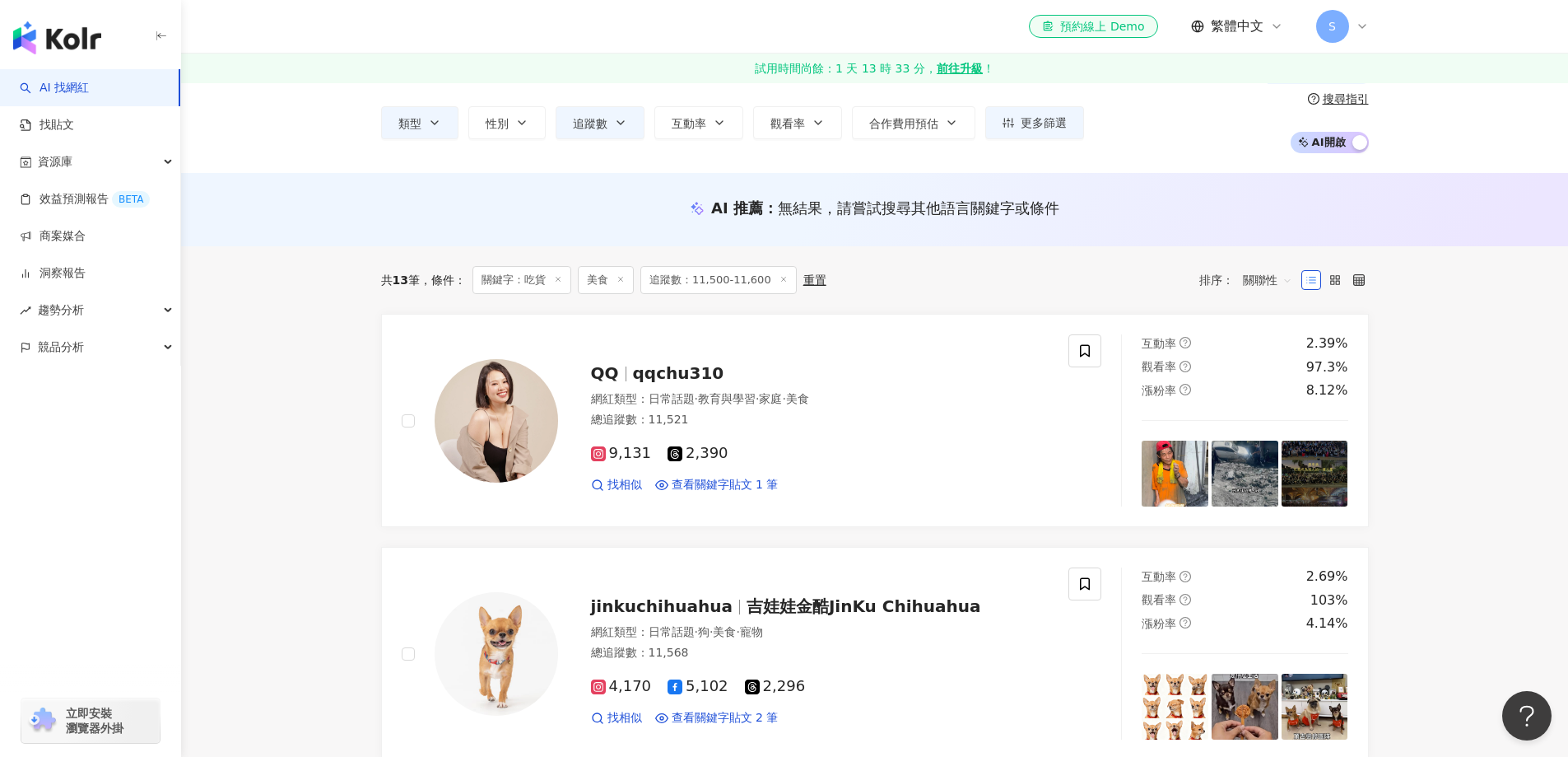
scroll to position [0, 0]
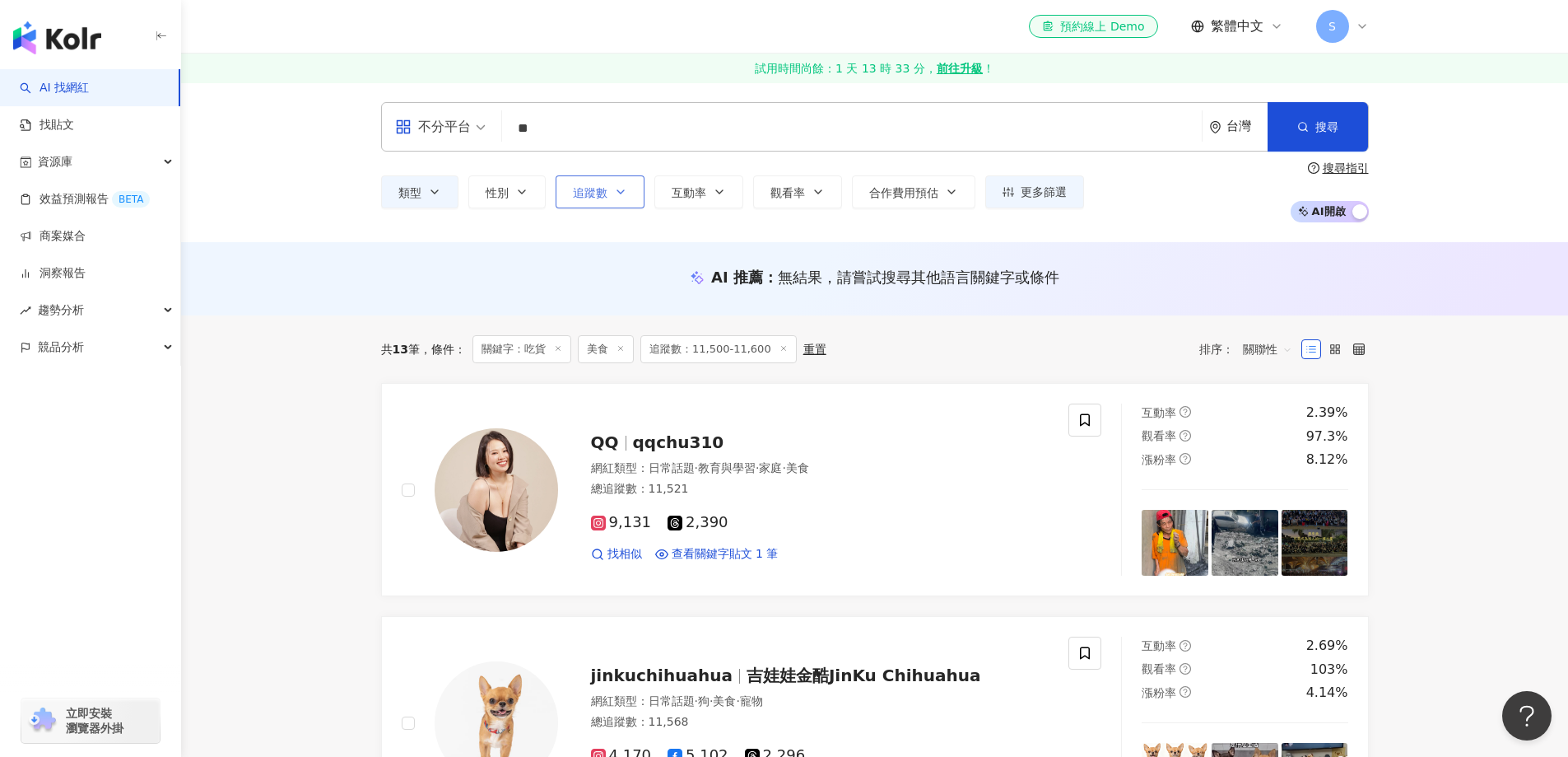
click at [629, 189] on button "追蹤數" at bounding box center [600, 192] width 89 height 33
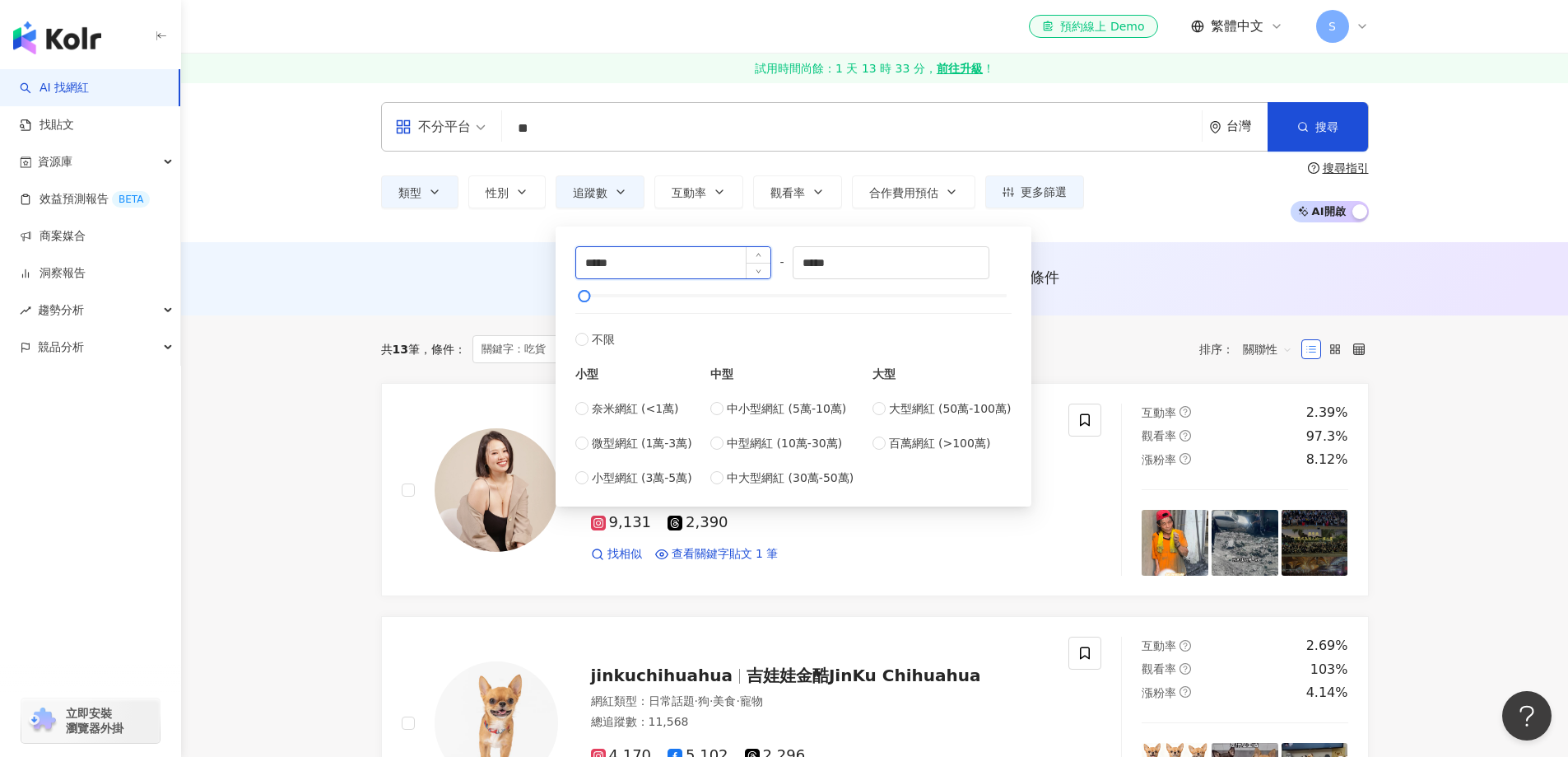
click at [603, 263] on input "*****" at bounding box center [674, 263] width 195 height 32
type input "*****"
click at [827, 262] on input "*****" at bounding box center [891, 263] width 195 height 32
type input "*****"
click at [1332, 132] on span "搜尋" at bounding box center [1326, 126] width 23 height 13
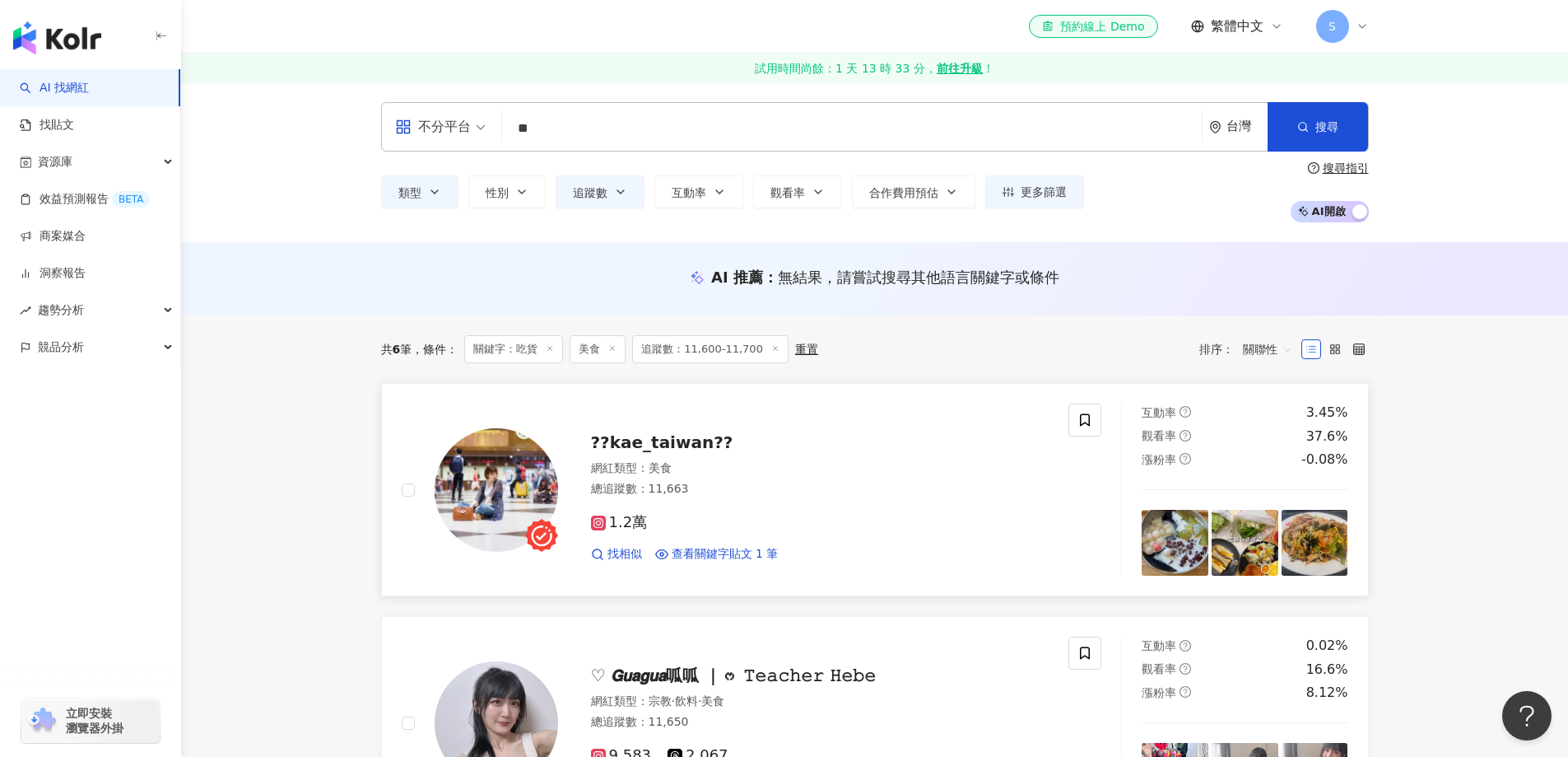
click at [489, 487] on img at bounding box center [496, 489] width 123 height 123
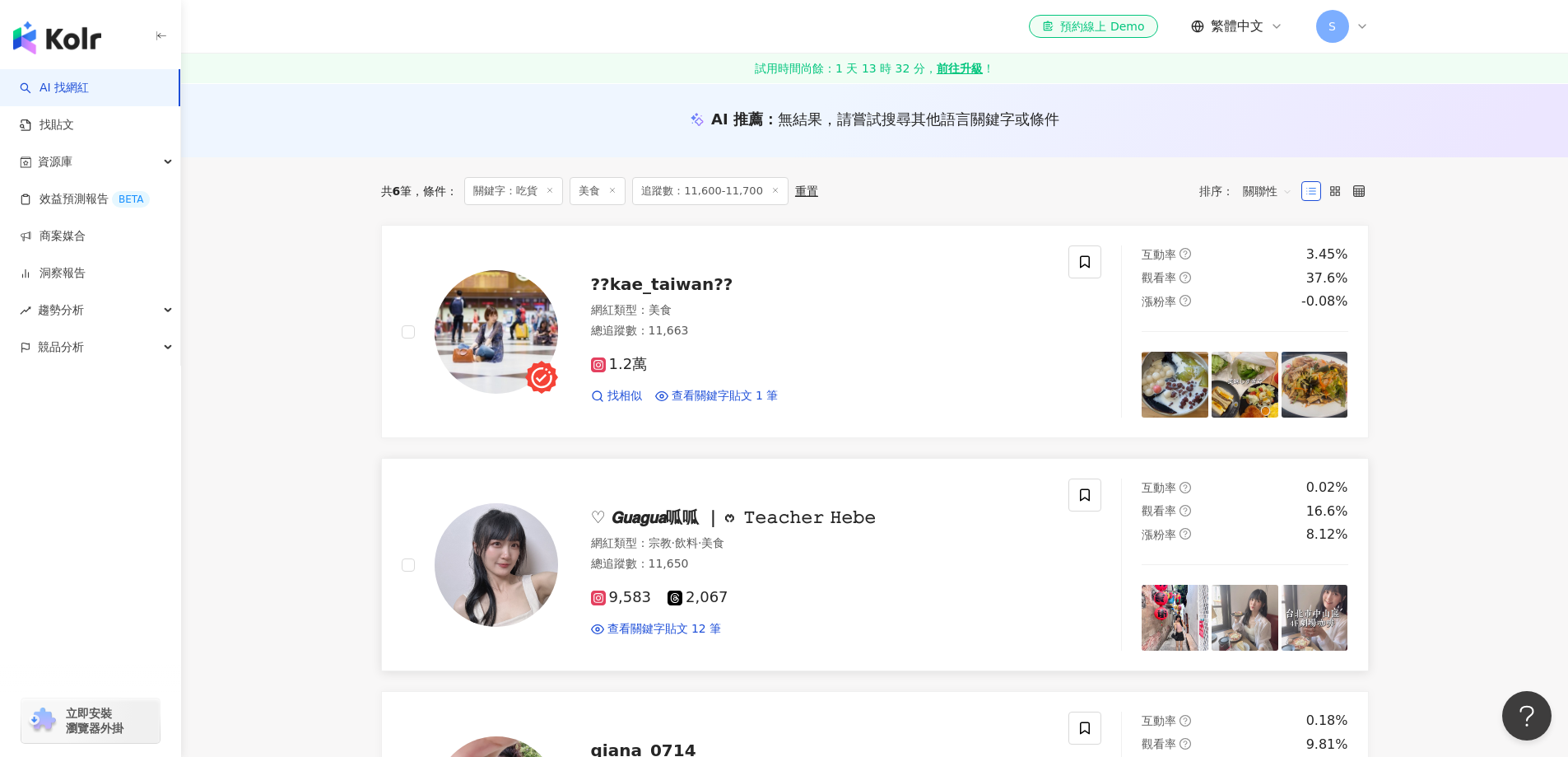
scroll to position [165, 0]
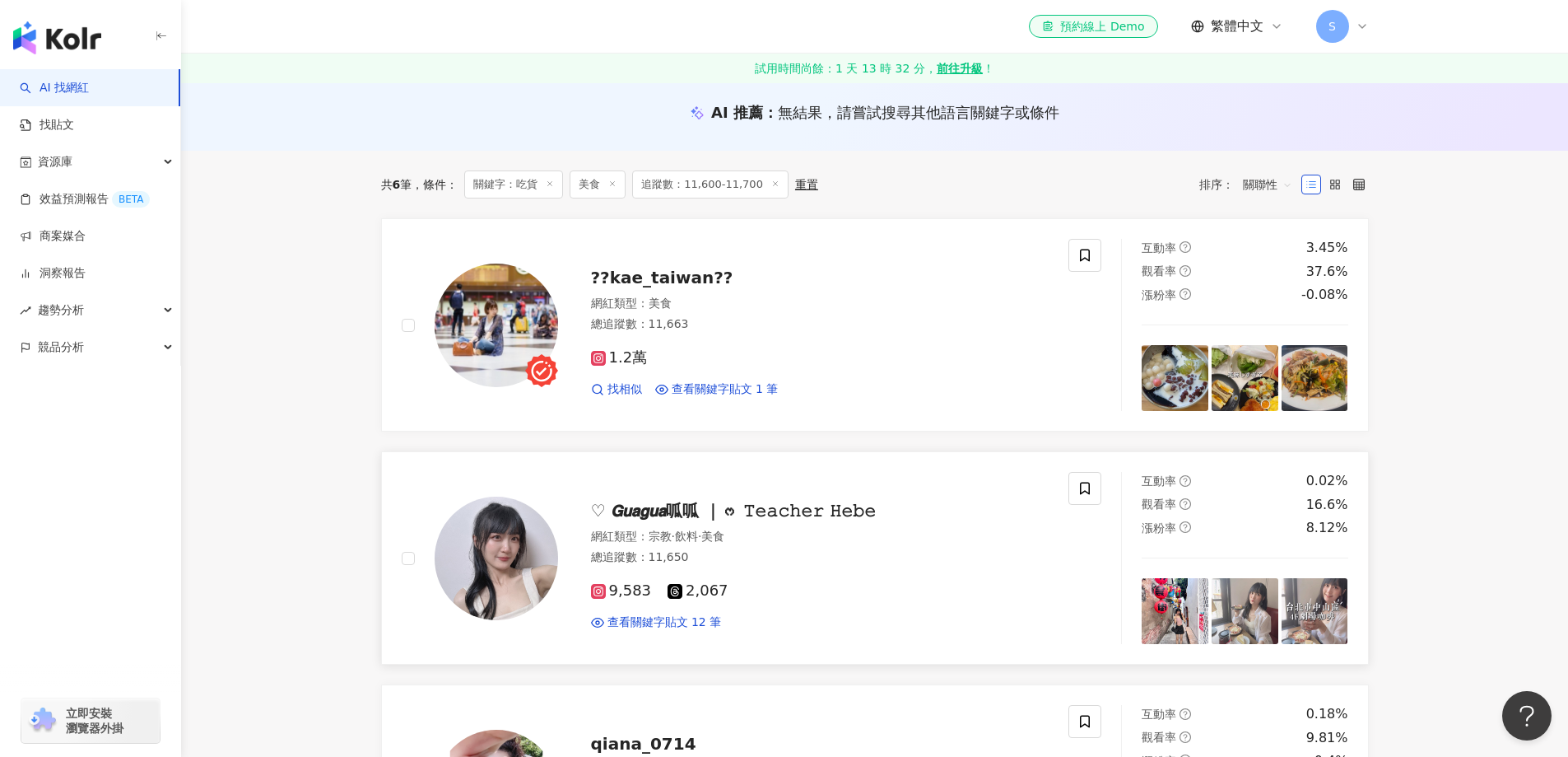
click at [504, 555] on img at bounding box center [496, 557] width 123 height 123
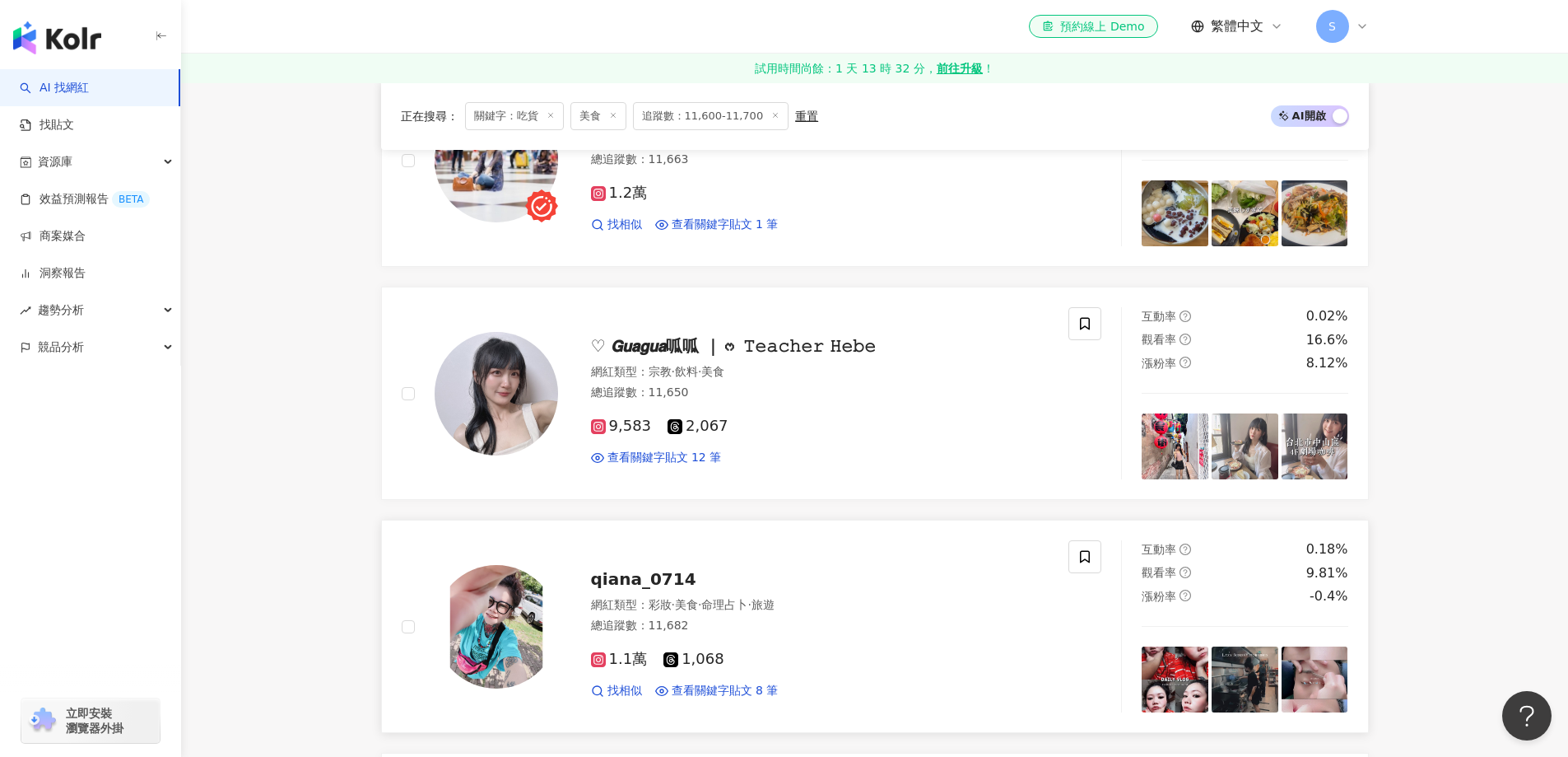
click at [494, 633] on img at bounding box center [496, 626] width 123 height 123
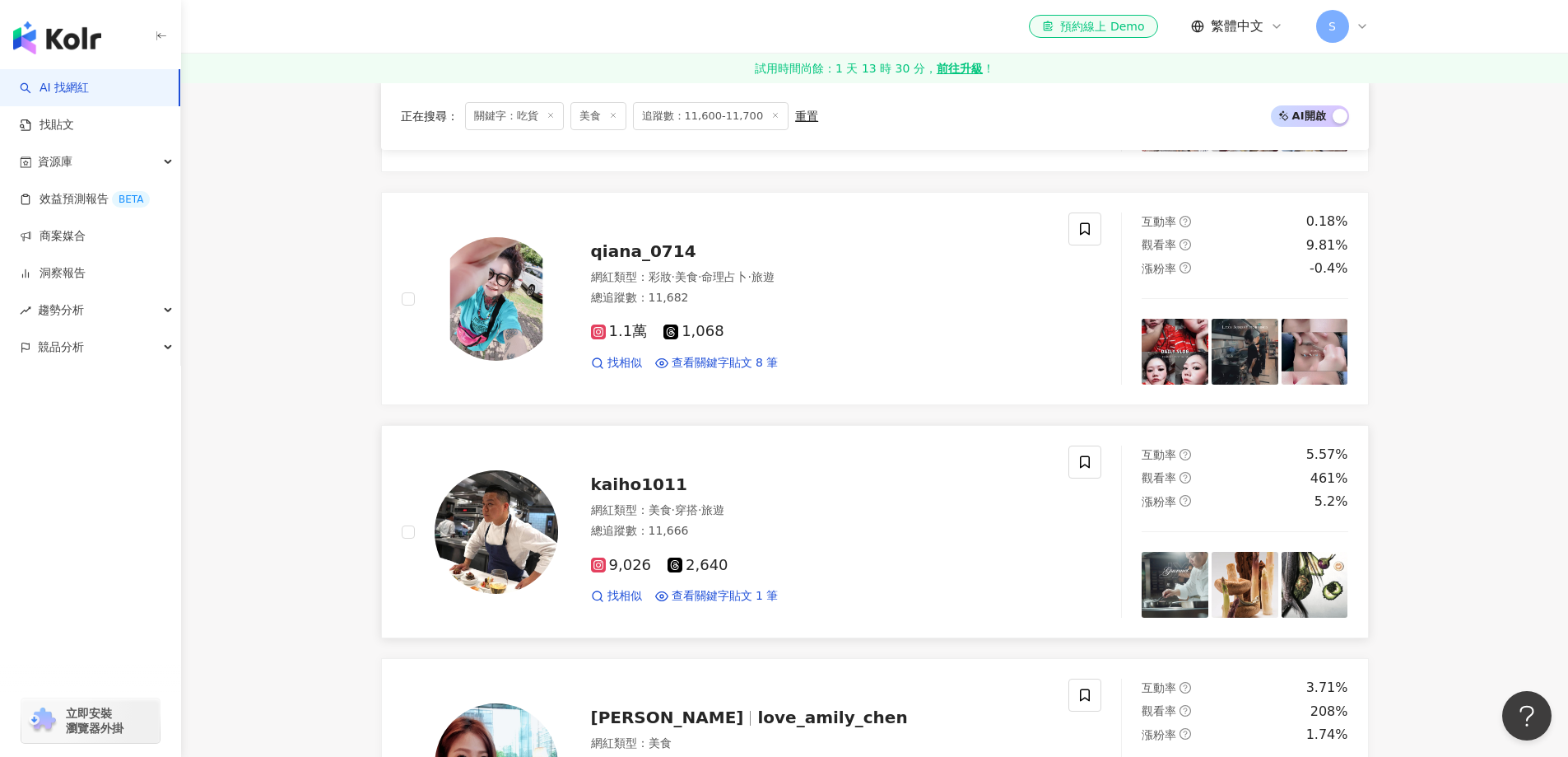
scroll to position [659, 0]
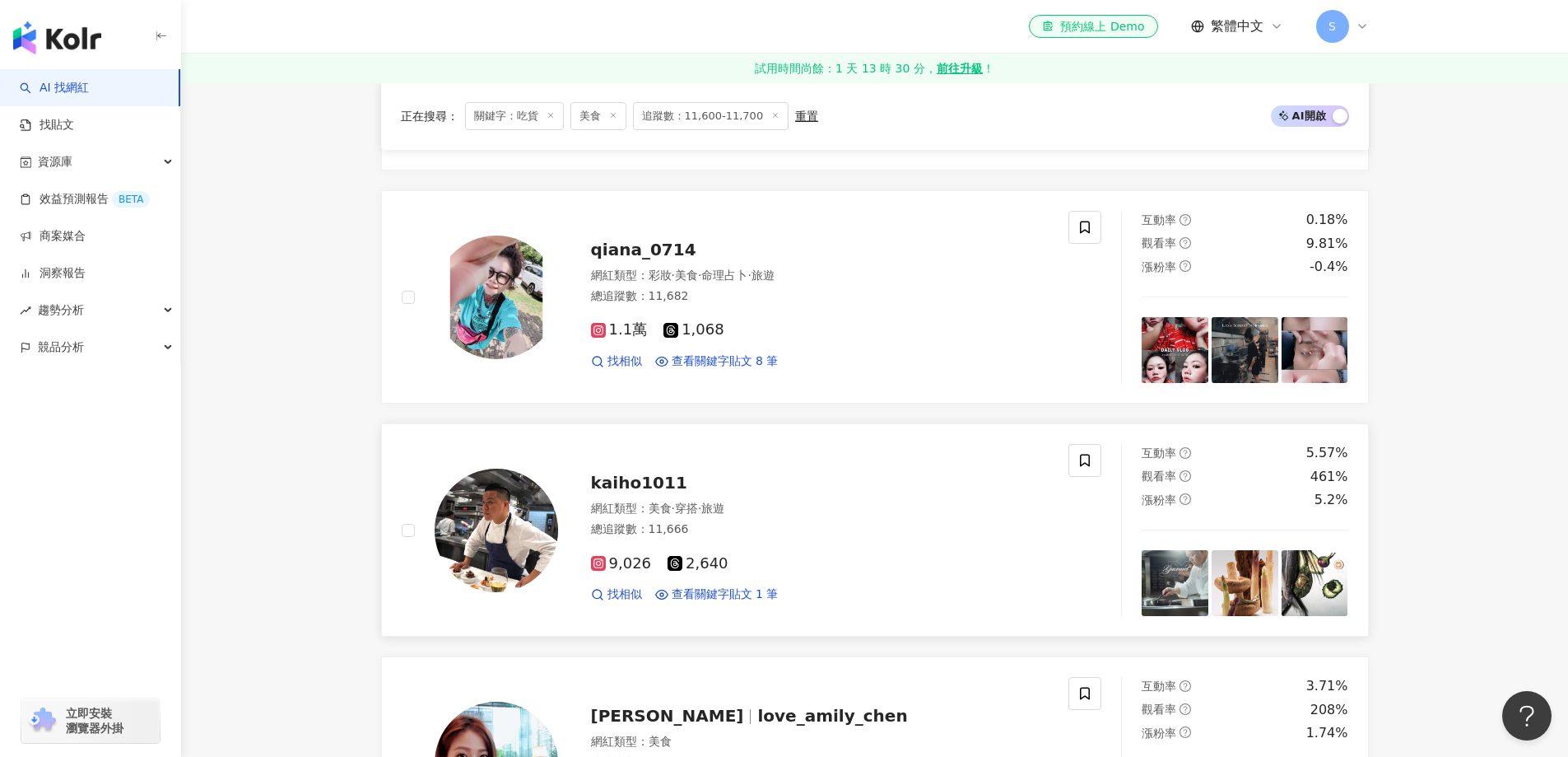
click at [503, 529] on img at bounding box center [496, 529] width 123 height 123
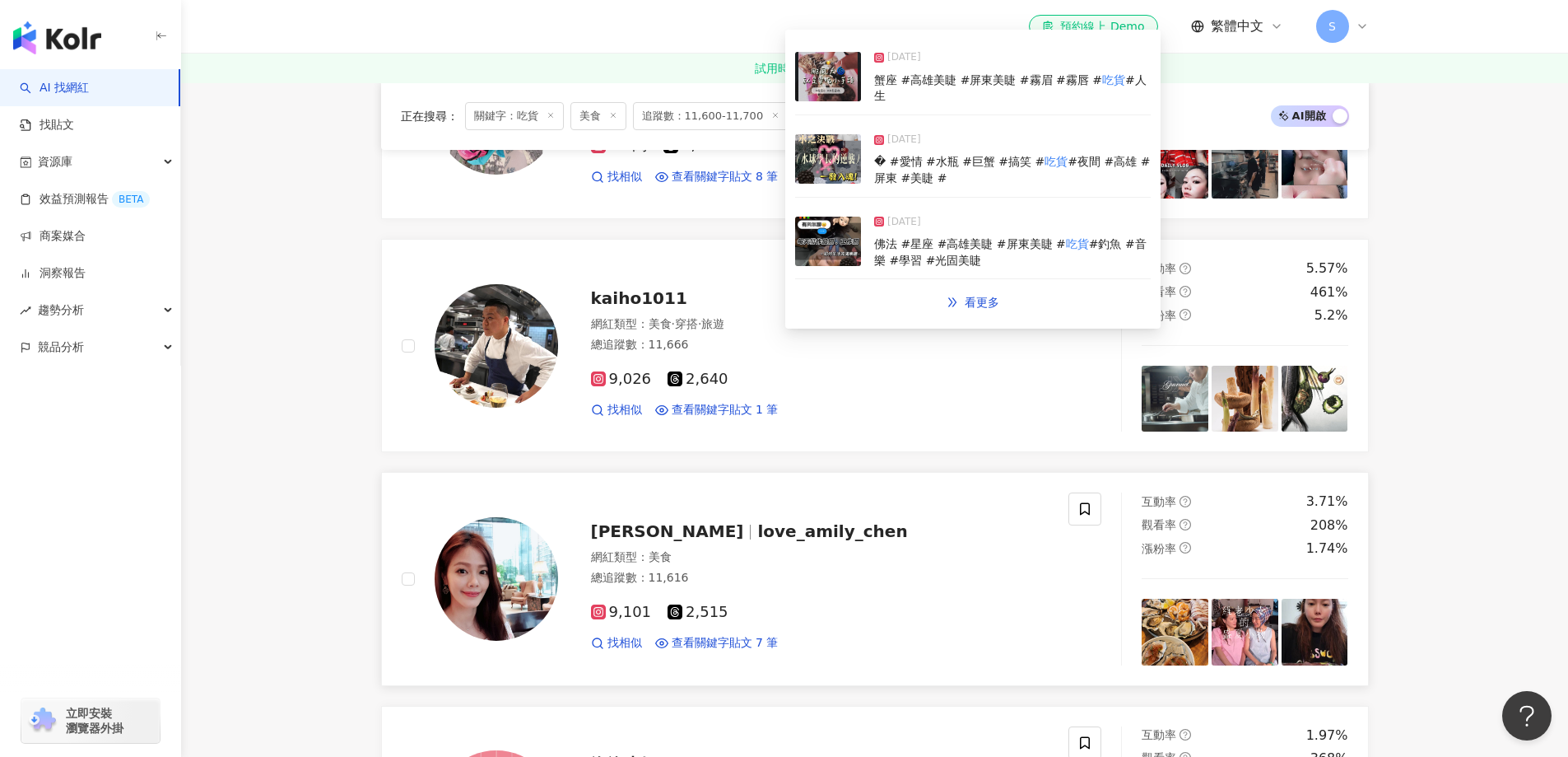
scroll to position [906, 0]
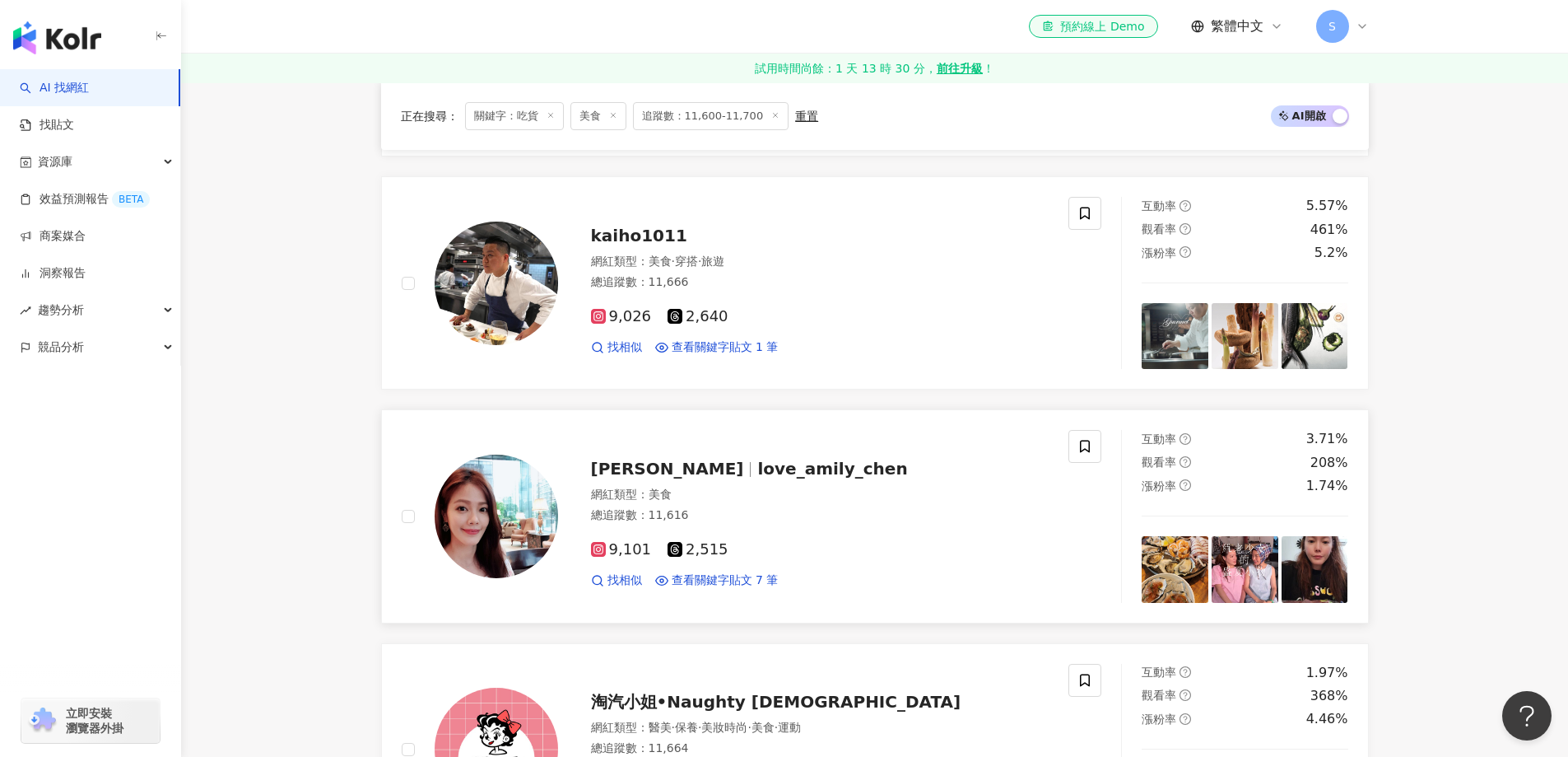
click at [496, 529] on img at bounding box center [496, 515] width 123 height 123
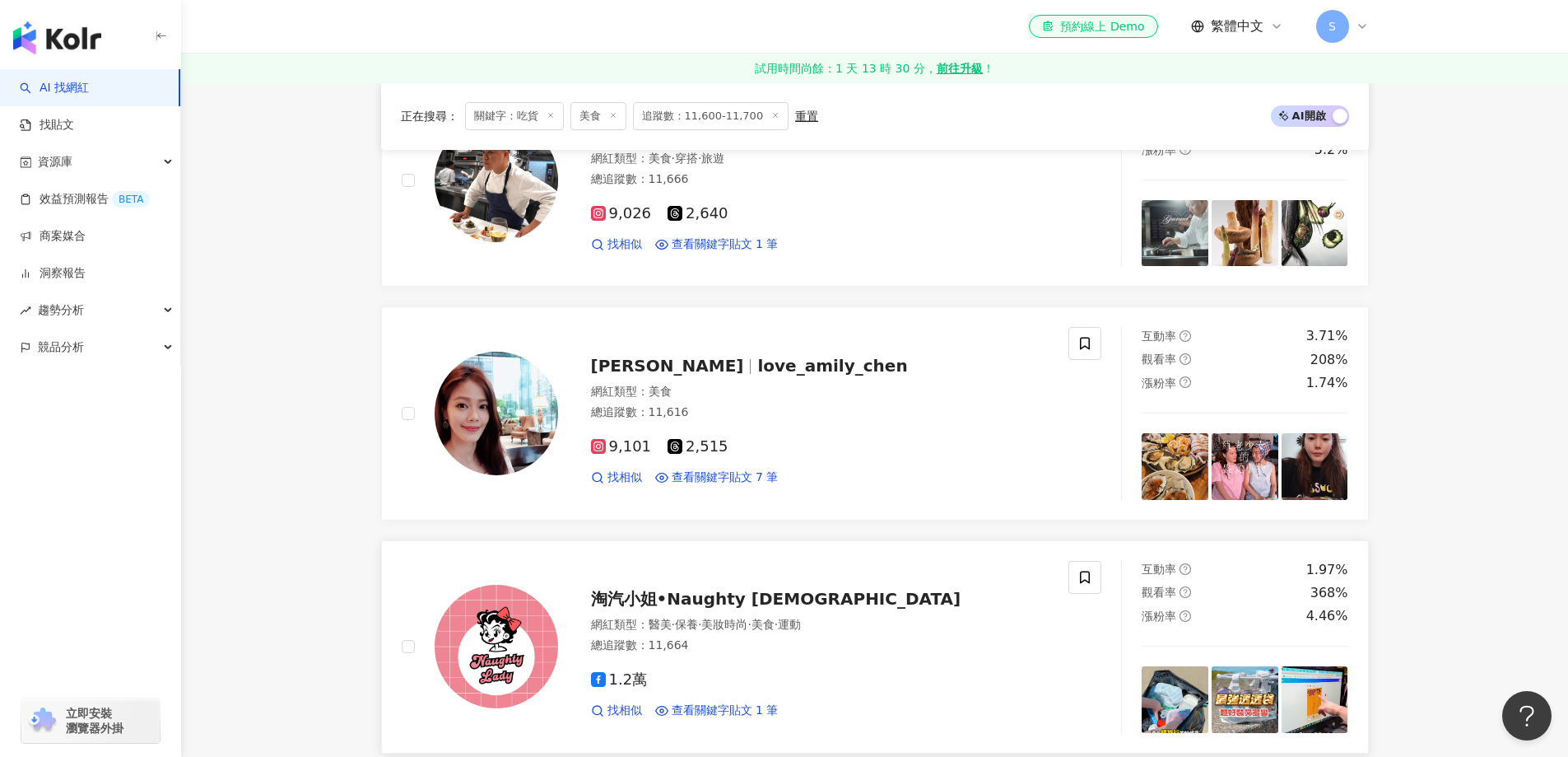
scroll to position [1235, 0]
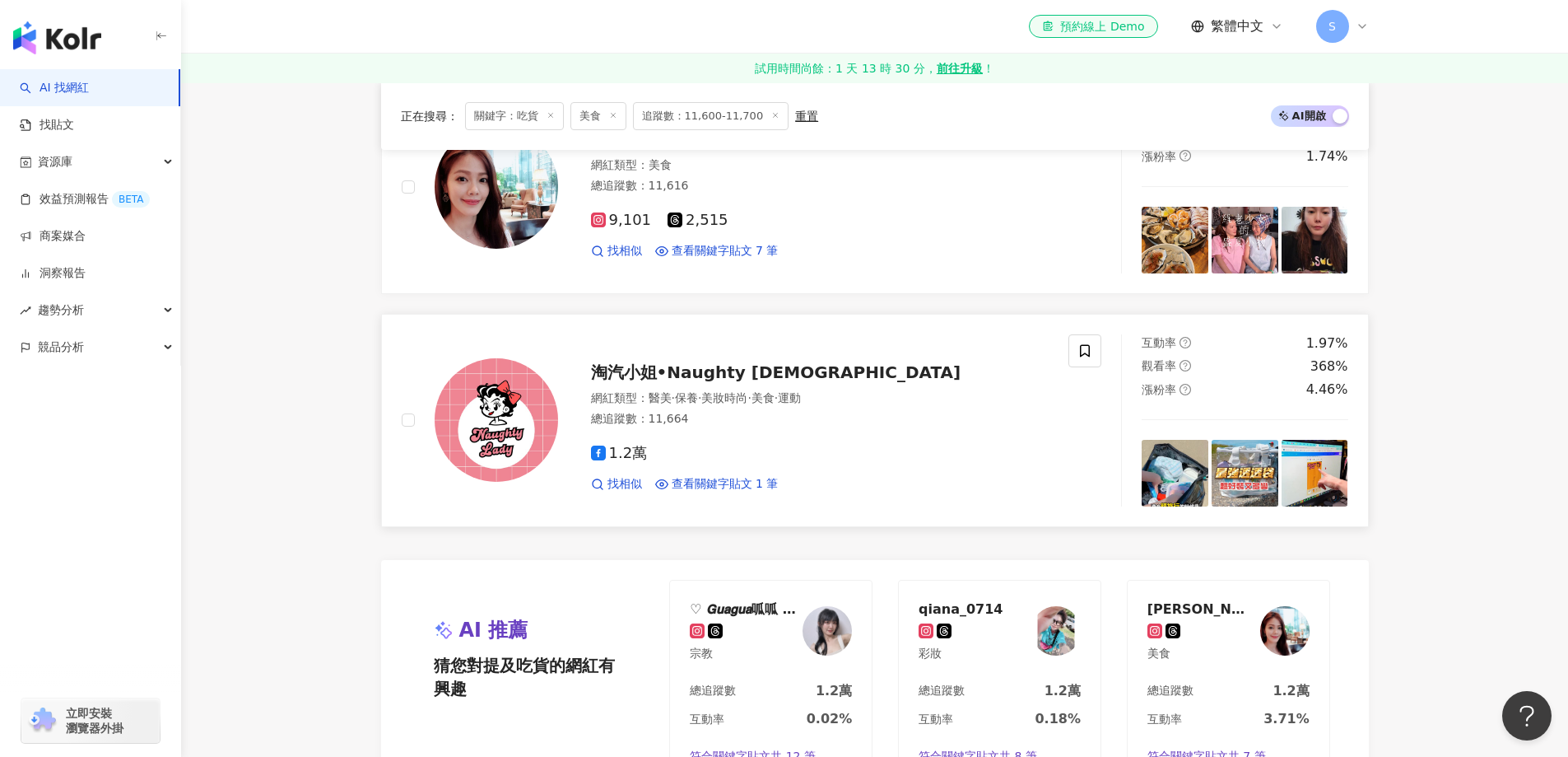
click at [517, 402] on img at bounding box center [496, 419] width 123 height 123
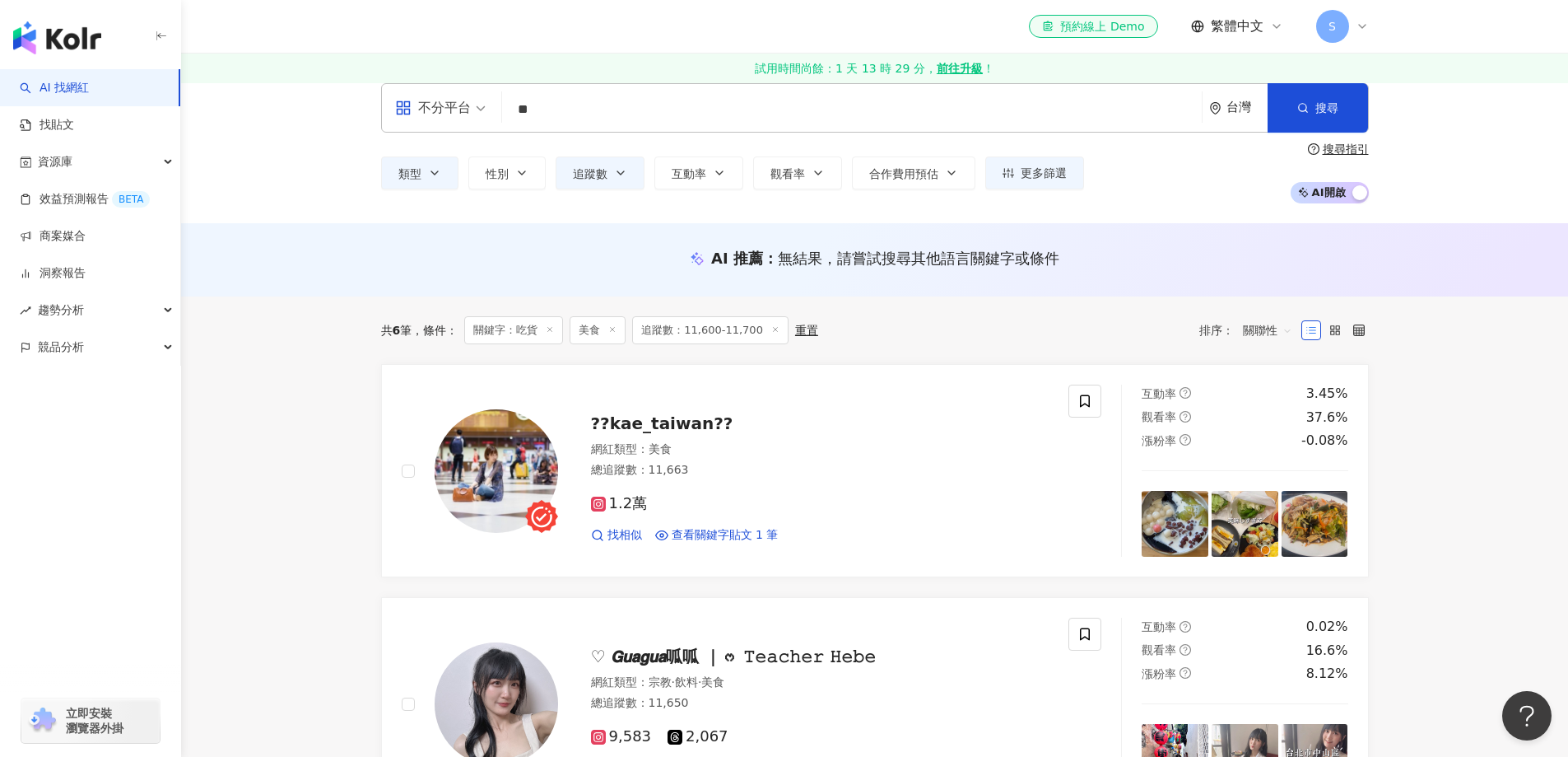
scroll to position [0, 0]
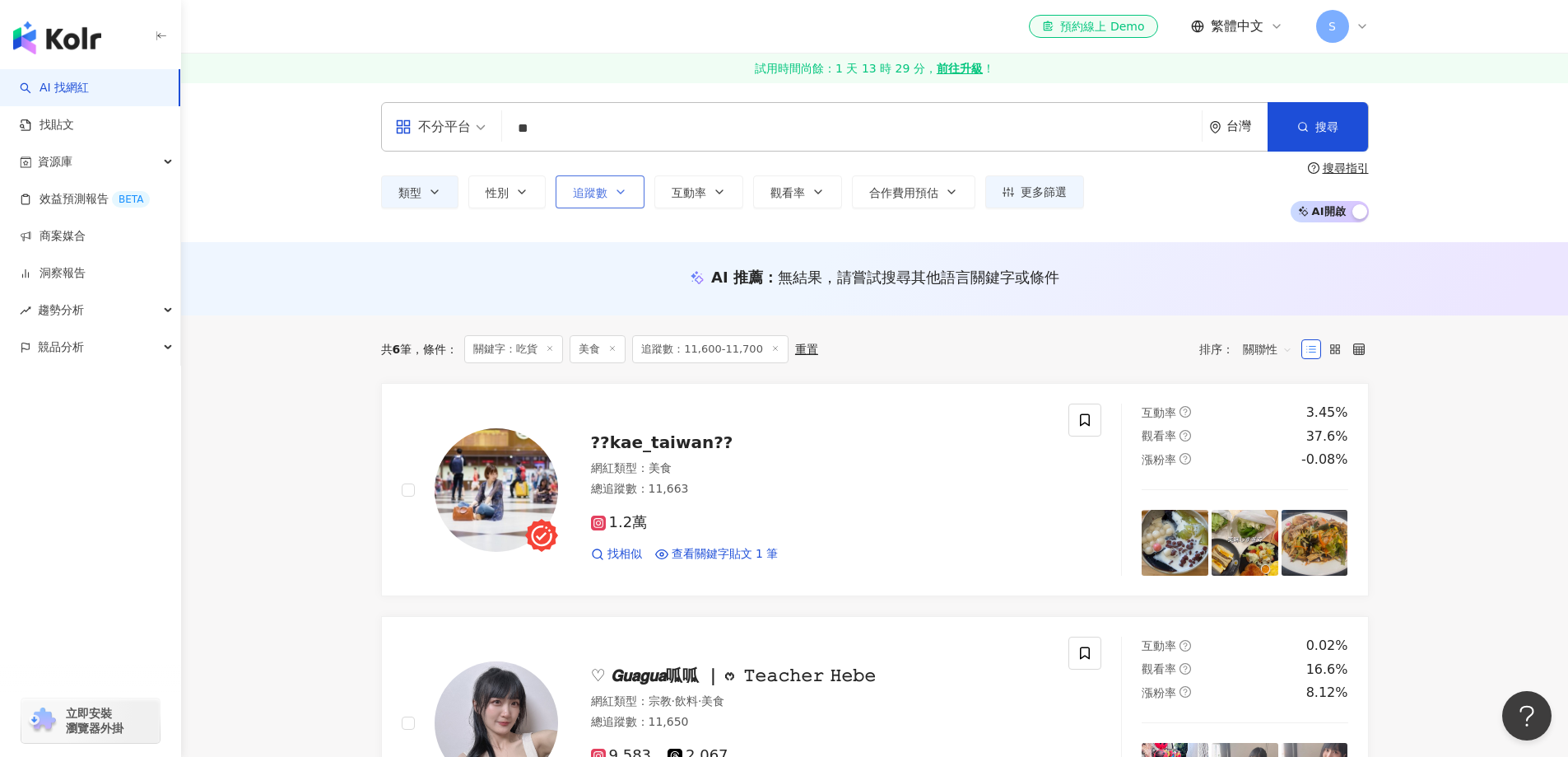
click at [628, 191] on button "追蹤數" at bounding box center [600, 192] width 89 height 33
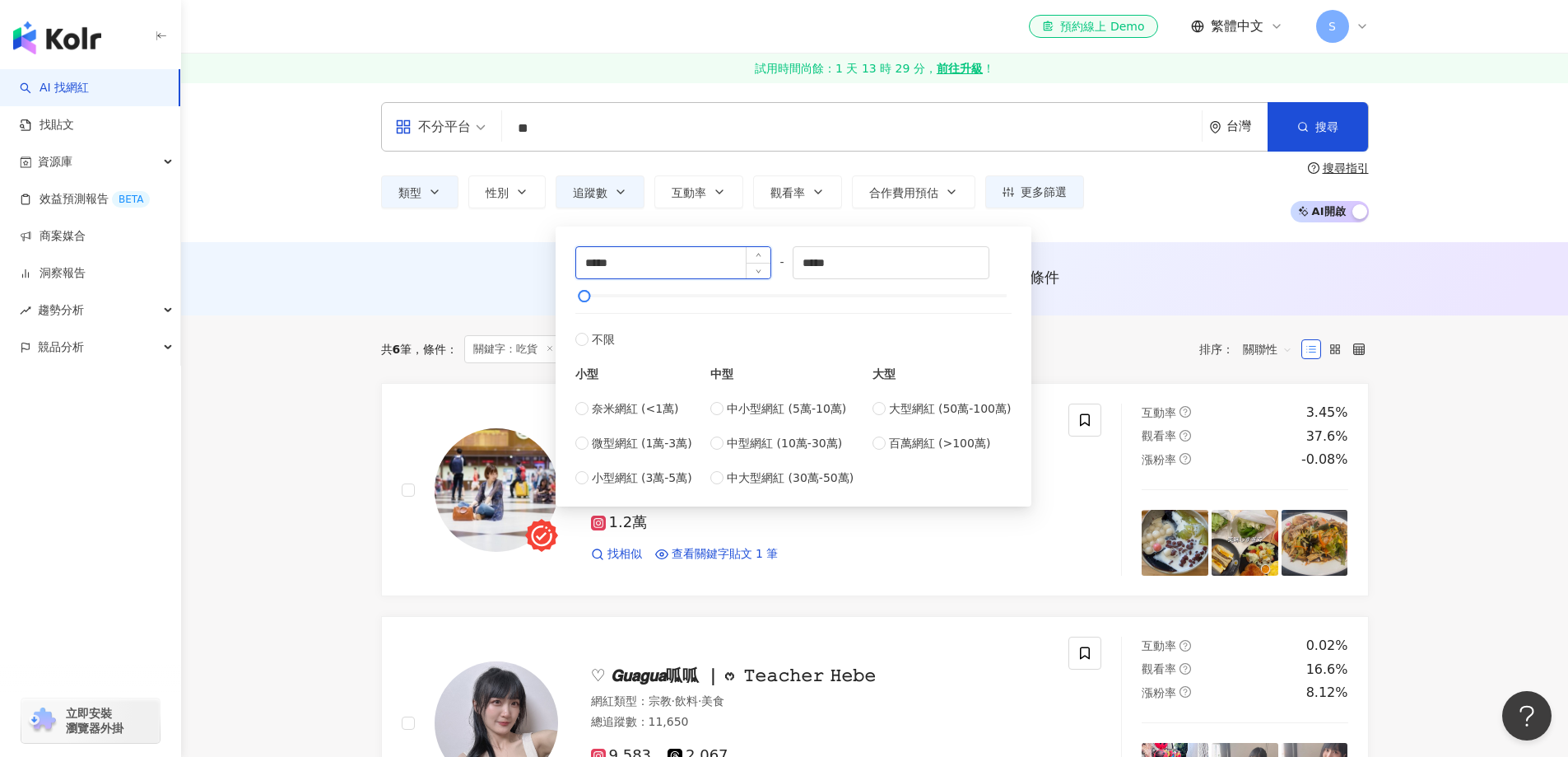
click at [599, 265] on input "*****" at bounding box center [674, 263] width 195 height 32
type input "*****"
click at [818, 261] on input "*****" at bounding box center [891, 263] width 195 height 32
type input "*****"
click at [1335, 120] on span "搜尋" at bounding box center [1326, 126] width 23 height 13
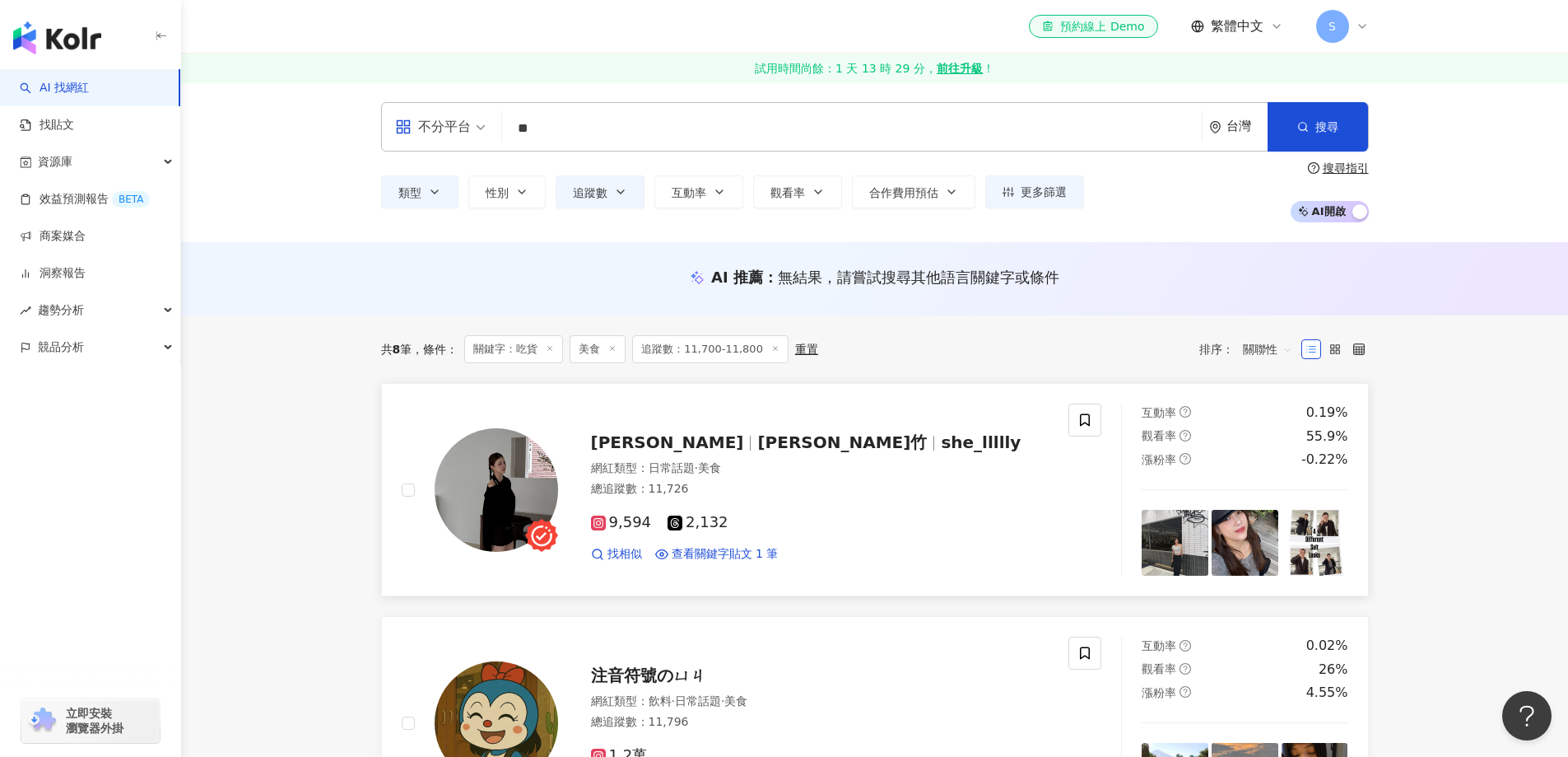
click at [507, 473] on img at bounding box center [496, 489] width 123 height 123
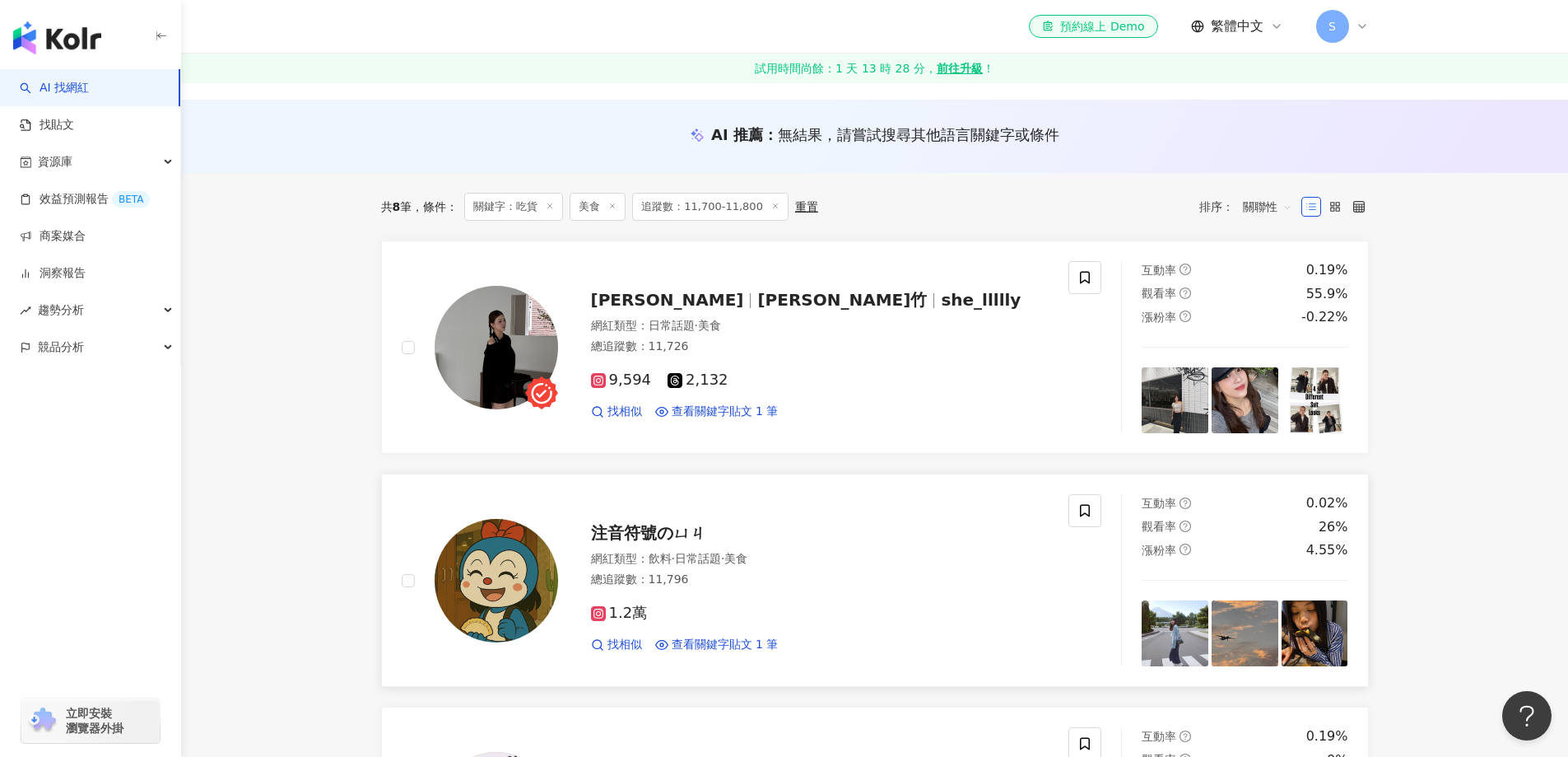
scroll to position [165, 0]
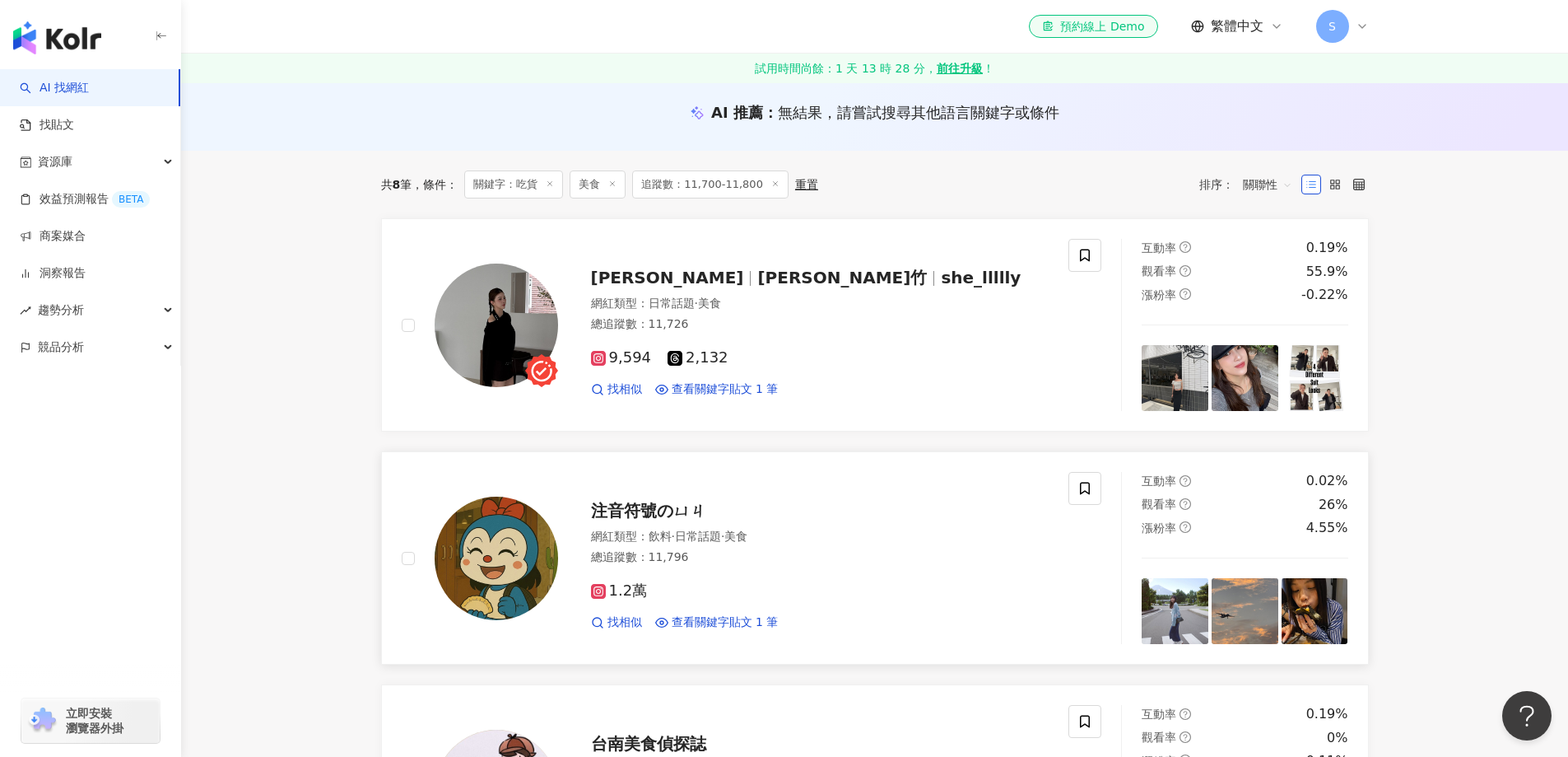
click at [489, 570] on img at bounding box center [496, 557] width 123 height 123
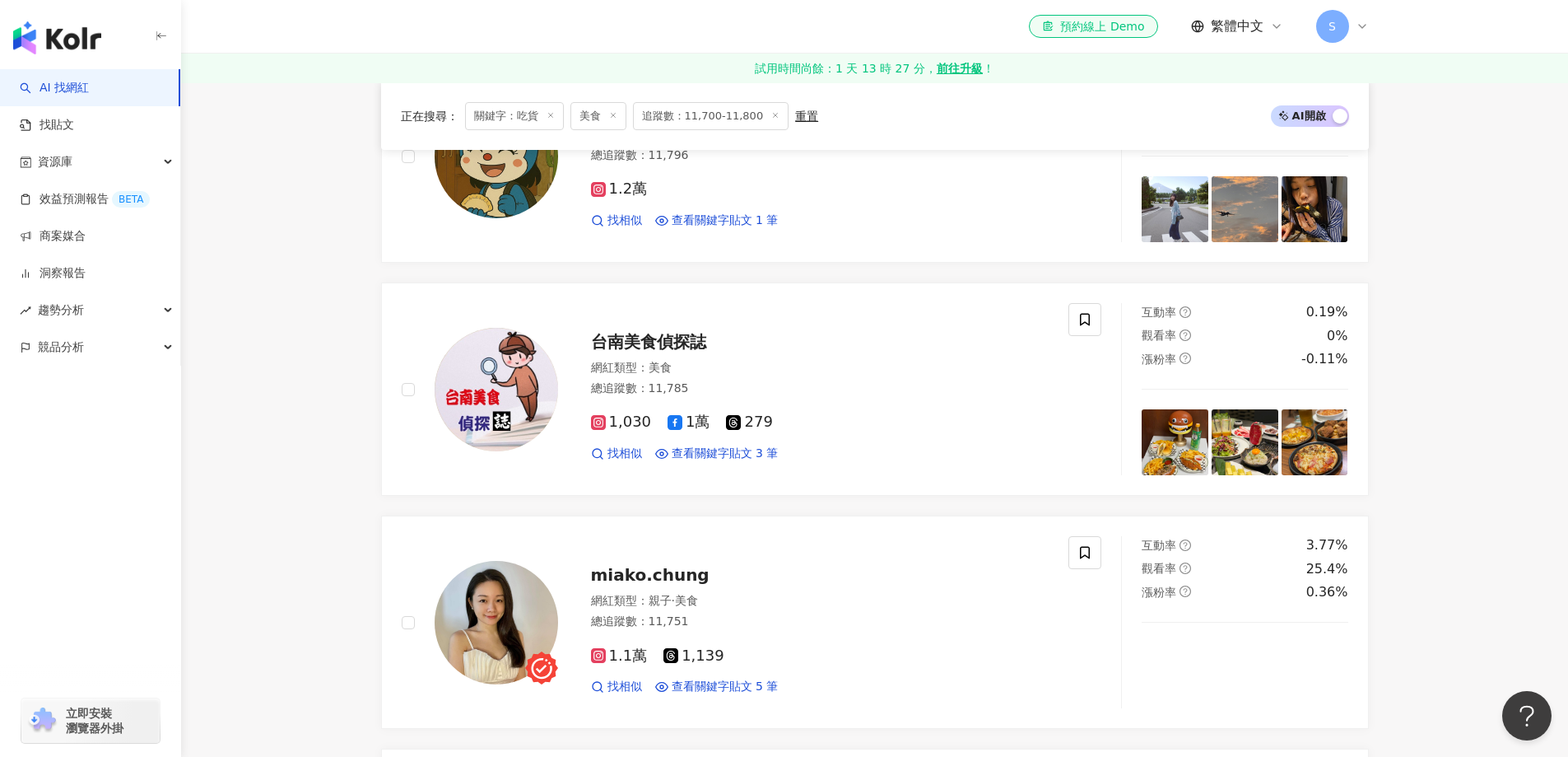
scroll to position [577, 0]
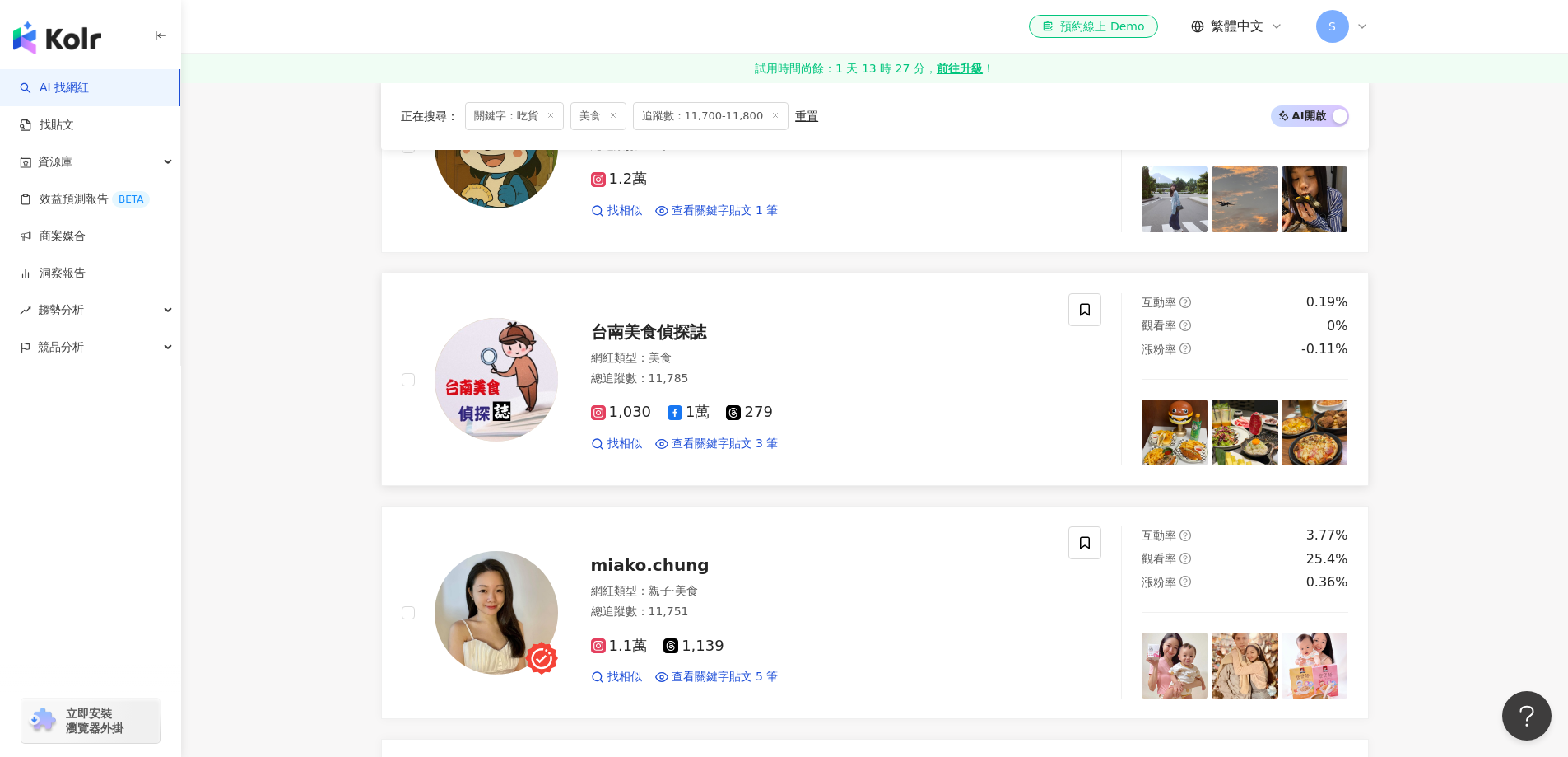
click at [509, 419] on img at bounding box center [496, 379] width 123 height 123
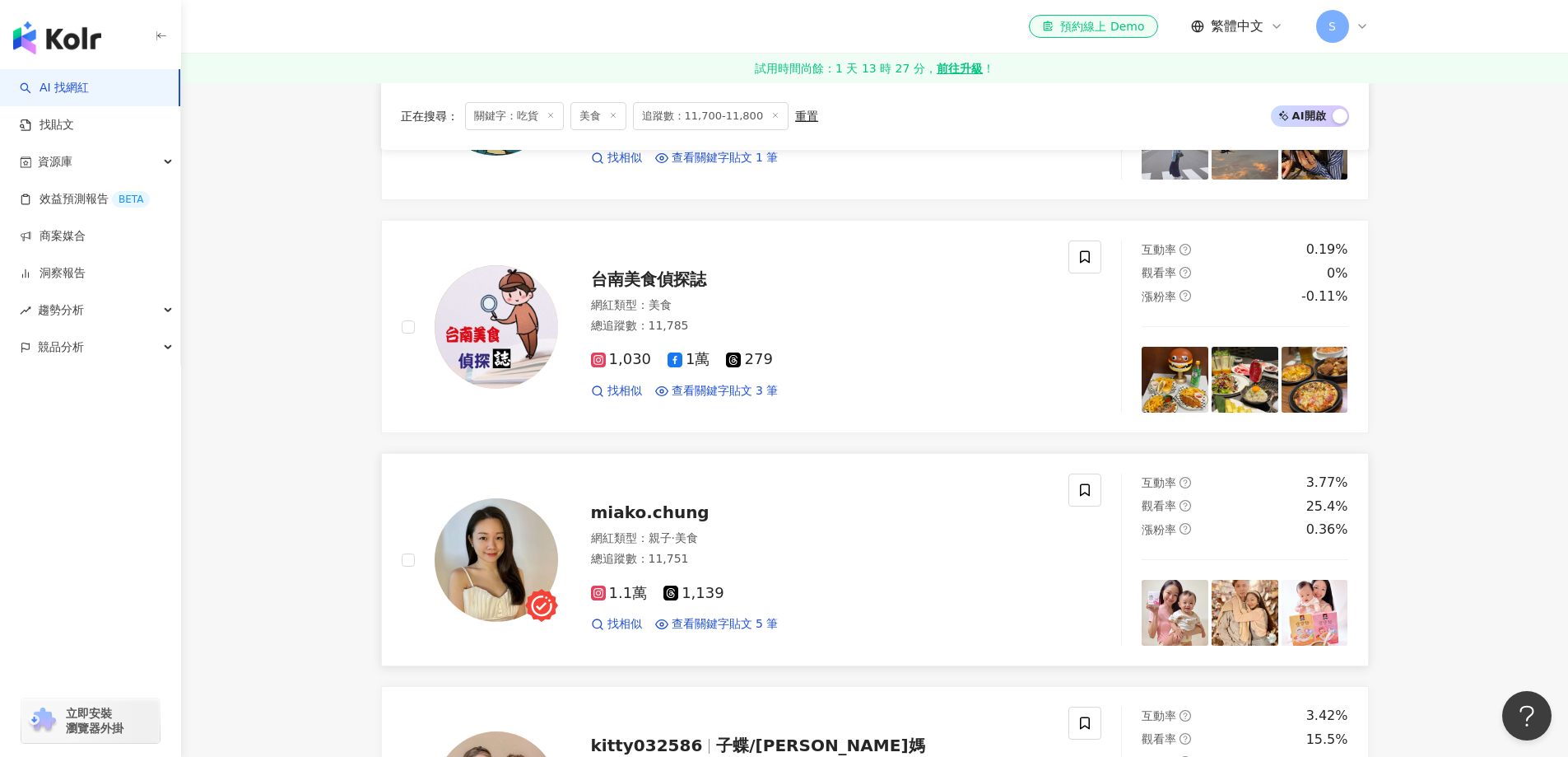
scroll to position [659, 0]
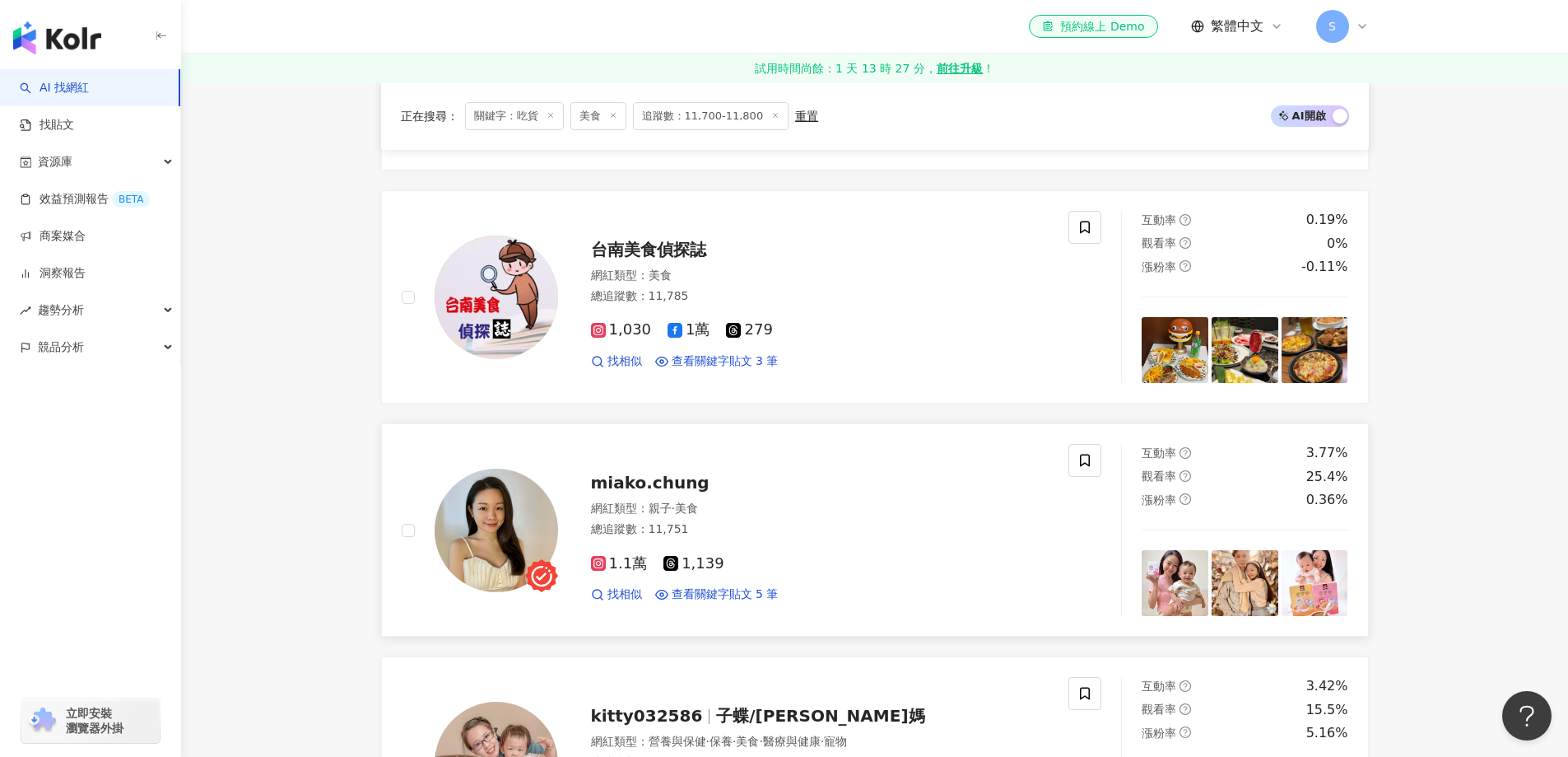
click at [508, 539] on img at bounding box center [496, 529] width 123 height 123
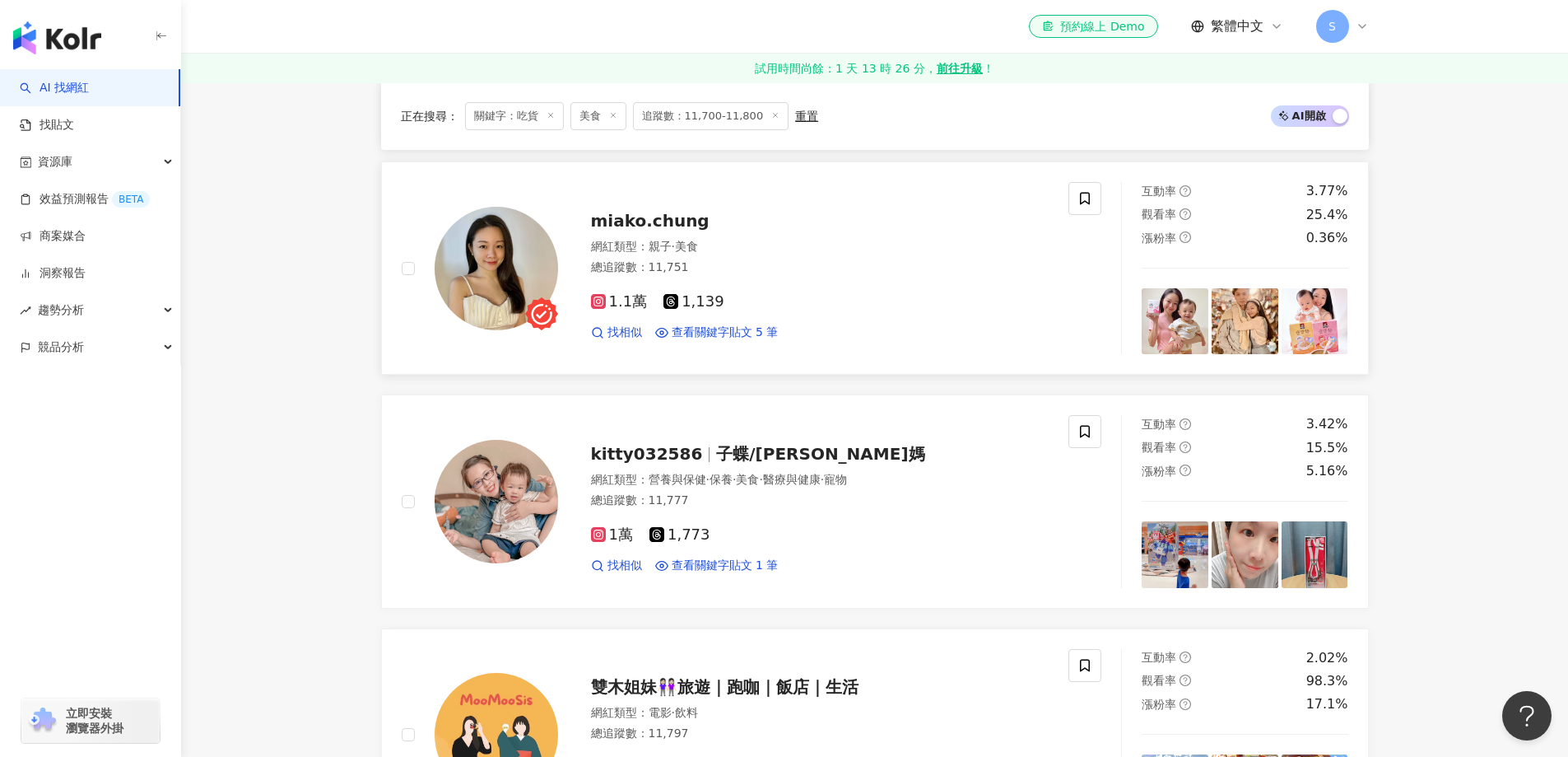
scroll to position [988, 0]
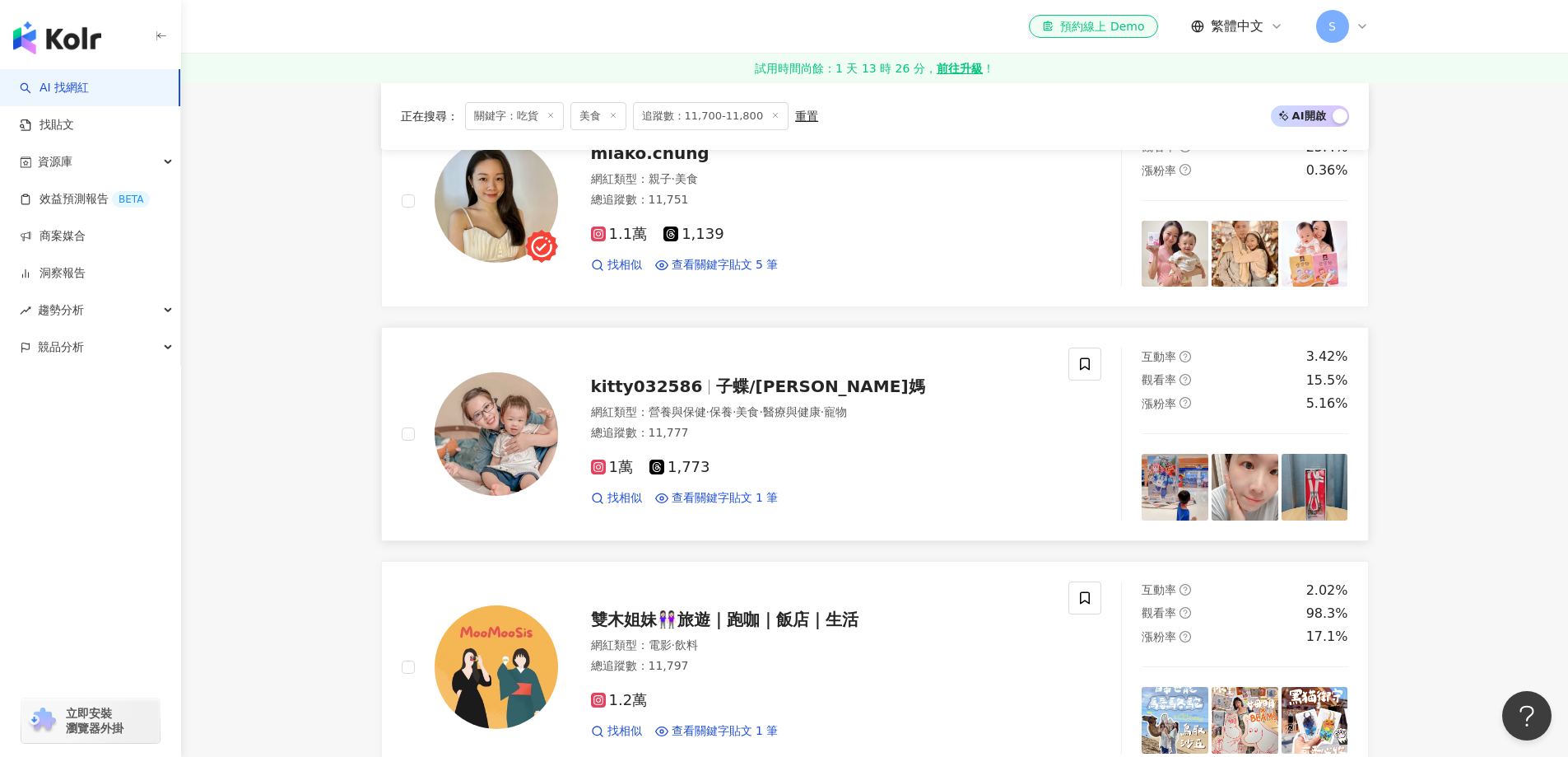
click at [519, 460] on img at bounding box center [496, 433] width 123 height 123
click at [522, 662] on img at bounding box center [496, 666] width 123 height 123
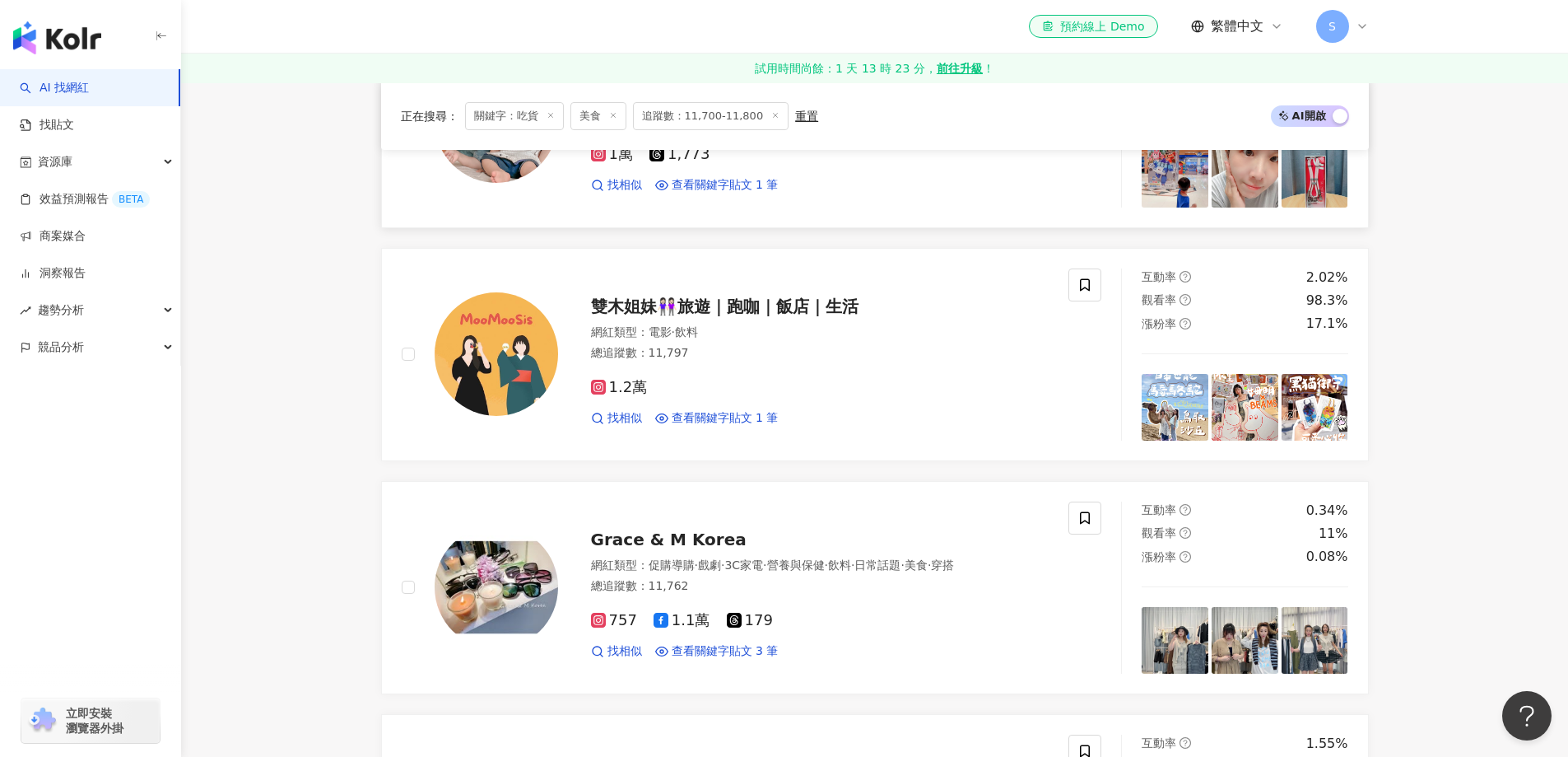
scroll to position [1399, 0]
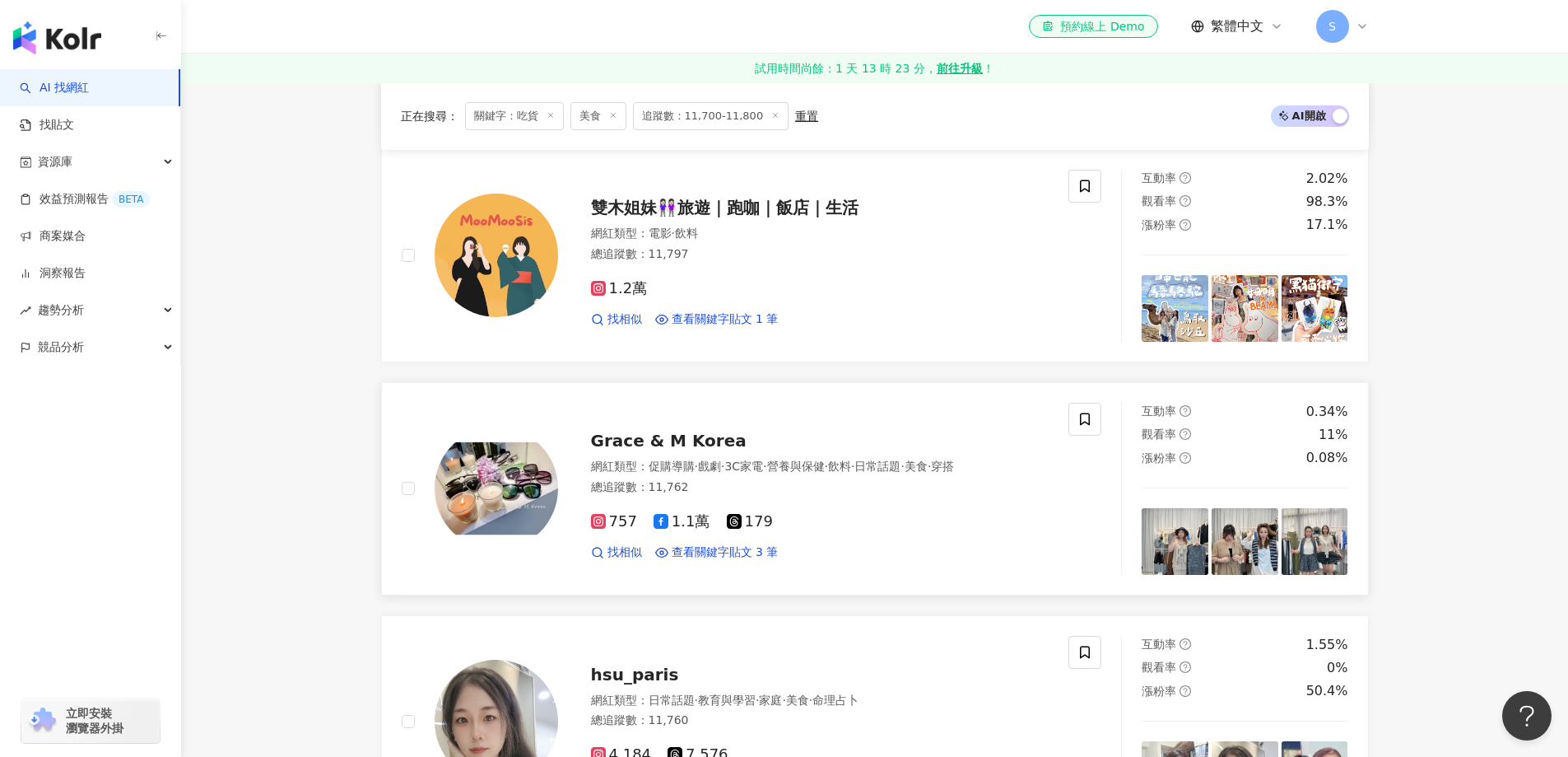
click at [514, 512] on img at bounding box center [496, 487] width 123 height 123
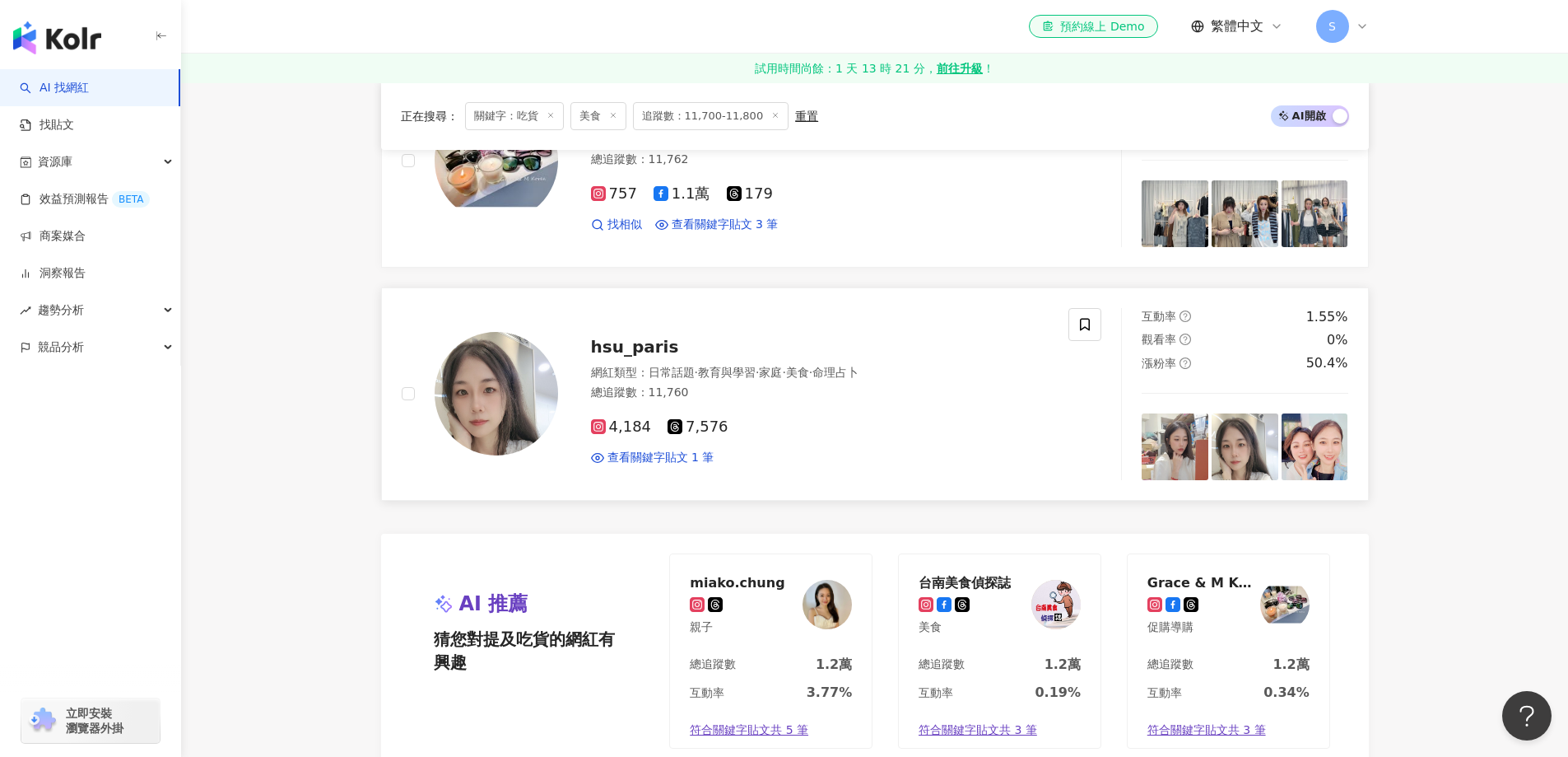
scroll to position [1729, 0]
click at [479, 420] on img at bounding box center [496, 391] width 123 height 123
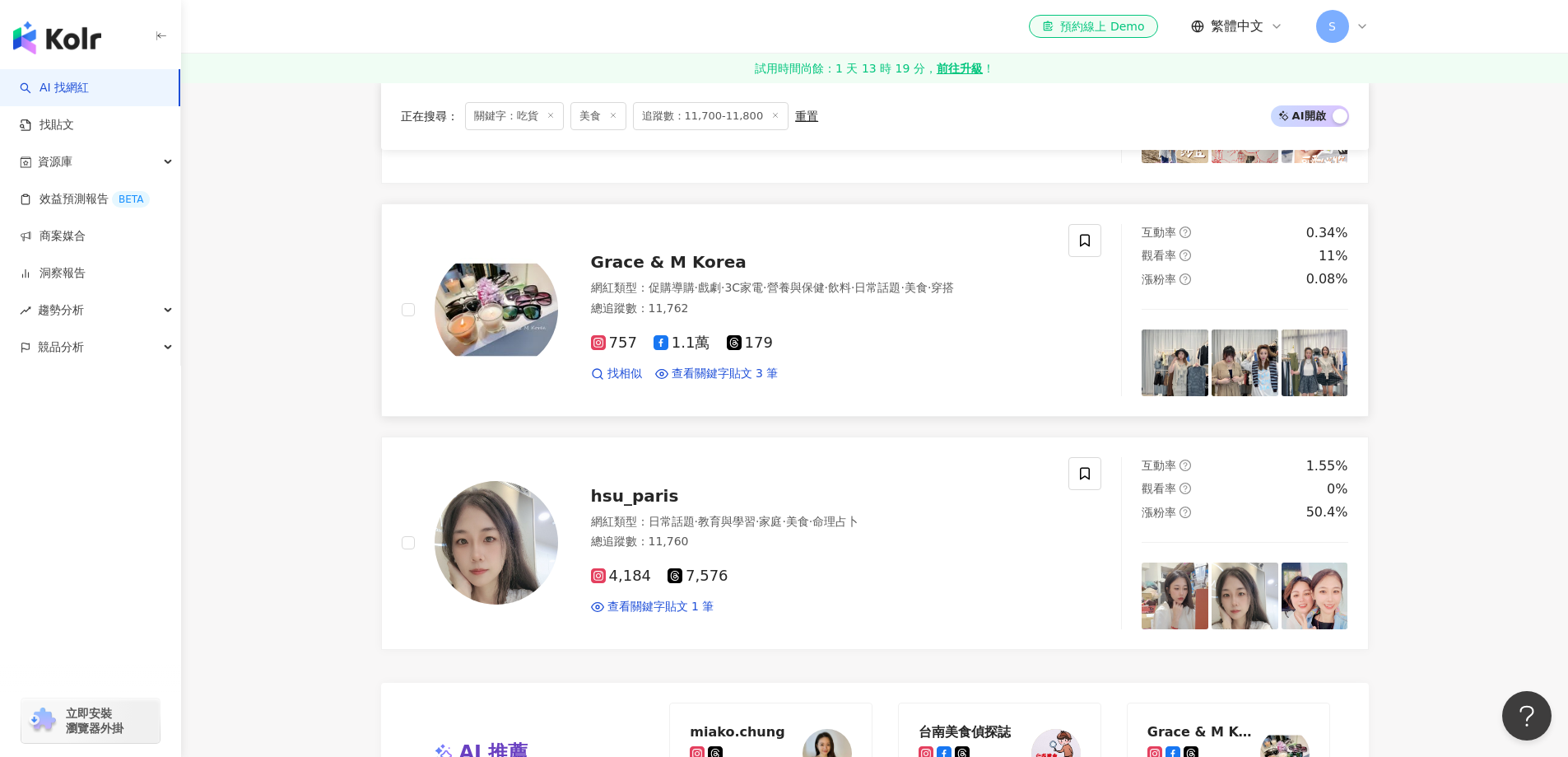
scroll to position [1564, 0]
